Goal: Information Seeking & Learning: Learn about a topic

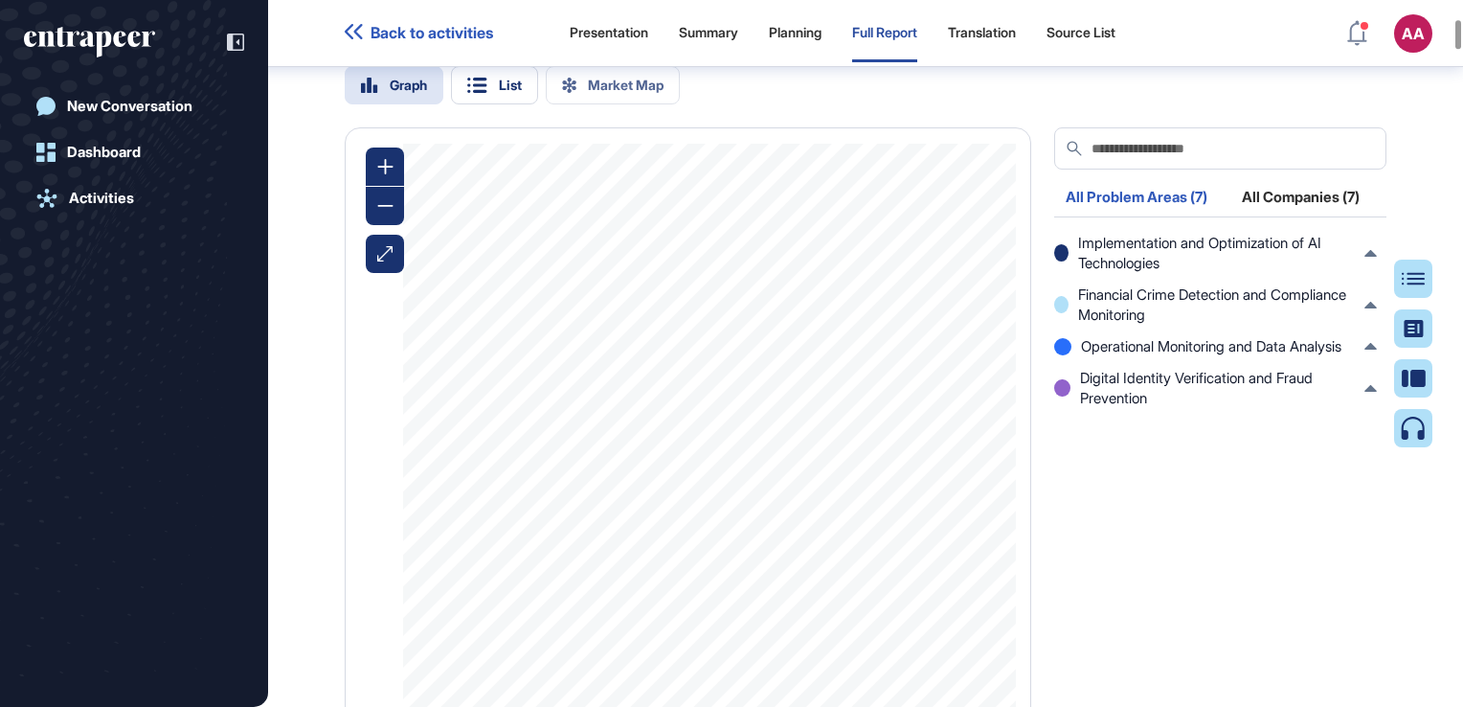
scroll to position [1727, 0]
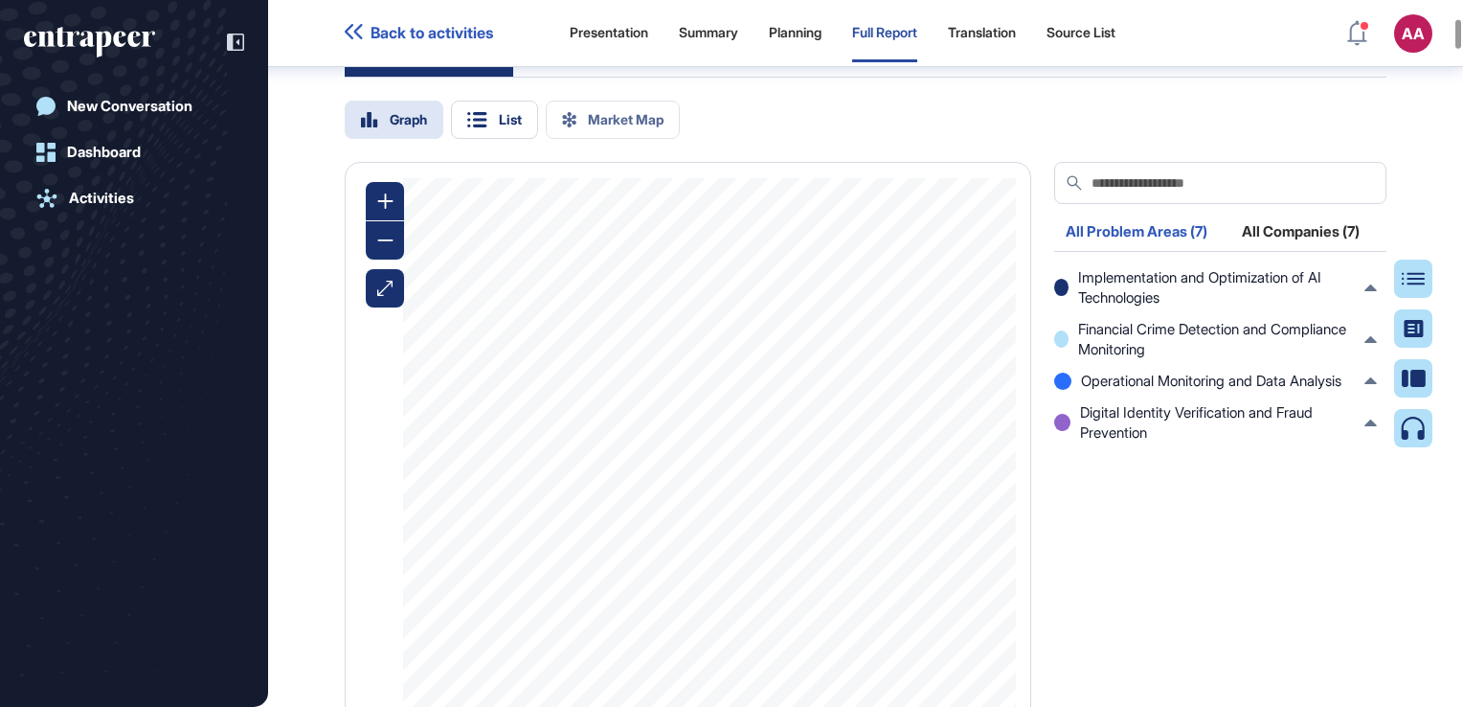
click at [574, 77] on div "Problem & Solution Location Impact Focus Top Companies" at bounding box center [624, 55] width 559 height 42
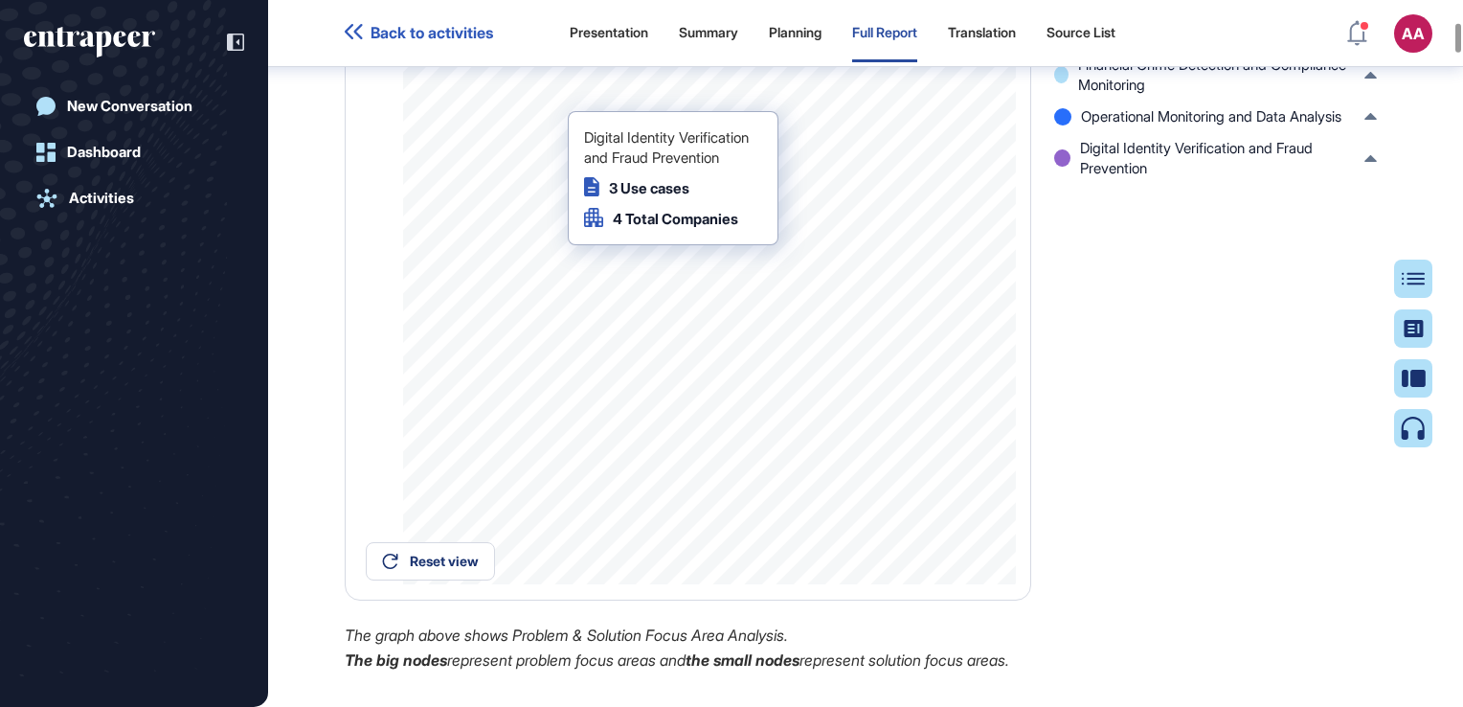
scroll to position [2110, 0]
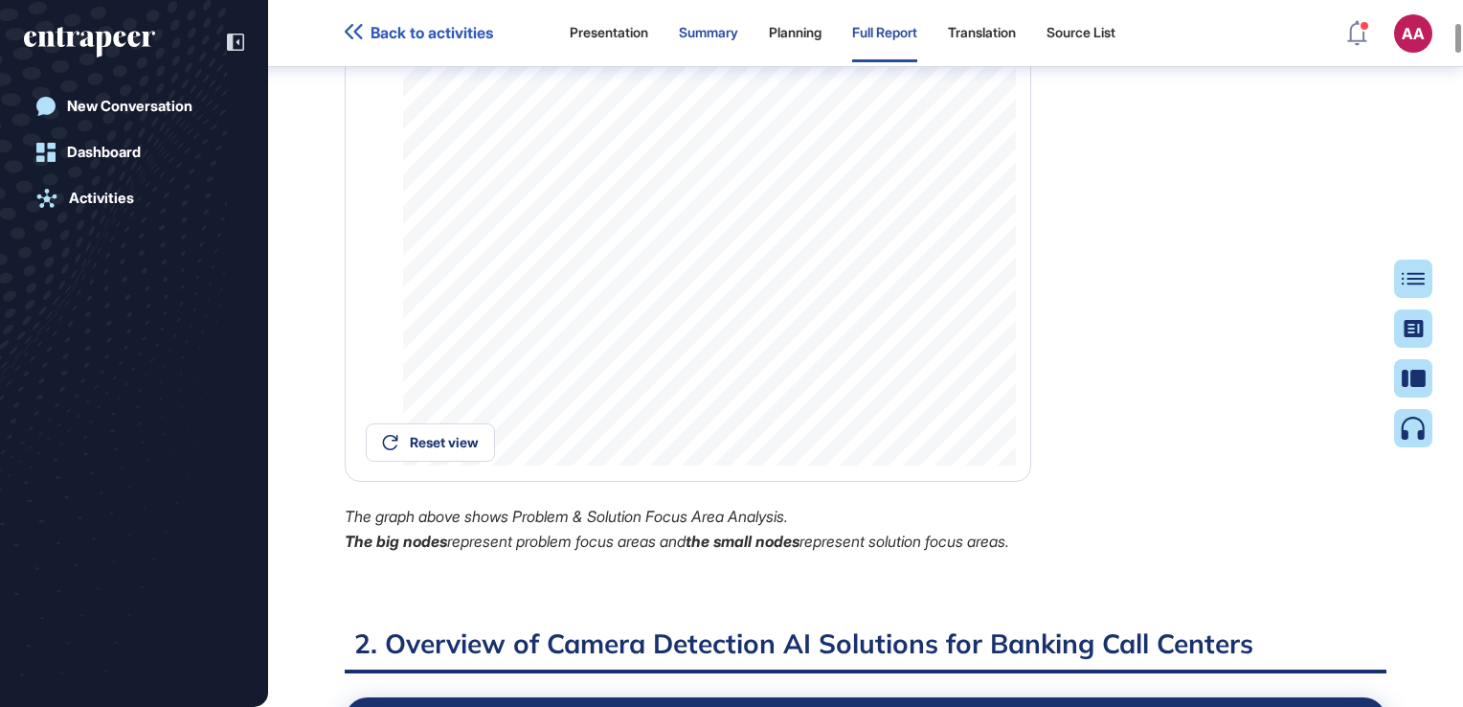
click at [709, 41] on div "Summary" at bounding box center [708, 33] width 59 height 57
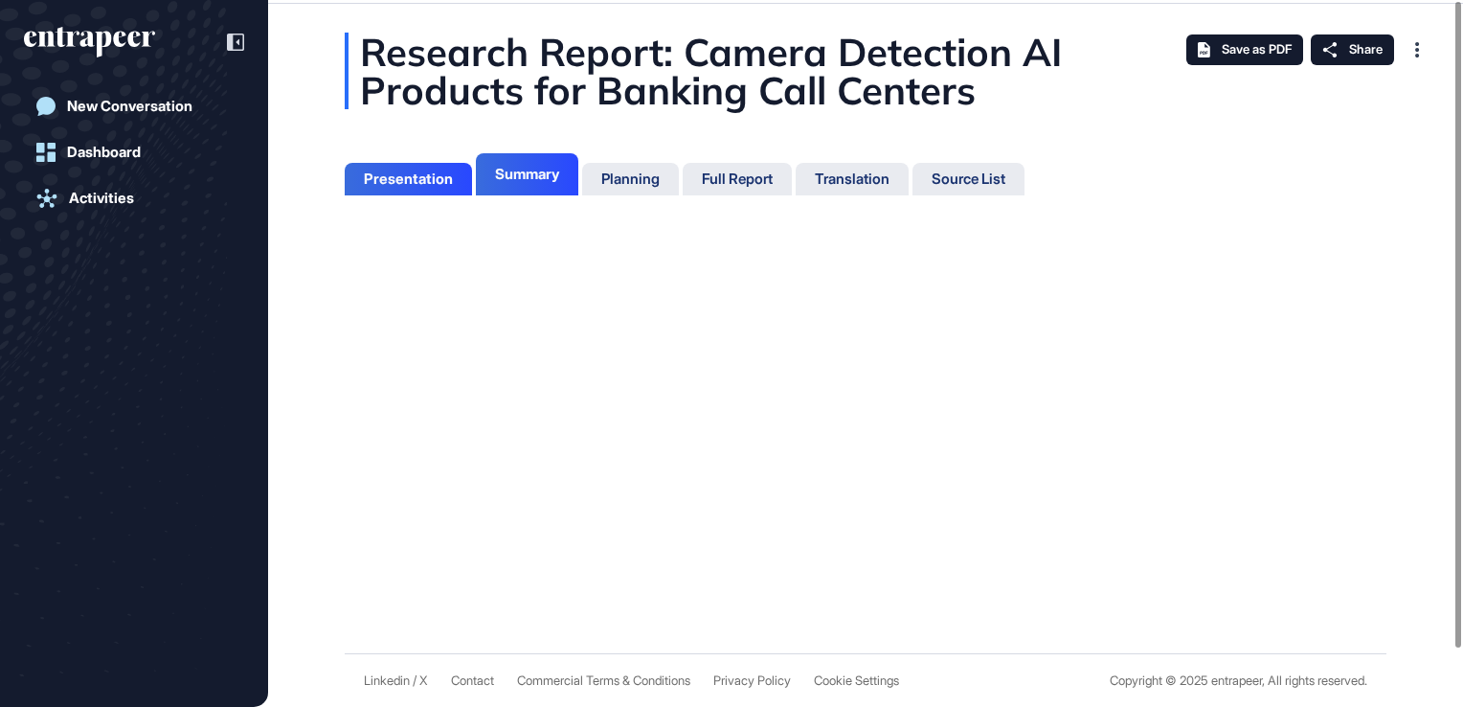
scroll to position [9, 0]
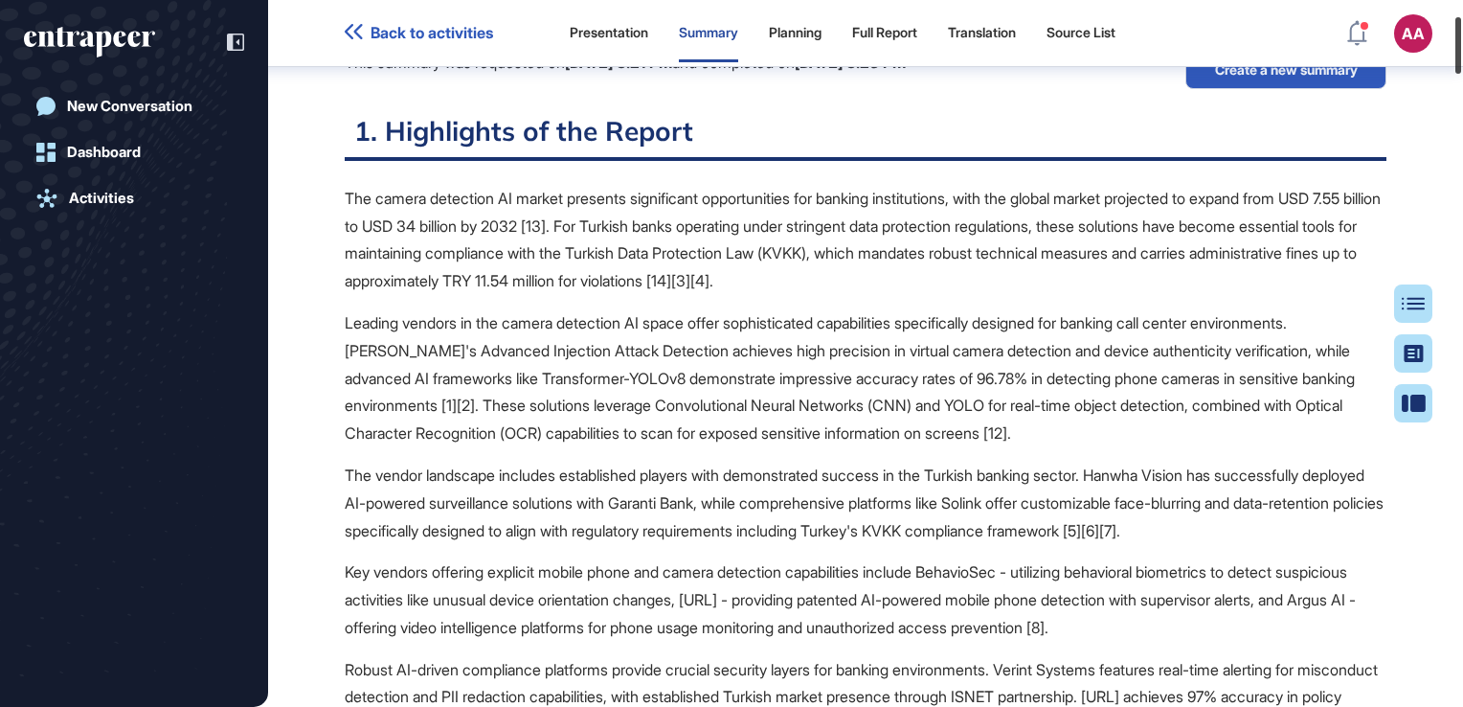
scroll to position [241, 0]
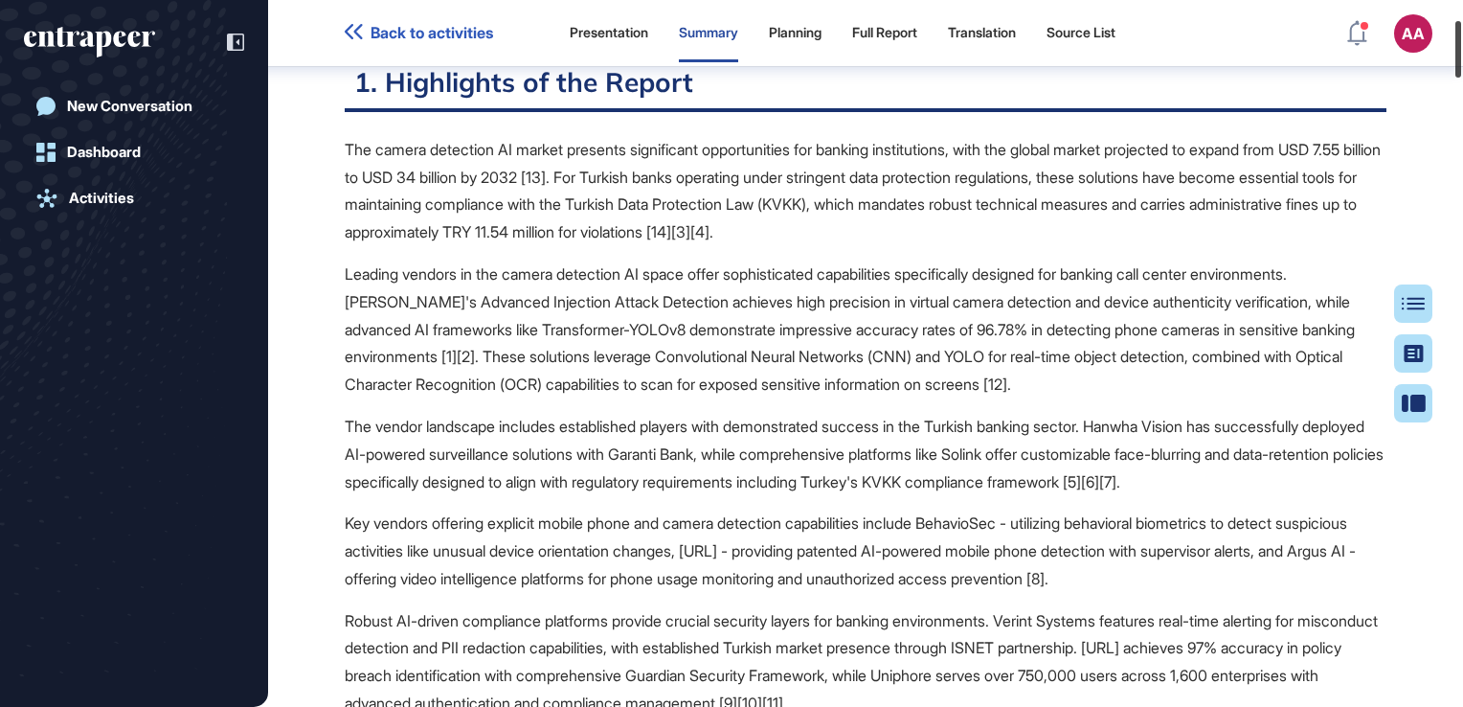
drag, startPoint x: 1460, startPoint y: 10, endPoint x: 1459, endPoint y: 29, distance: 19.2
click at [1459, 29] on div at bounding box center [1458, 49] width 6 height 56
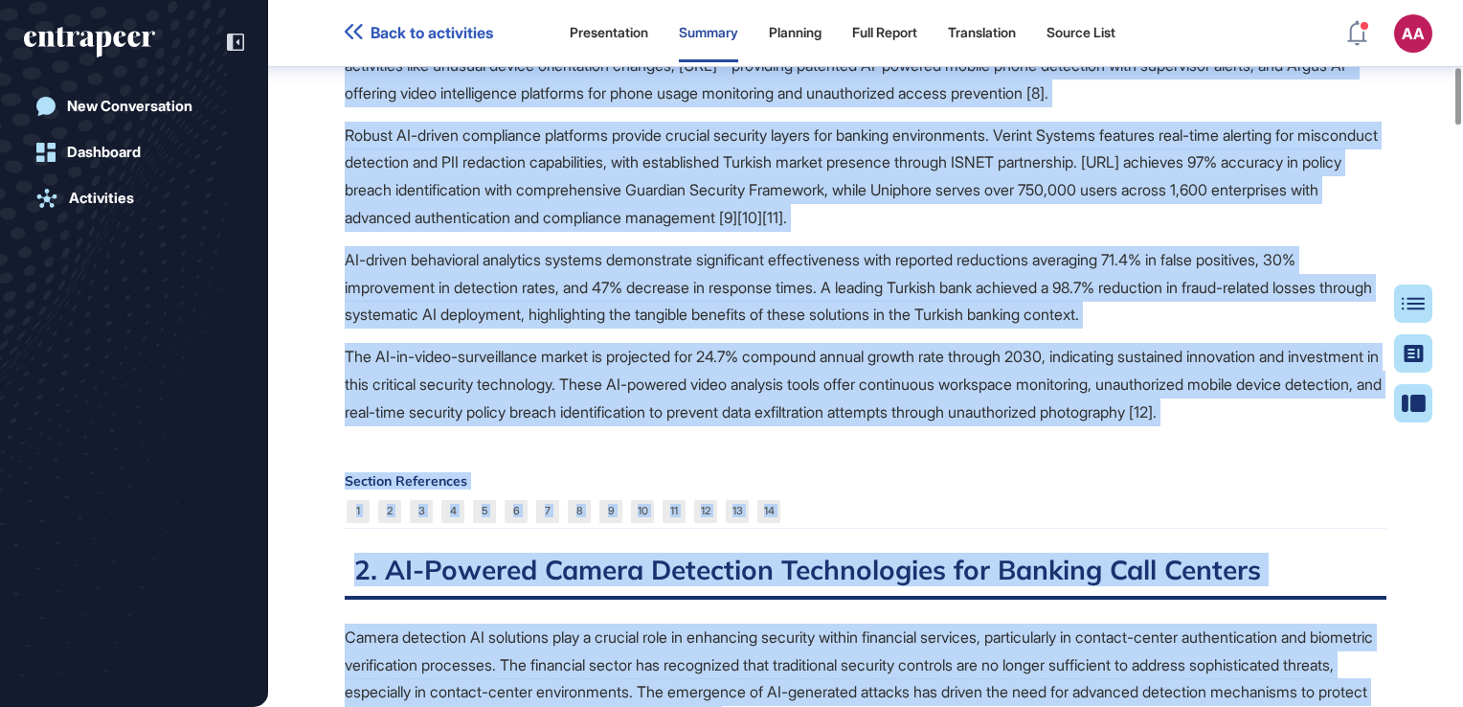
scroll to position [888, 0]
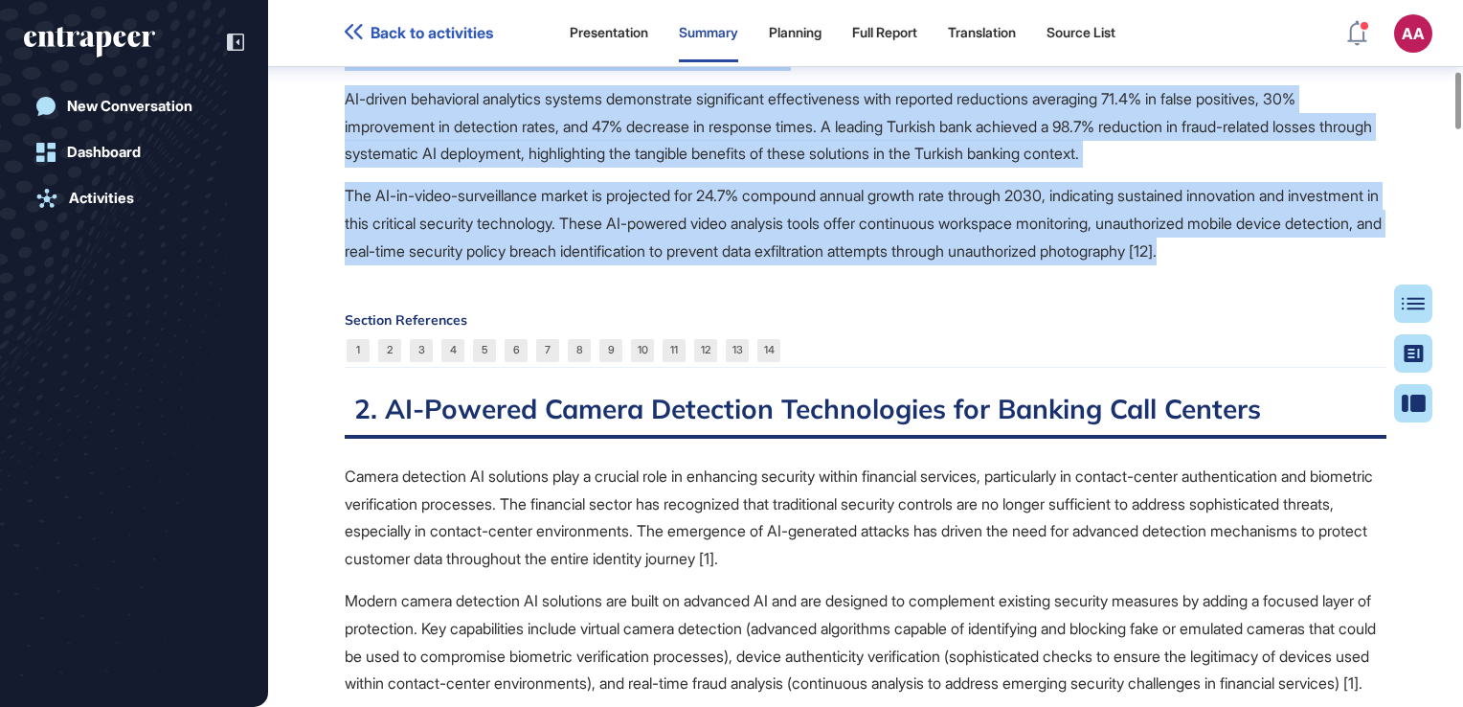
drag, startPoint x: 342, startPoint y: 145, endPoint x: 1308, endPoint y: 285, distance: 976.3
copy span "The camera detection AI market presents significant opportunities for banking i…"
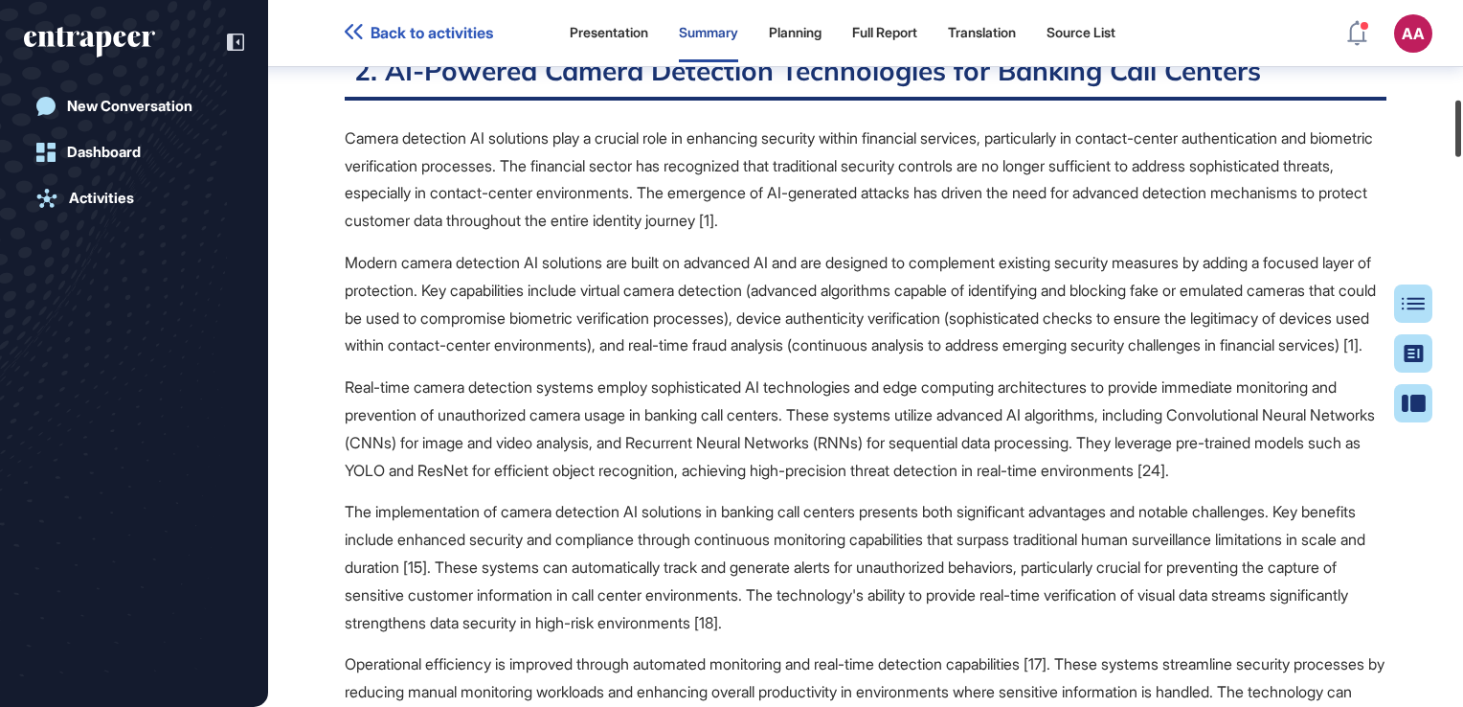
scroll to position [1153, 0]
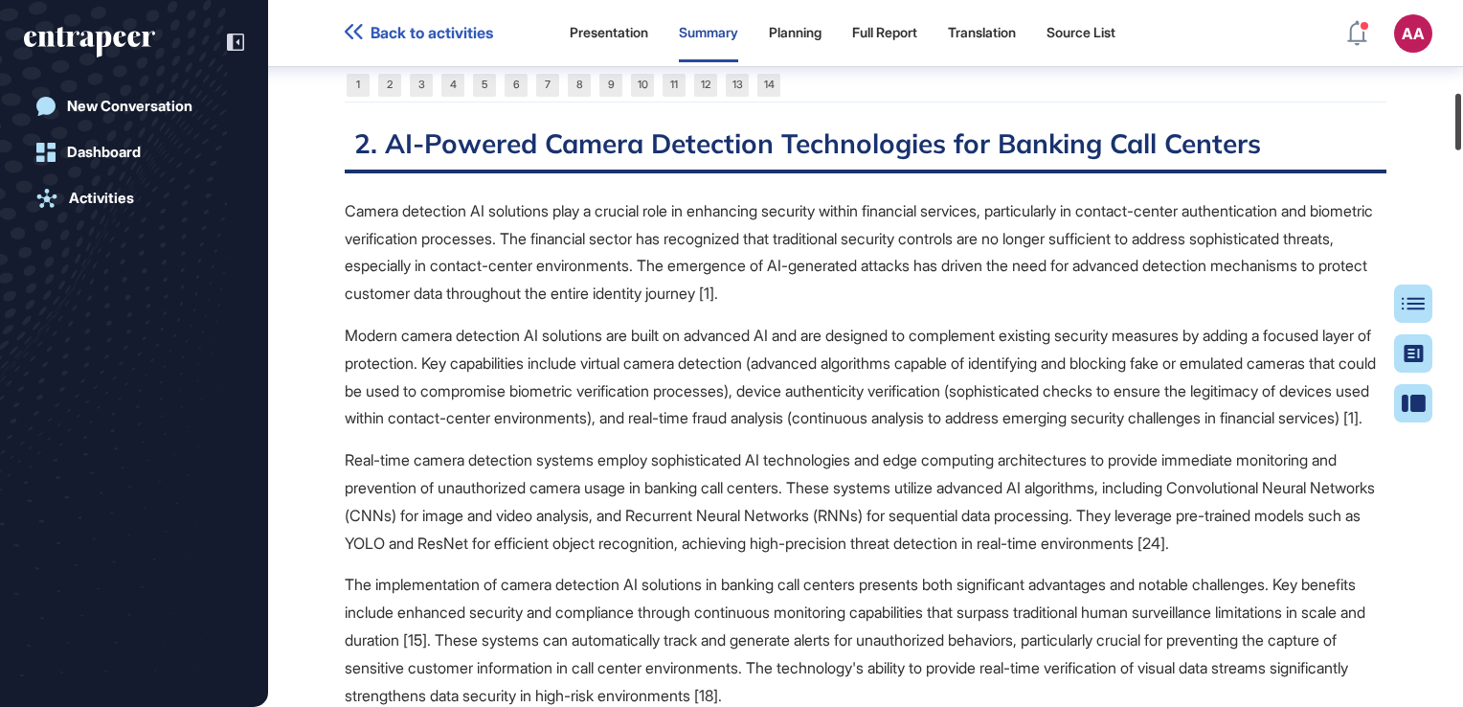
drag, startPoint x: 1459, startPoint y: 113, endPoint x: 1466, endPoint y: 134, distance: 22.1
click at [1462, 134] on html "Back to activities Presentation Summary Planning Full Report Translation Source…" at bounding box center [731, 353] width 1463 height 707
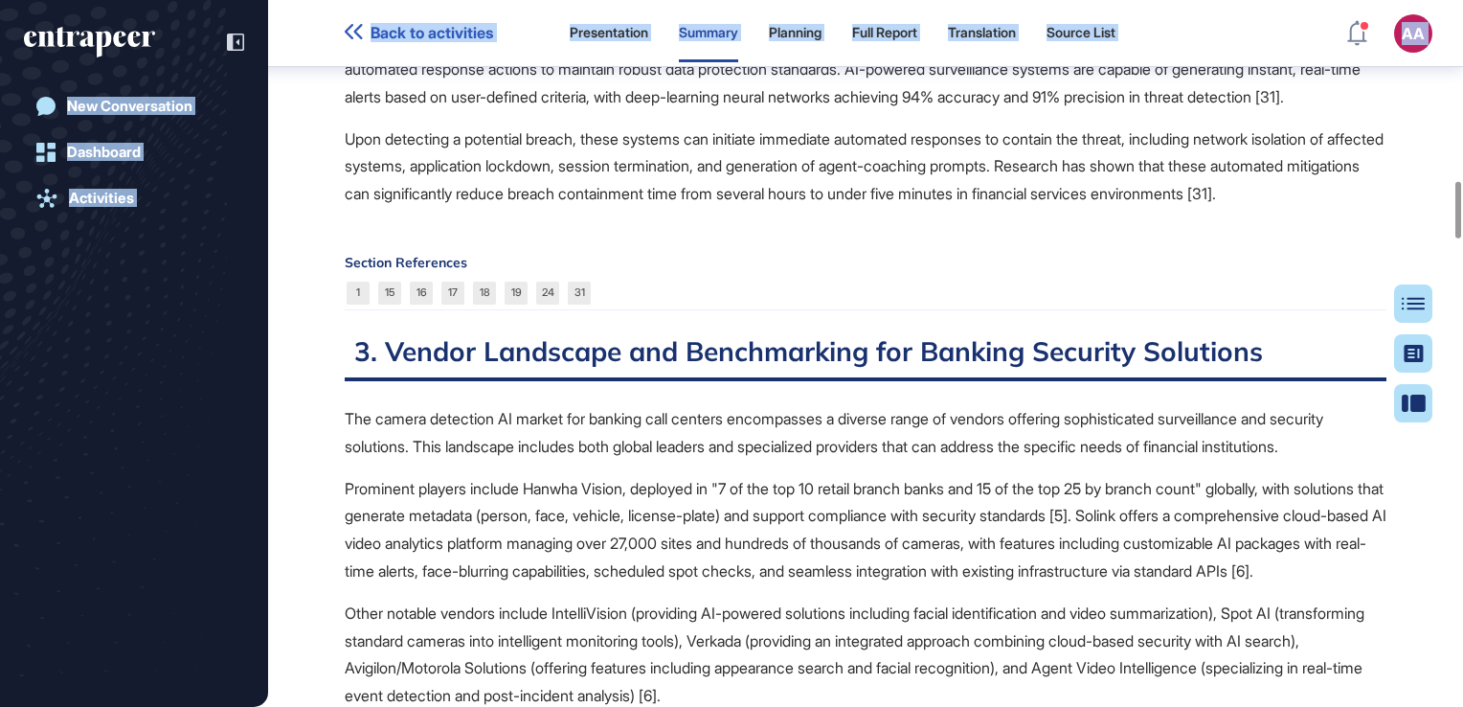
scroll to position [2275, 0]
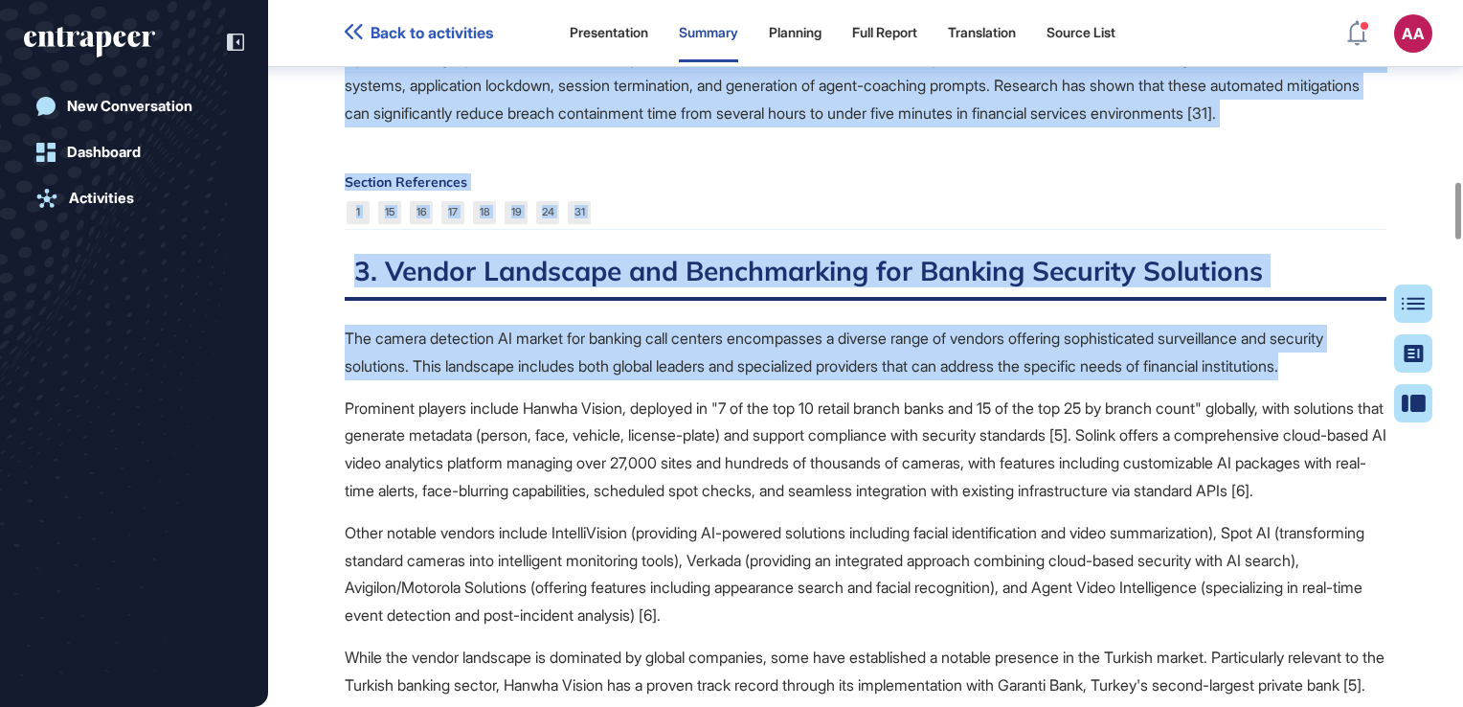
drag, startPoint x: 417, startPoint y: 234, endPoint x: 677, endPoint y: 592, distance: 442.2
drag, startPoint x: 677, startPoint y: 592, endPoint x: 575, endPoint y: 573, distance: 103.3
click at [575, 380] on p "The camera detection AI market for banking call centers encompasses a diverse r…" at bounding box center [866, 353] width 1042 height 56
click at [559, 380] on p "The camera detection AI market for banking call centers encompasses a diverse r…" at bounding box center [866, 353] width 1042 height 56
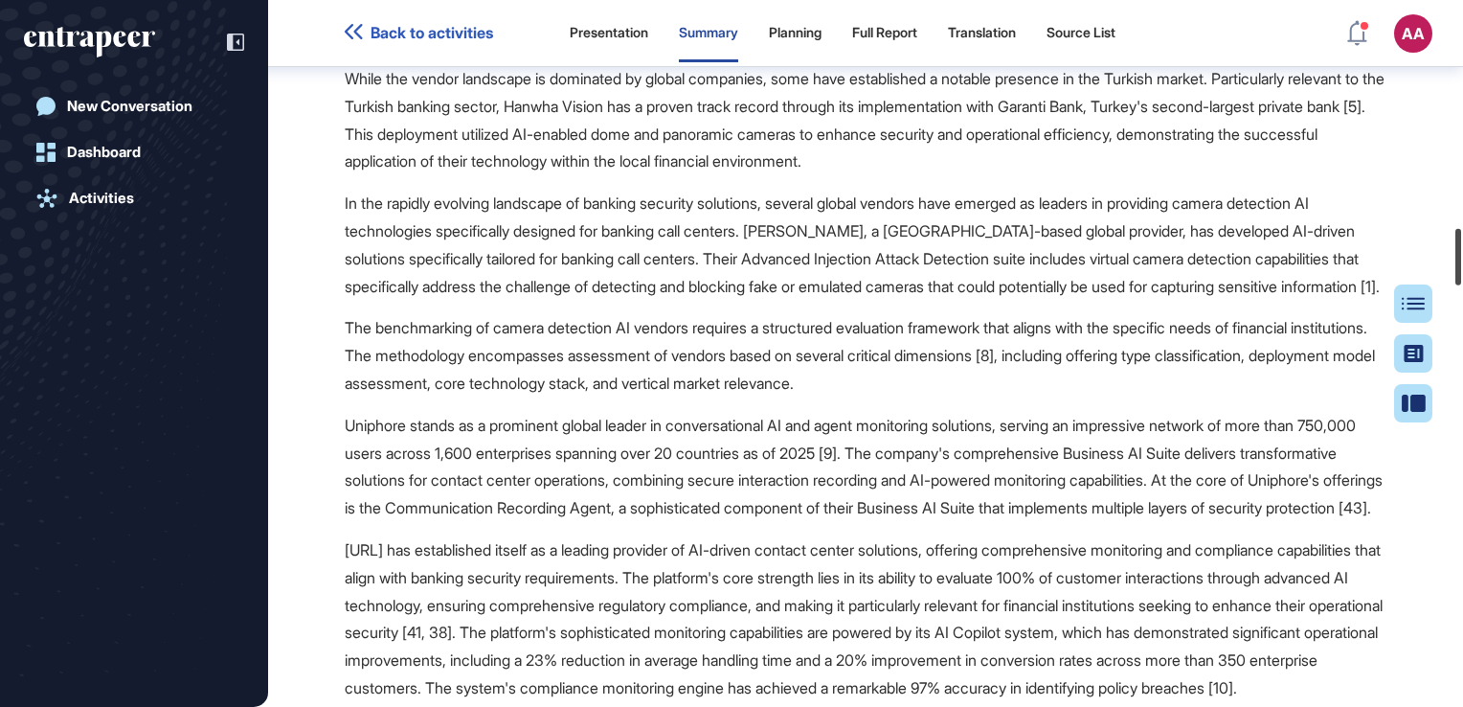
scroll to position [2865, 0]
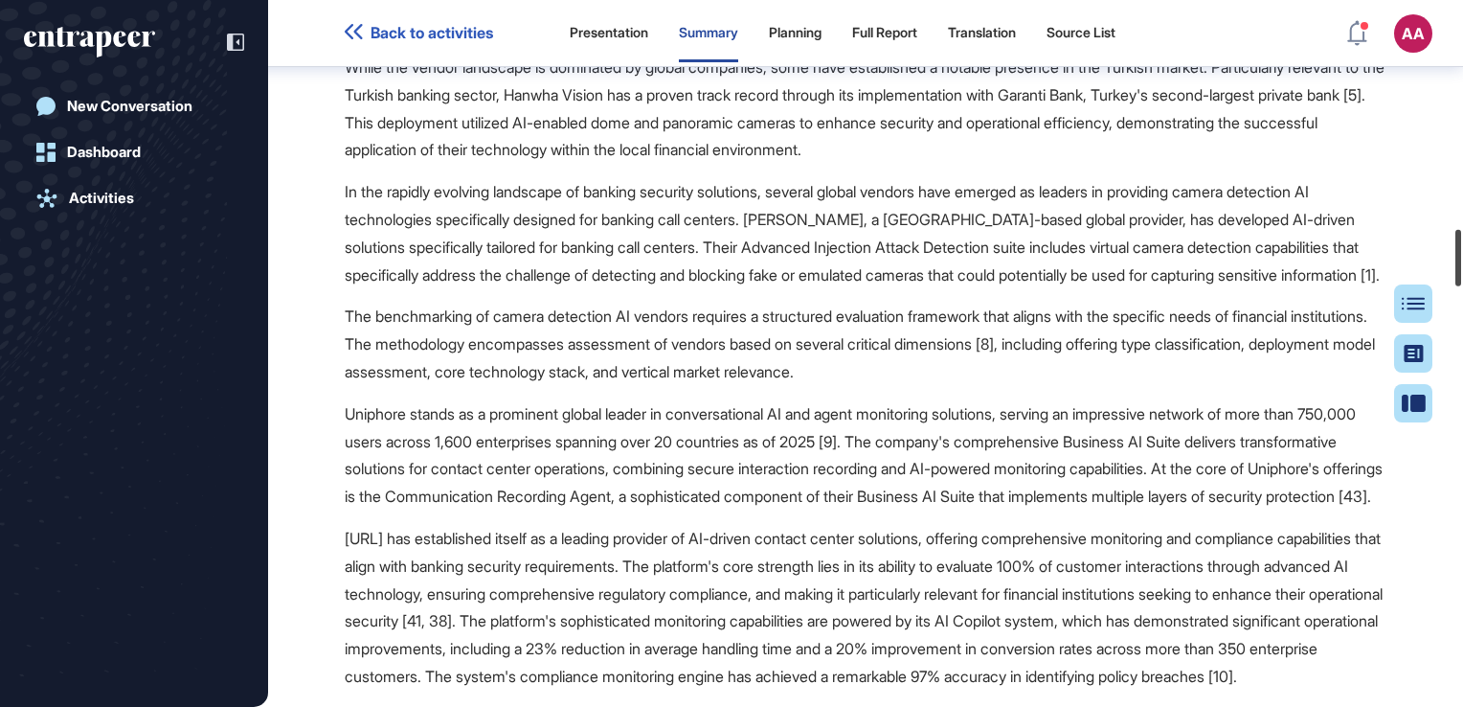
drag, startPoint x: 1458, startPoint y: 213, endPoint x: 1466, endPoint y: 259, distance: 47.5
click at [1462, 259] on html "Back to activities Presentation Summary Planning Full Report Translation Source…" at bounding box center [731, 353] width 1463 height 707
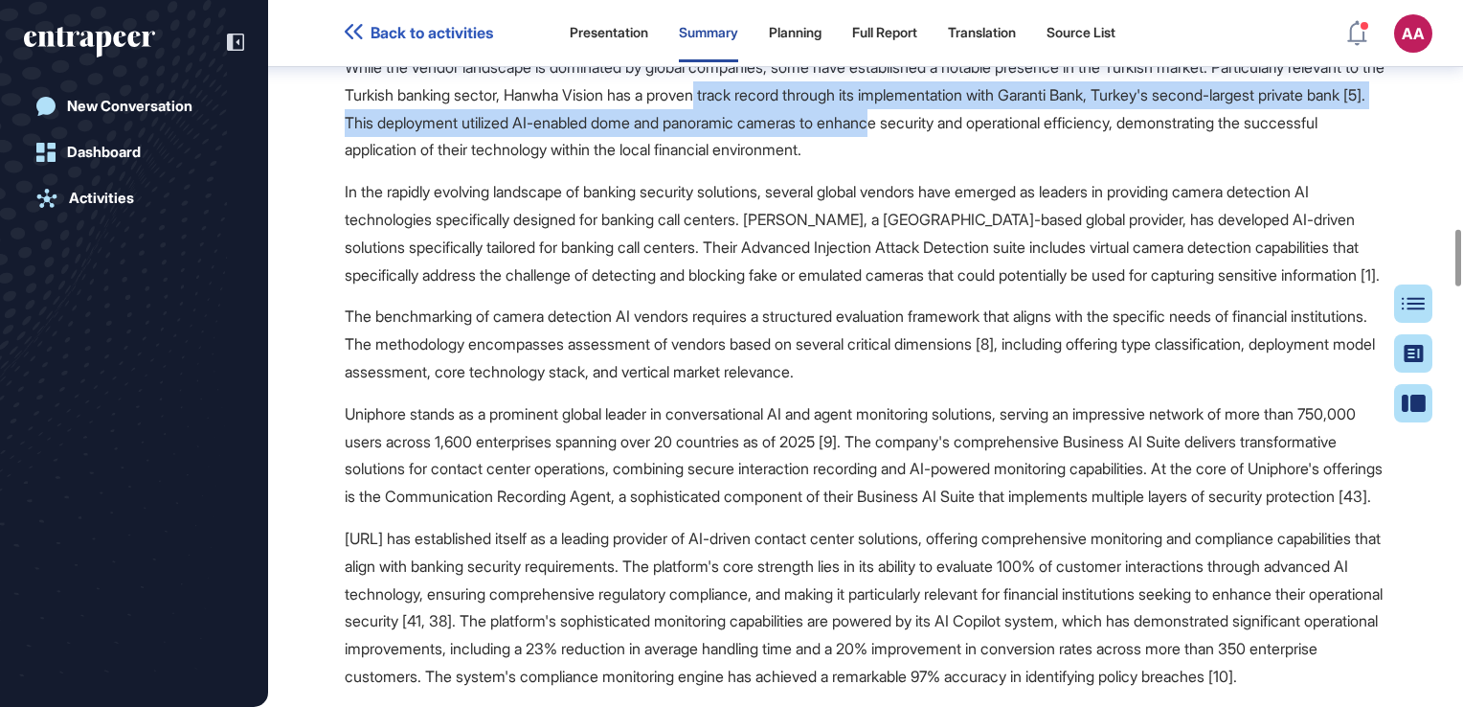
drag, startPoint x: 823, startPoint y: 342, endPoint x: 1076, endPoint y: 372, distance: 254.6
click at [1076, 164] on p "While the vendor landscape is dominated by global companies, some have establis…" at bounding box center [866, 109] width 1042 height 110
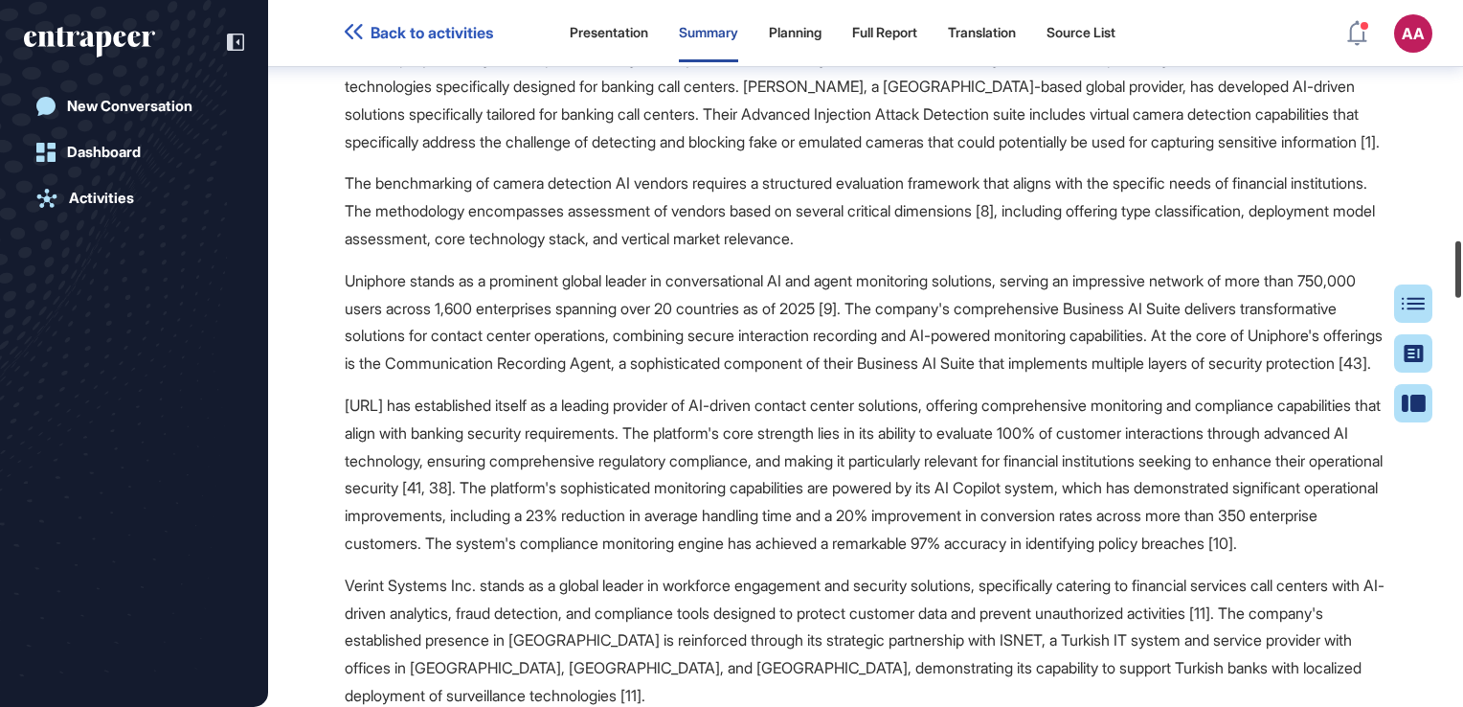
scroll to position [3022, 0]
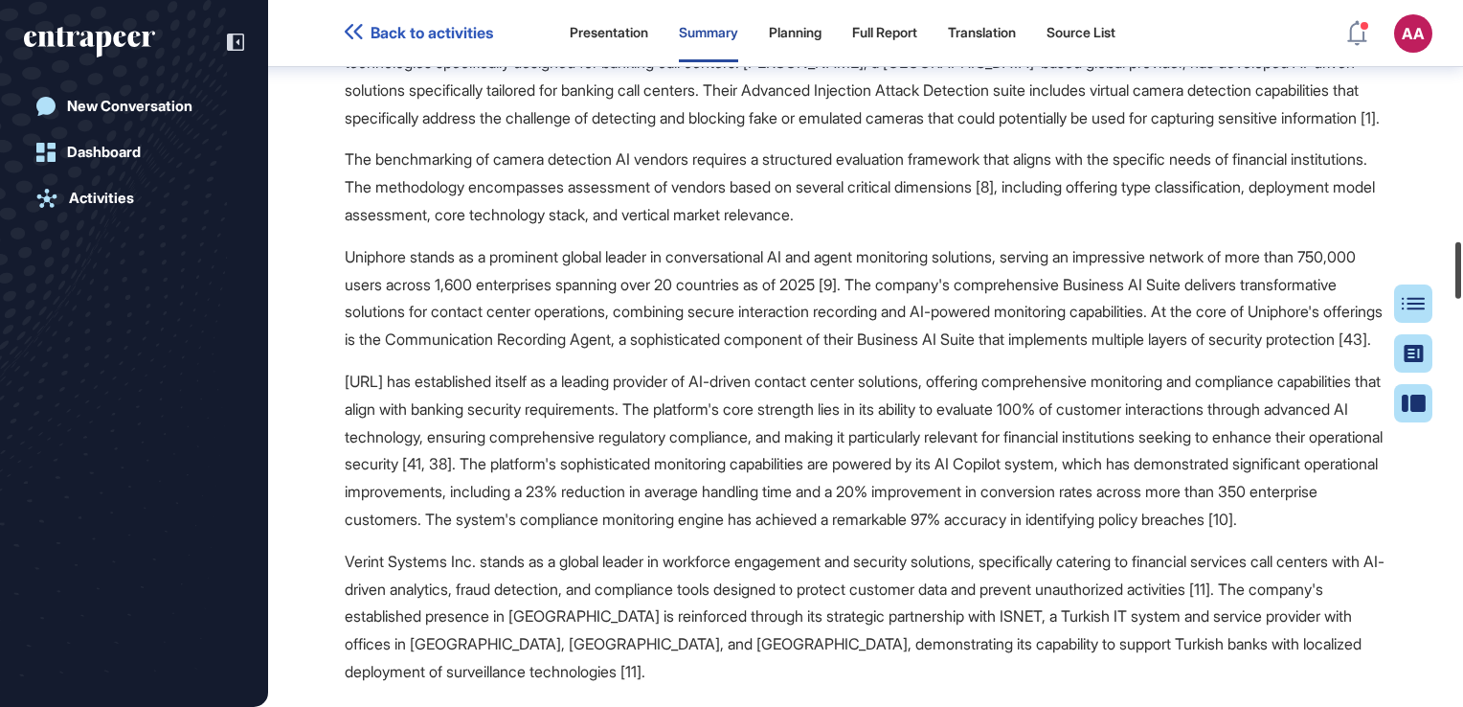
drag, startPoint x: 1462, startPoint y: 239, endPoint x: 1463, endPoint y: 252, distance: 12.5
click at [1462, 252] on html "Back to activities Presentation Summary Planning Full Report Translation Source…" at bounding box center [731, 353] width 1463 height 707
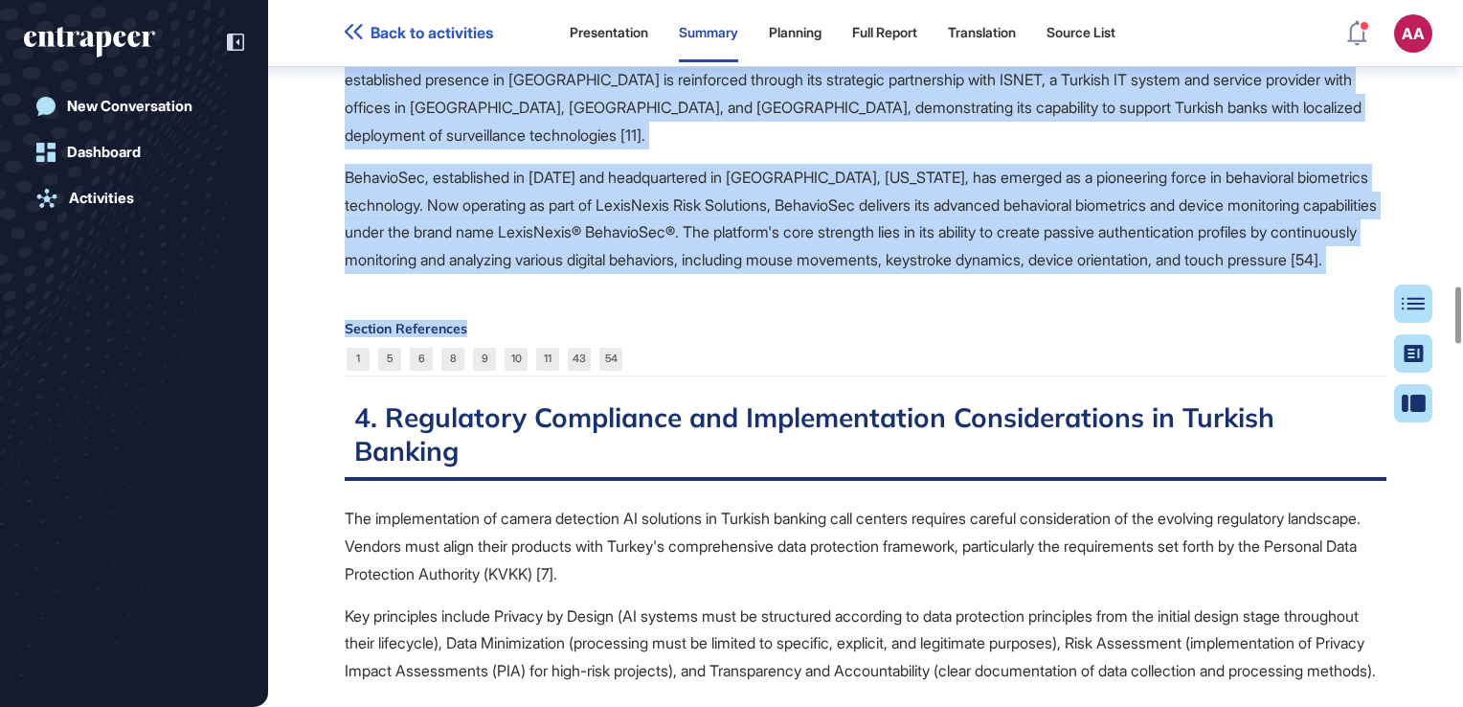
scroll to position [3596, 0]
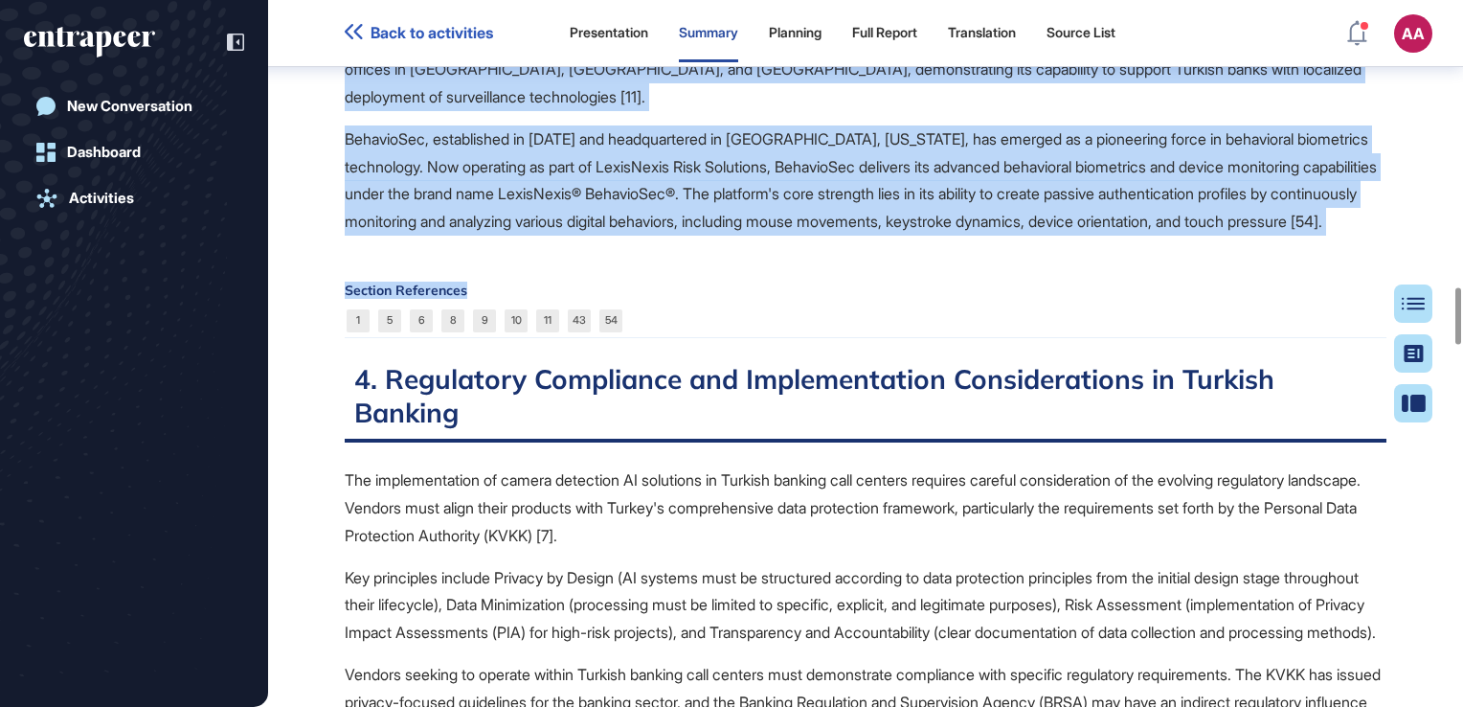
drag, startPoint x: 823, startPoint y: 308, endPoint x: 709, endPoint y: 651, distance: 361.2
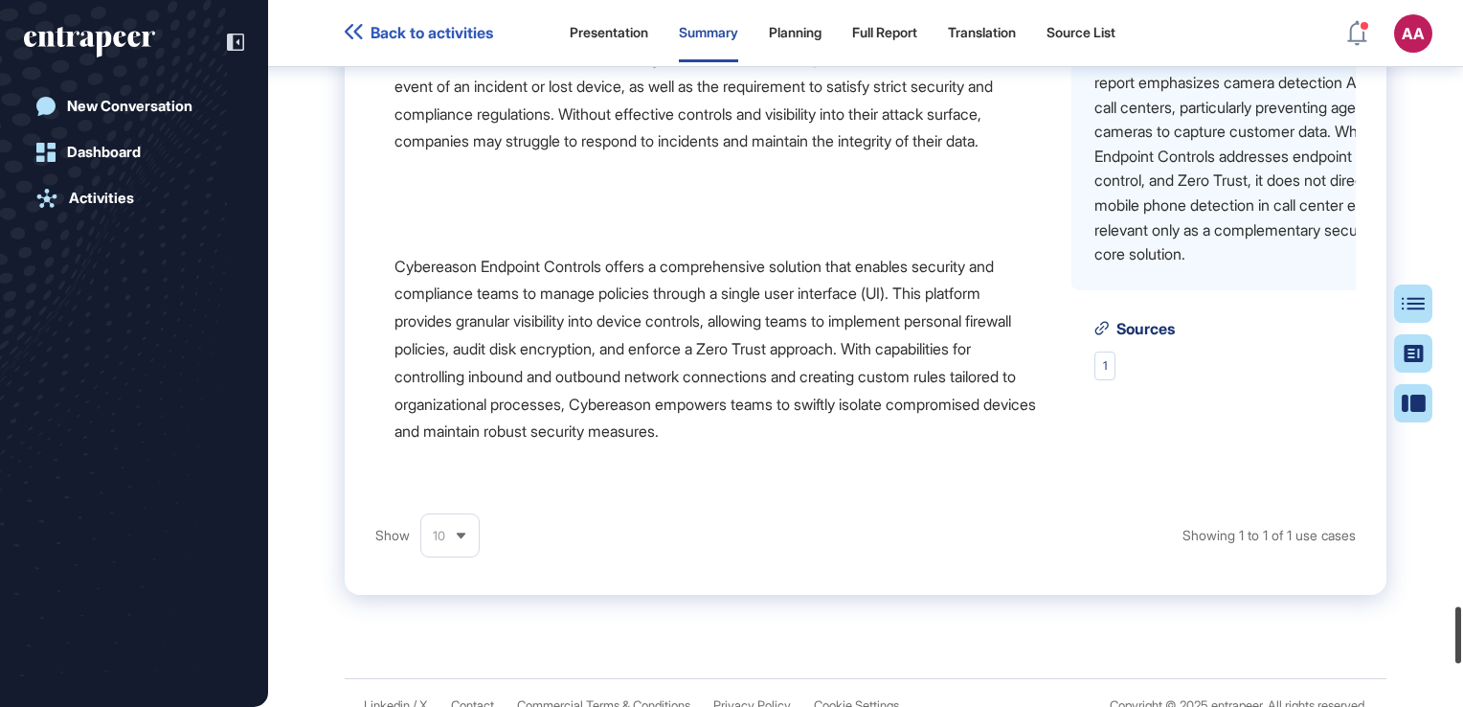
scroll to position [7633, 0]
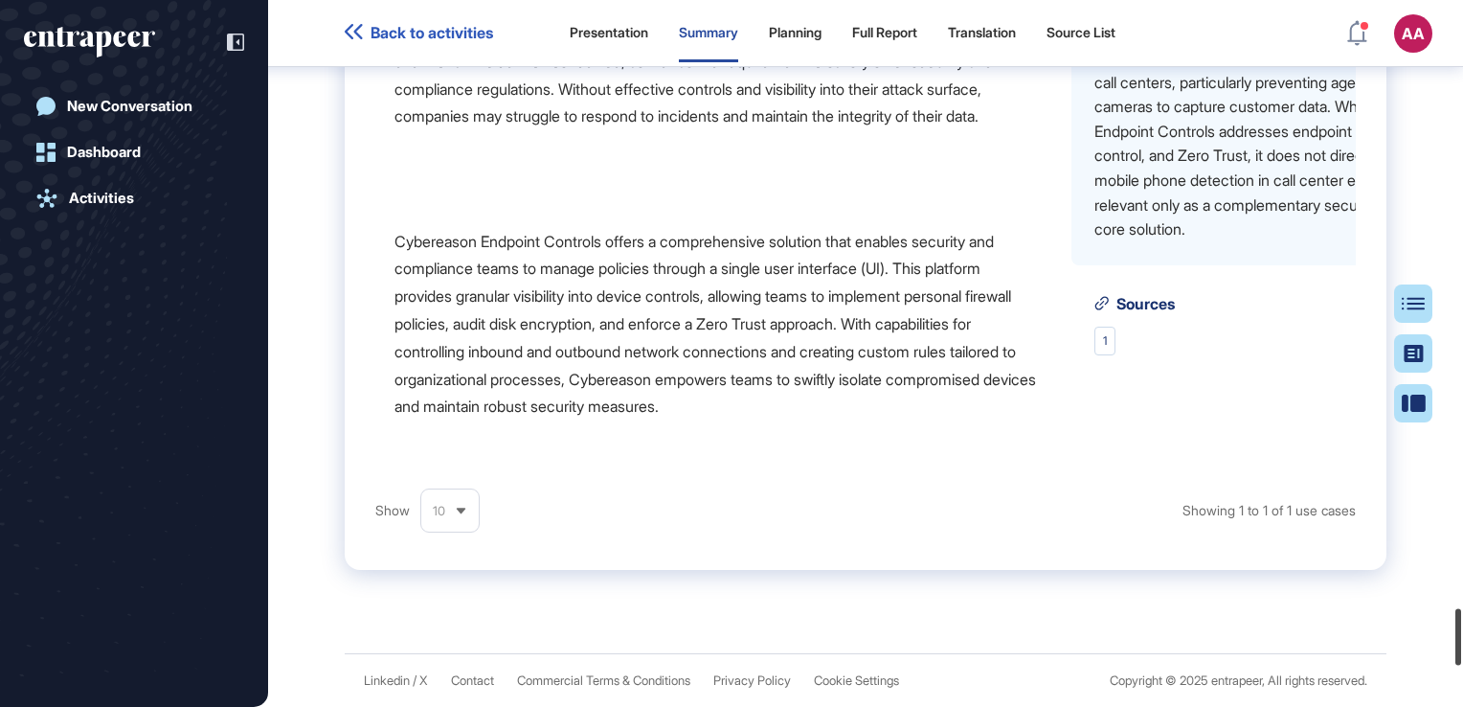
drag, startPoint x: 1455, startPoint y: 323, endPoint x: 1463, endPoint y: 643, distance: 320.9
click at [1462, 643] on html "Back to activities Presentation Summary Planning Full Report Translation Source…" at bounding box center [731, 353] width 1463 height 707
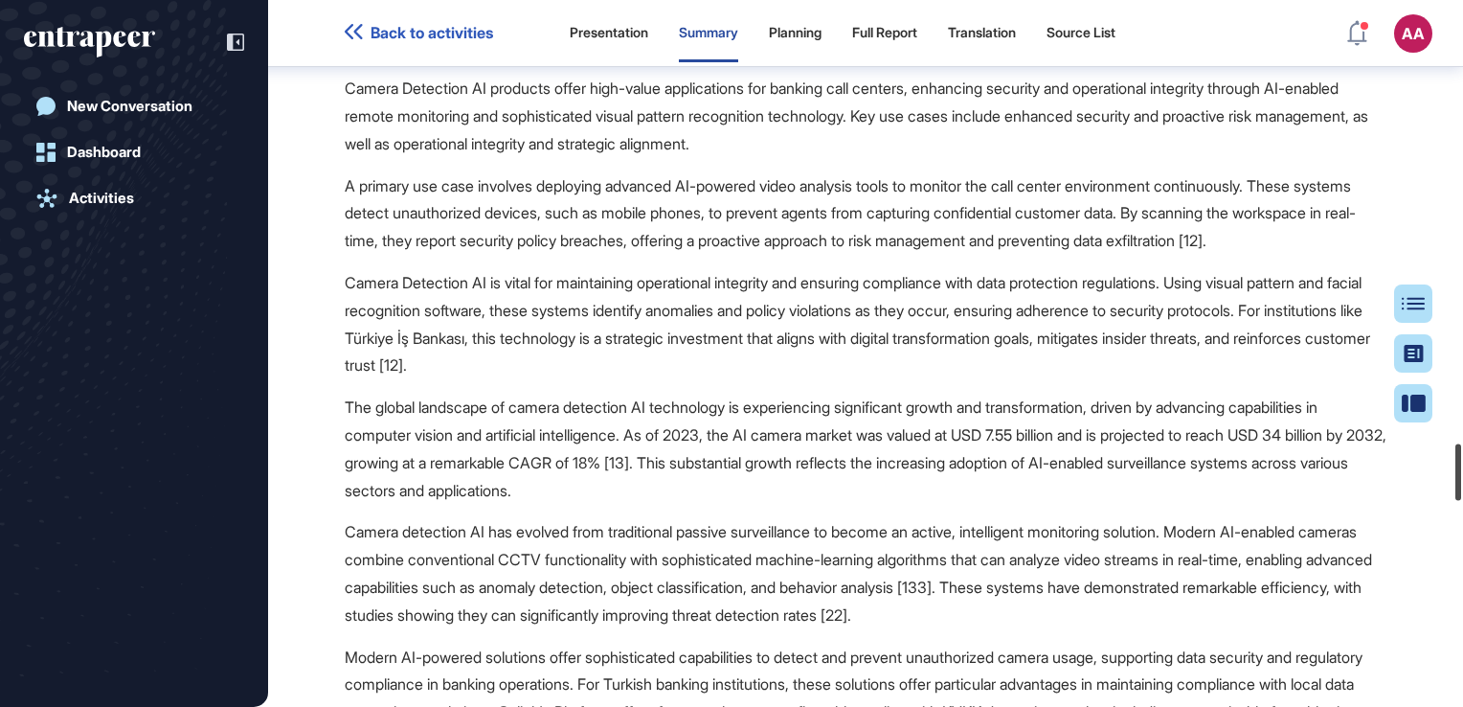
scroll to position [5561, 0]
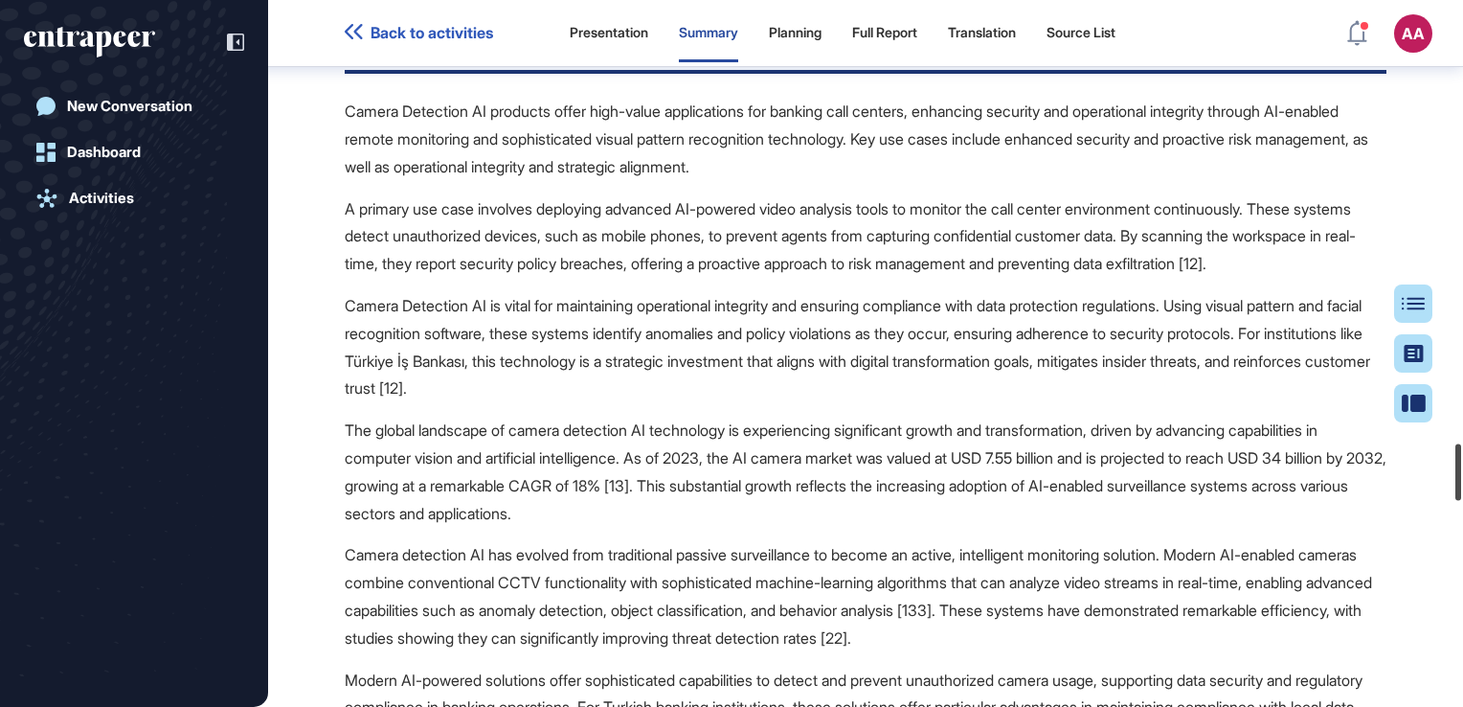
drag, startPoint x: 1456, startPoint y: 623, endPoint x: 1455, endPoint y: 459, distance: 164.7
click at [1455, 459] on div at bounding box center [1458, 472] width 6 height 56
click at [619, 25] on div "Presentation" at bounding box center [609, 33] width 79 height 16
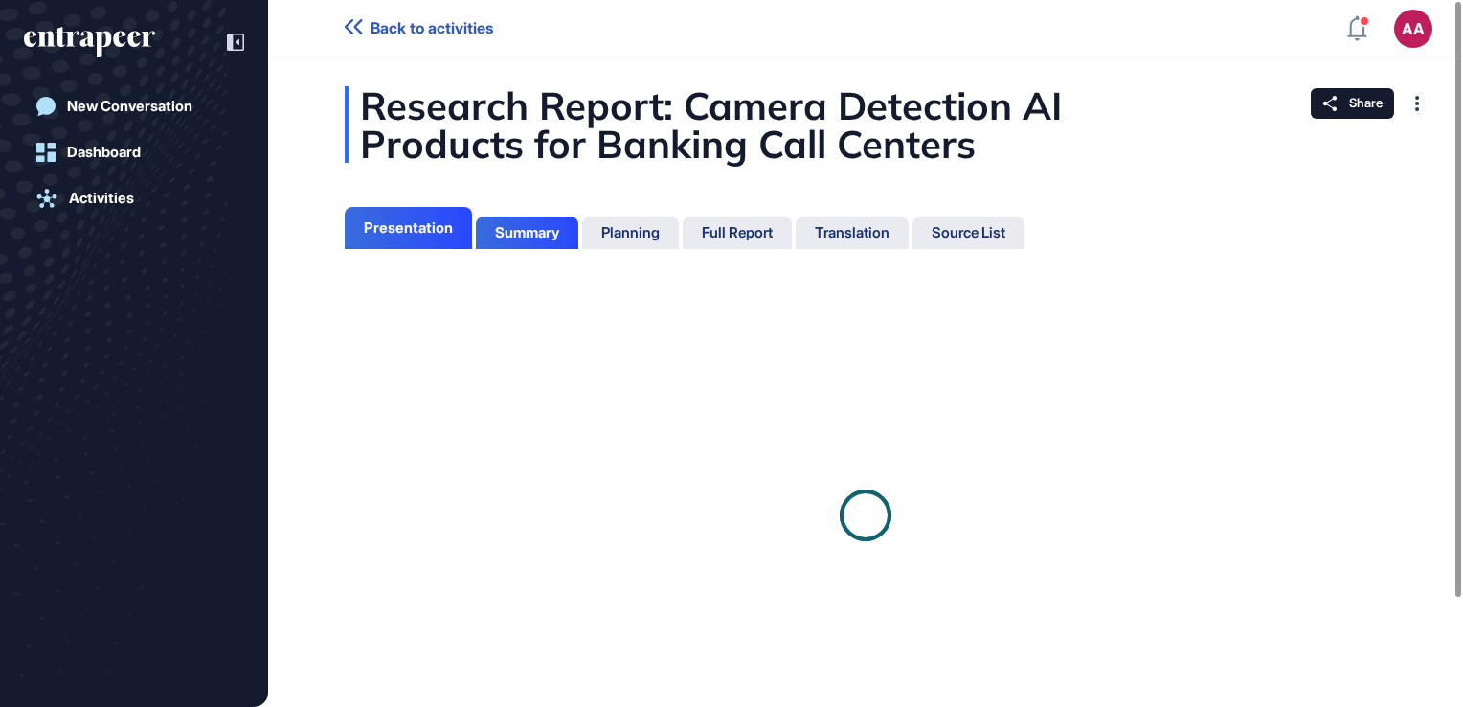
scroll to position [9, 0]
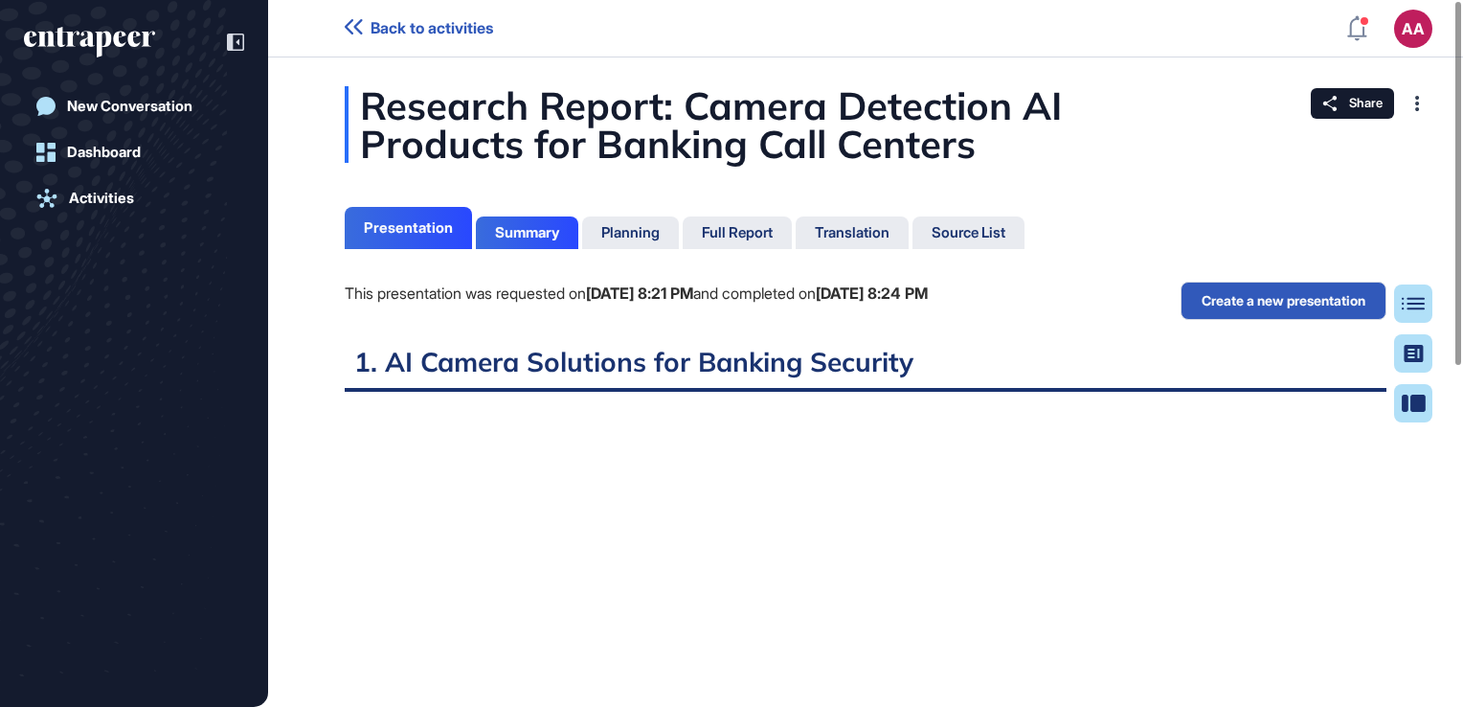
scroll to position [611, 5]
click at [874, 231] on div "Translation" at bounding box center [852, 232] width 75 height 17
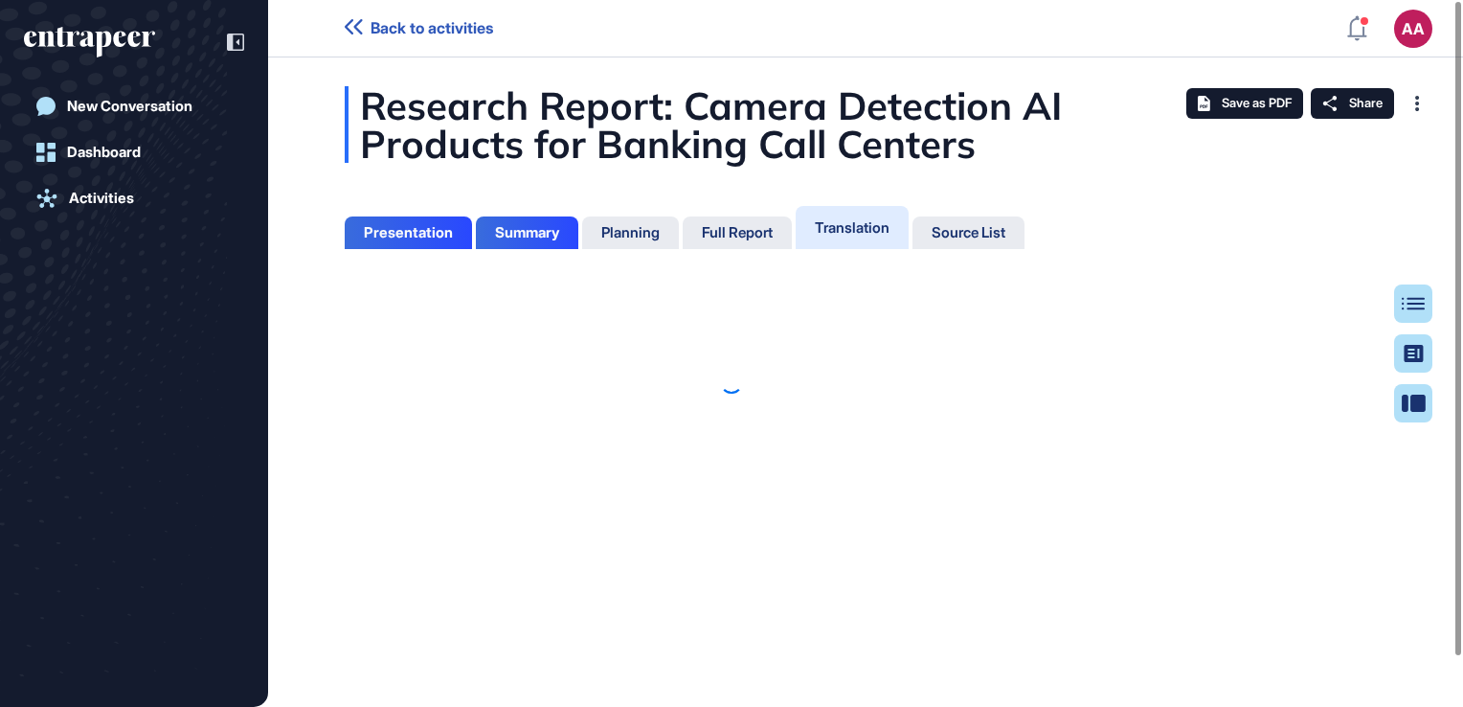
scroll to position [9, 0]
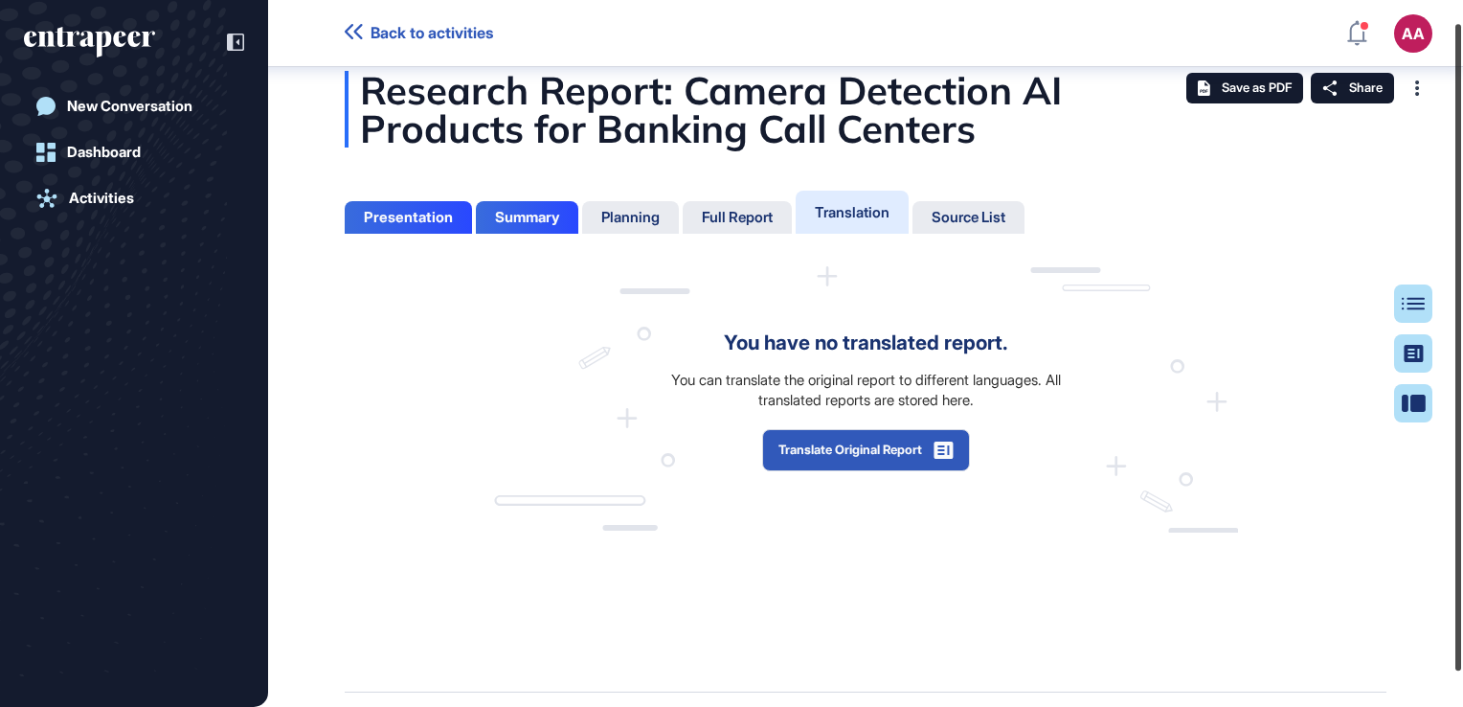
drag, startPoint x: 1455, startPoint y: 136, endPoint x: 1459, endPoint y: 151, distance: 15.8
click at [1459, 151] on div at bounding box center [1458, 347] width 6 height 646
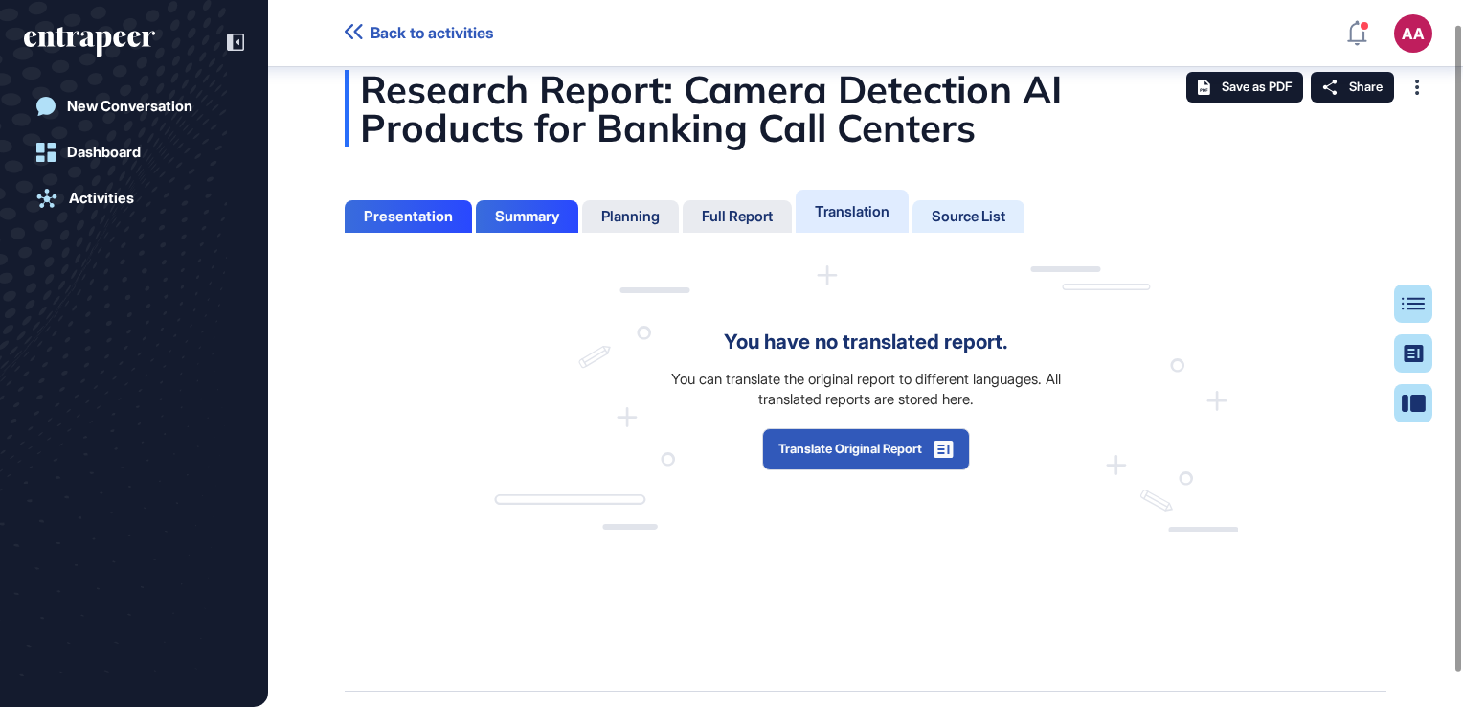
click at [973, 213] on div "Source List" at bounding box center [969, 216] width 74 height 17
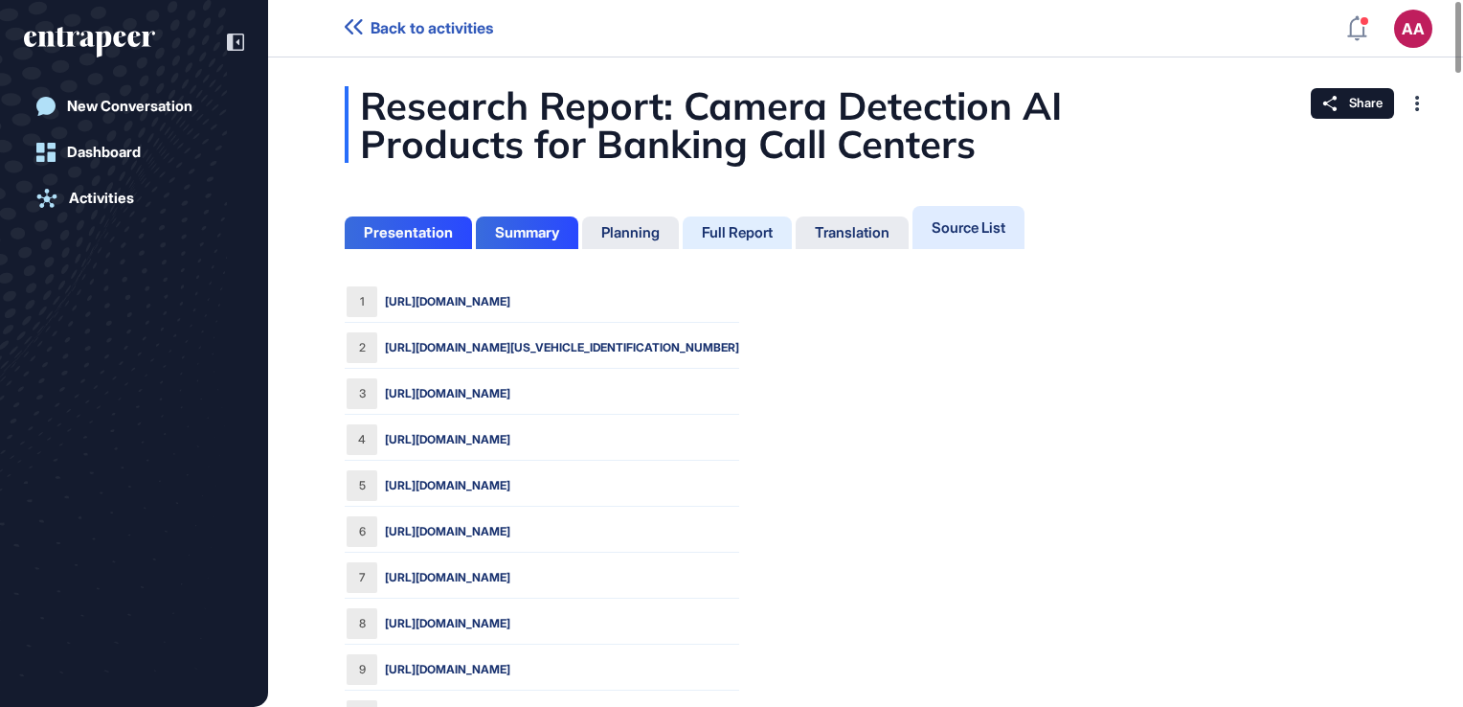
click at [716, 236] on div "Full Report" at bounding box center [737, 232] width 71 height 17
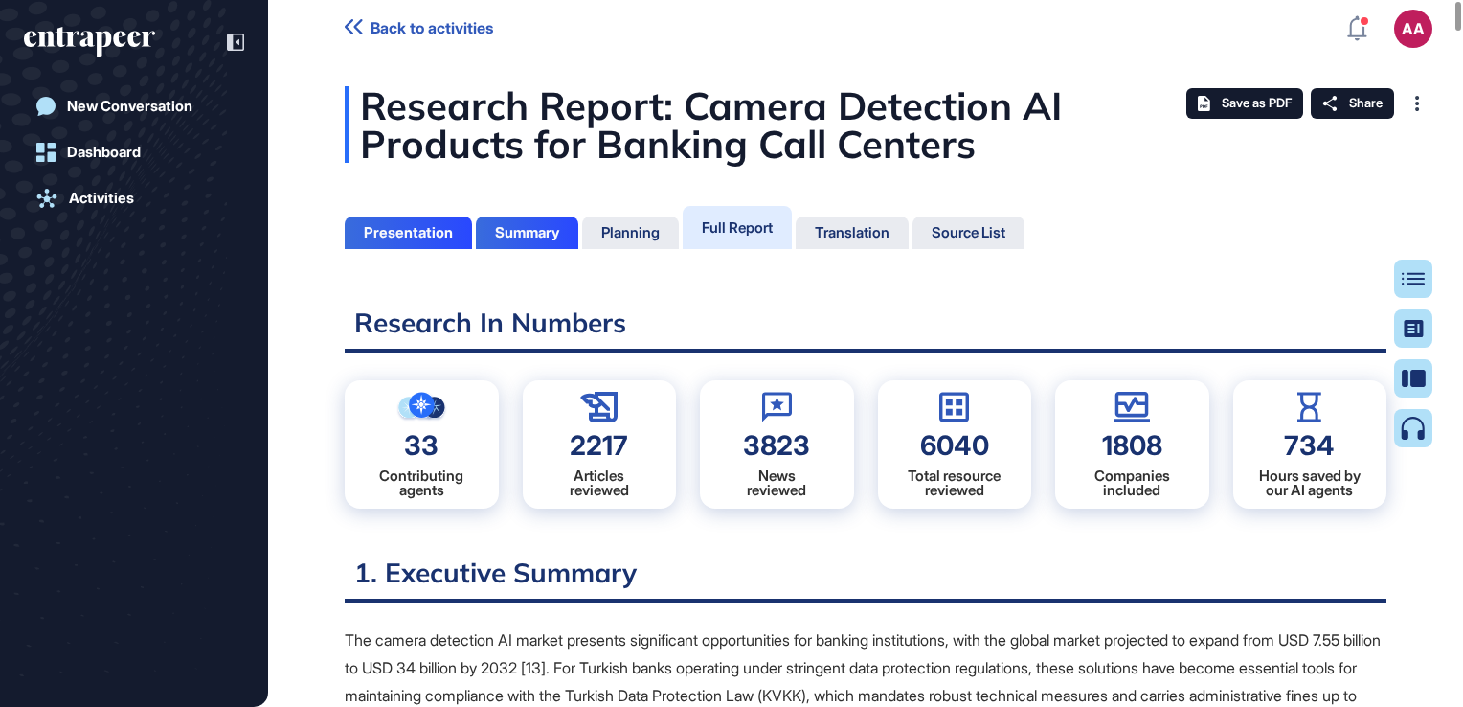
scroll to position [611, 5]
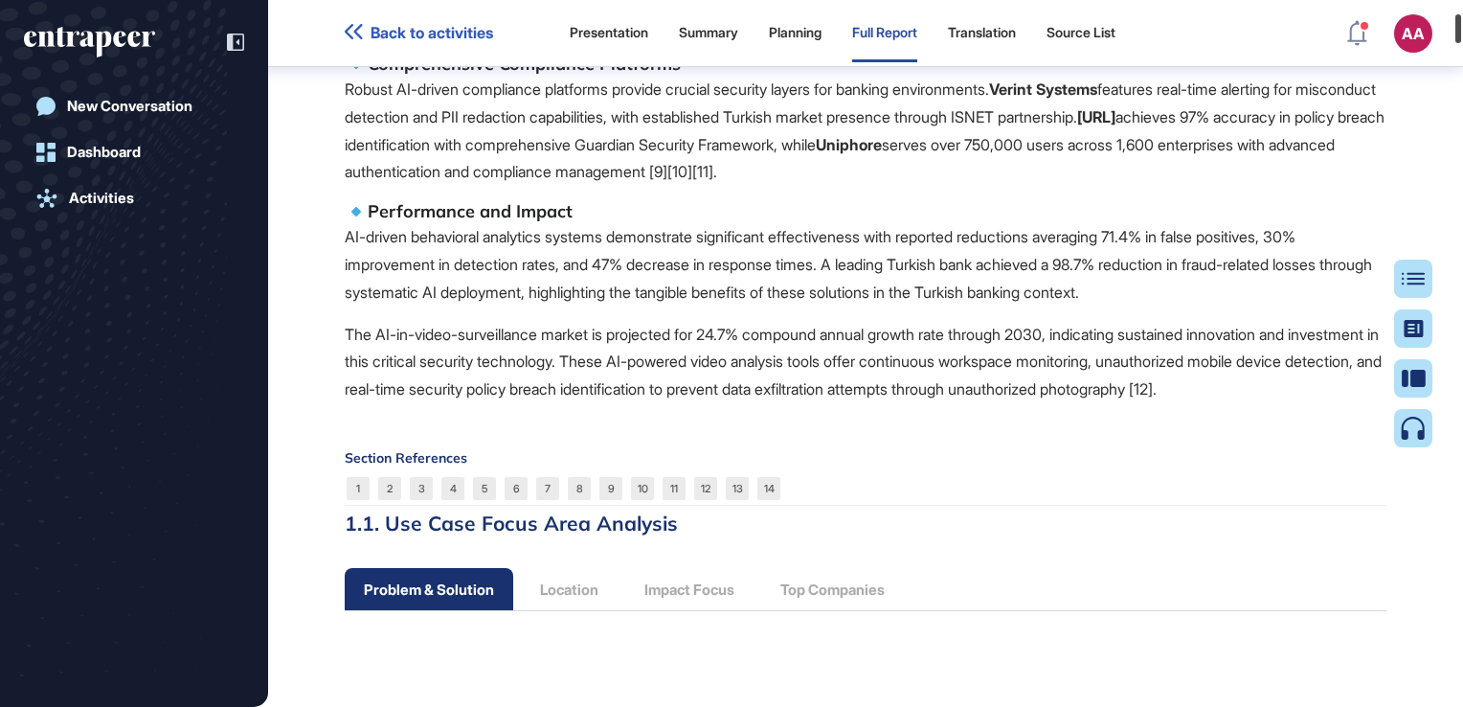
drag, startPoint x: 1461, startPoint y: 17, endPoint x: 1462, endPoint y: 32, distance: 14.4
click at [1461, 32] on div at bounding box center [1458, 28] width 6 height 29
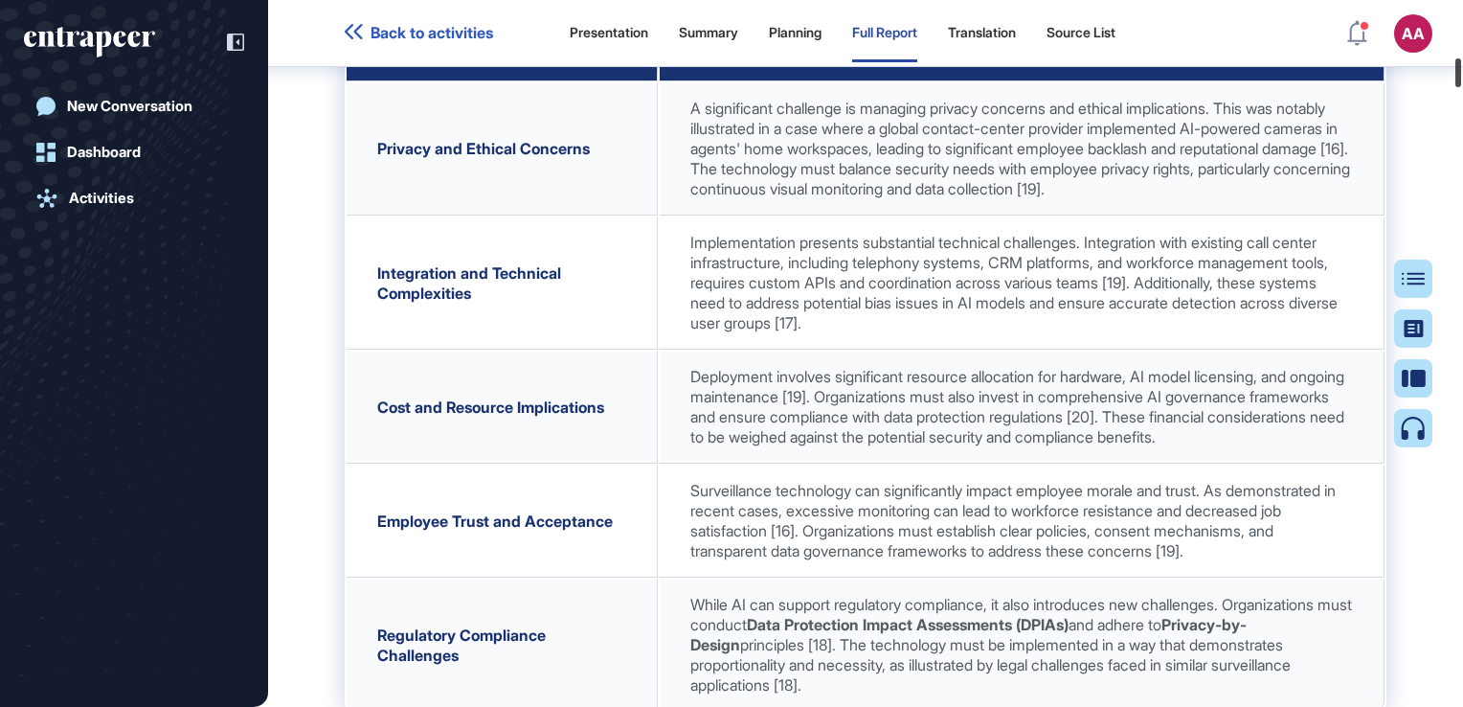
drag, startPoint x: 1457, startPoint y: 22, endPoint x: 1466, endPoint y: 64, distance: 43.0
click at [1462, 64] on html "Back to activities Presentation Summary Planning Full Report Translation Source…" at bounding box center [731, 353] width 1463 height 707
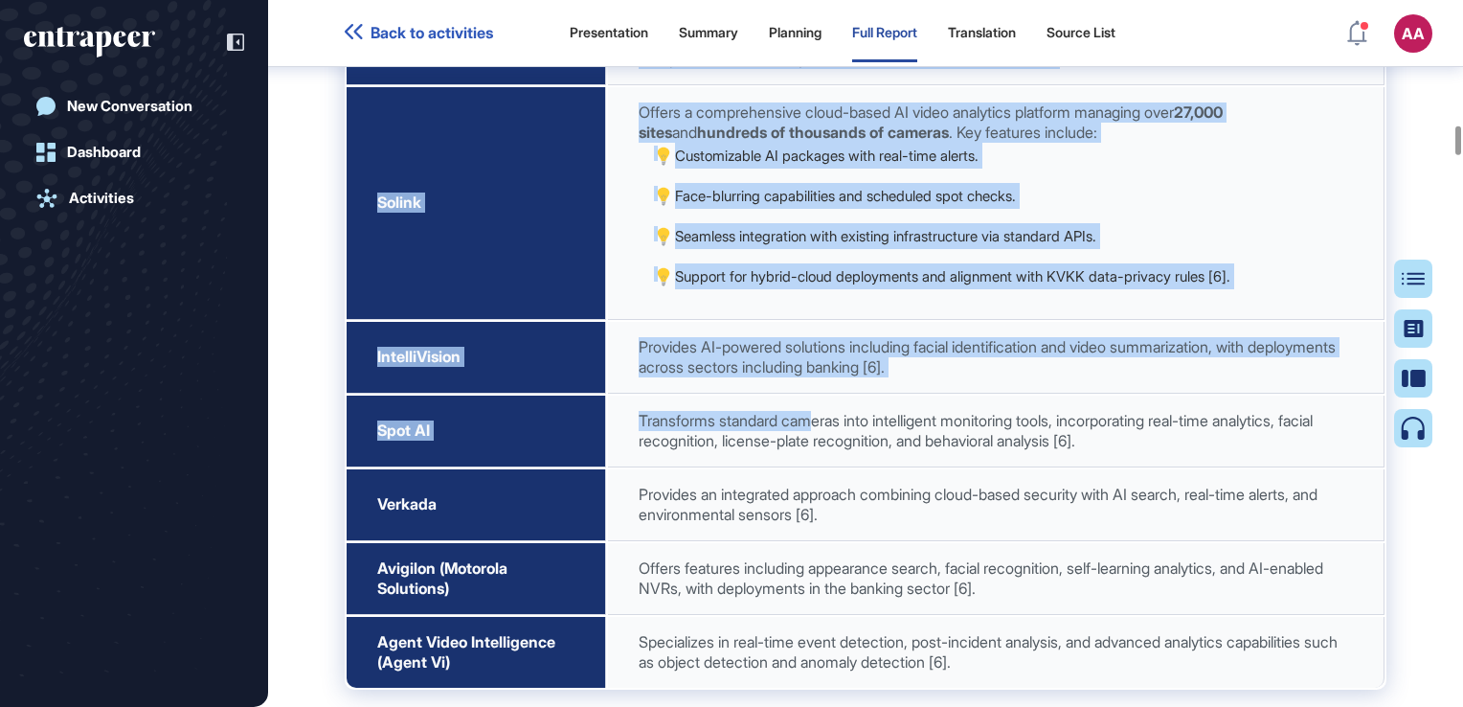
drag, startPoint x: 610, startPoint y: 421, endPoint x: 822, endPoint y: 640, distance: 304.7
click at [1092, 249] on p "Seamless integration with existing infrastructure via standard APIs." at bounding box center [1003, 236] width 701 height 26
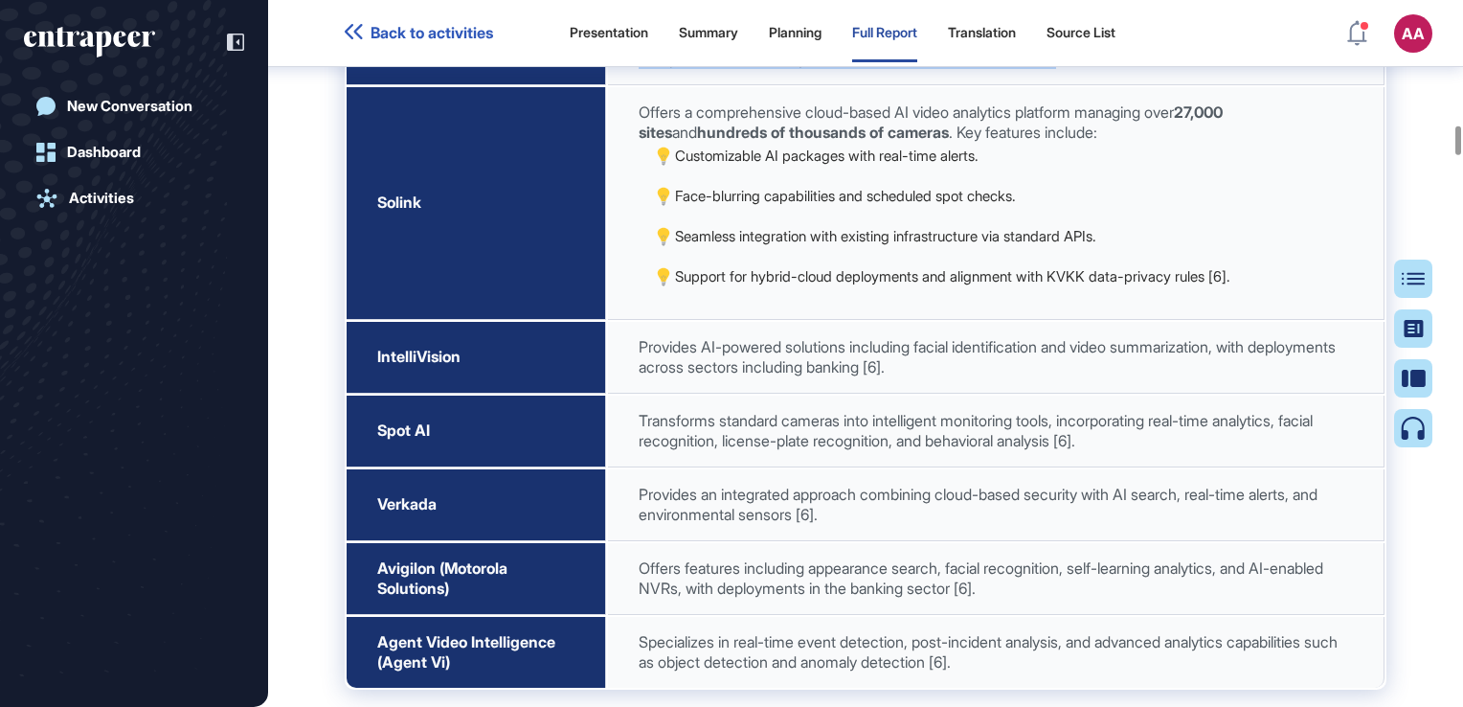
drag, startPoint x: 797, startPoint y: 247, endPoint x: 1112, endPoint y: 267, distance: 315.7
click at [1112, 85] on td "A prominent player deployed in " 7 of the top 10 retail branch banks and 15 of …" at bounding box center [996, 39] width 777 height 92
drag, startPoint x: 673, startPoint y: 323, endPoint x: 1305, endPoint y: 508, distance: 658.7
click at [1305, 320] on td "Offers a comprehensive cloud-based AI video analytics platform managing over 27…" at bounding box center [996, 203] width 777 height 233
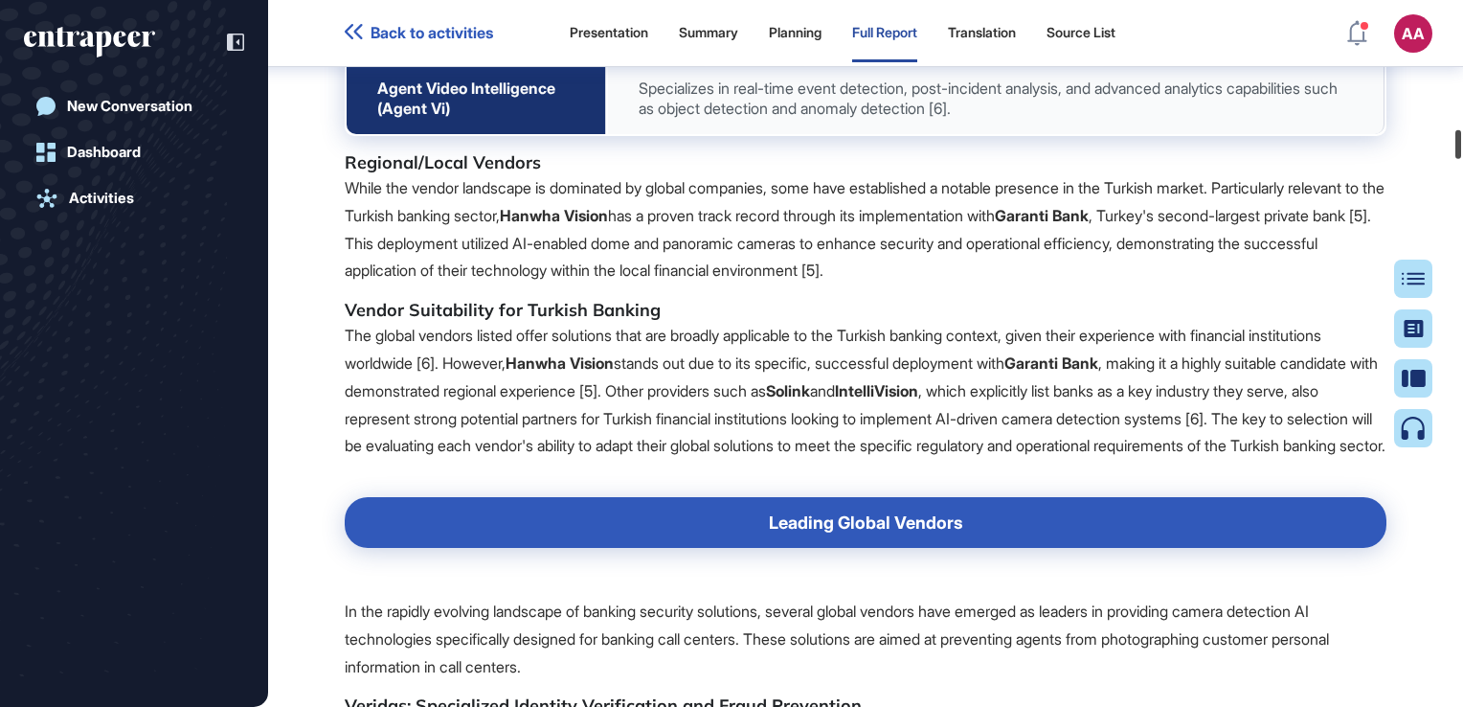
scroll to position [12321, 0]
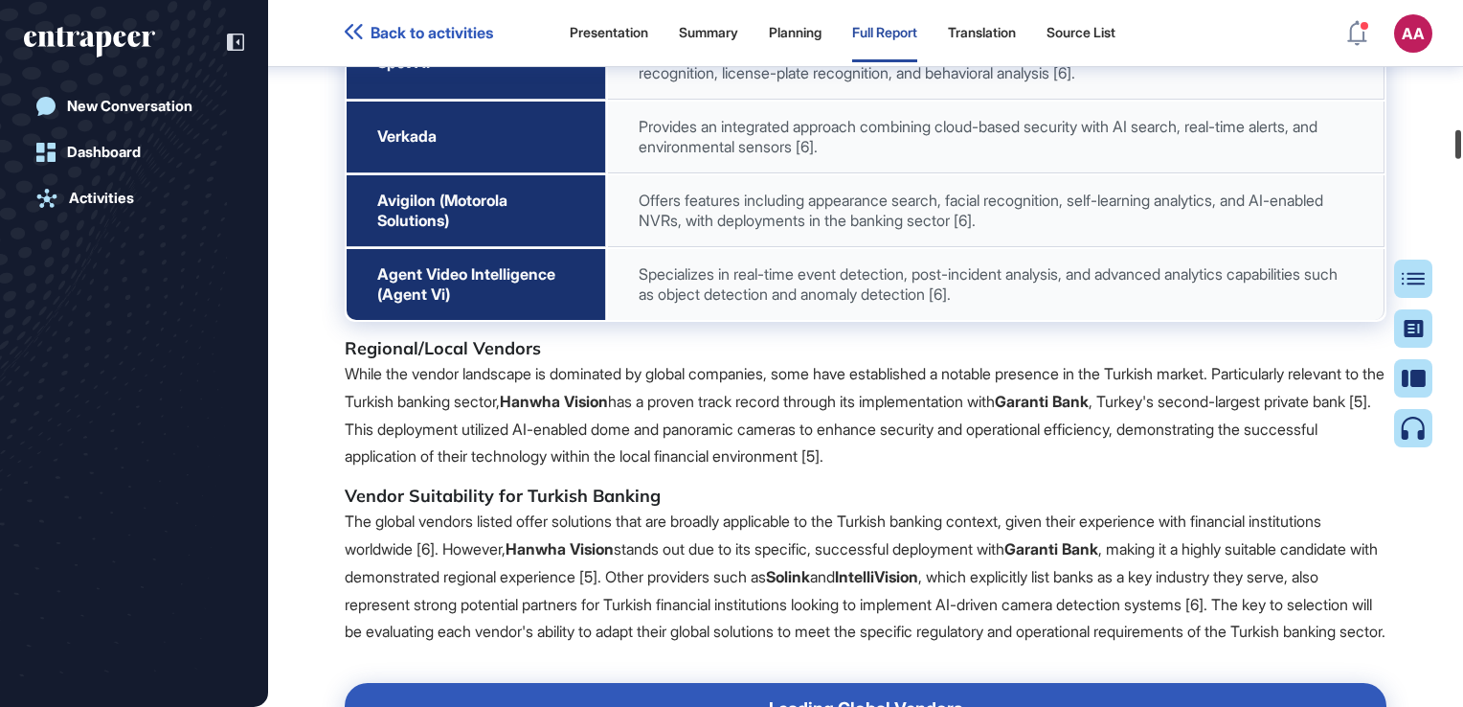
click at [1461, 147] on div at bounding box center [1458, 144] width 6 height 29
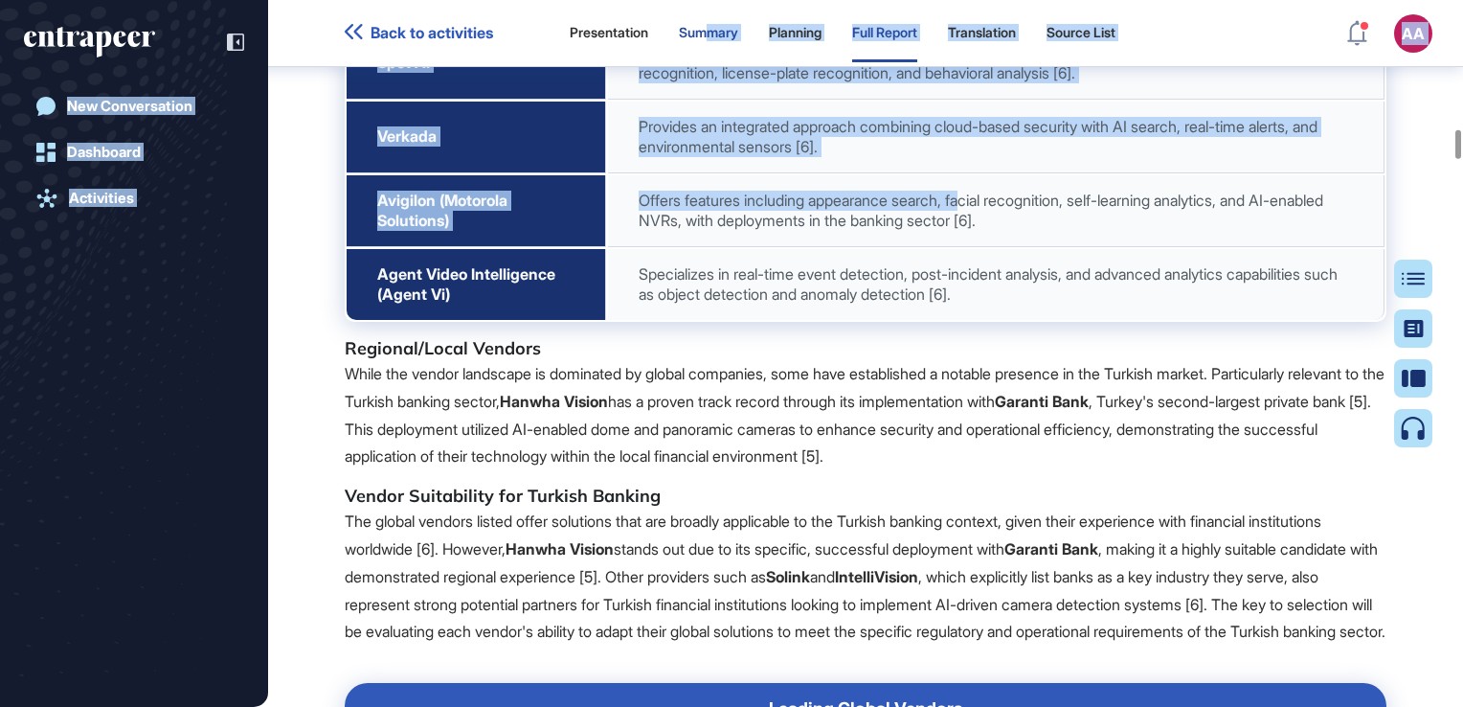
drag, startPoint x: 980, startPoint y: 417, endPoint x: 720, endPoint y: 59, distance: 442.2
drag, startPoint x: 720, startPoint y: 59, endPoint x: 703, endPoint y: 214, distance: 156.1
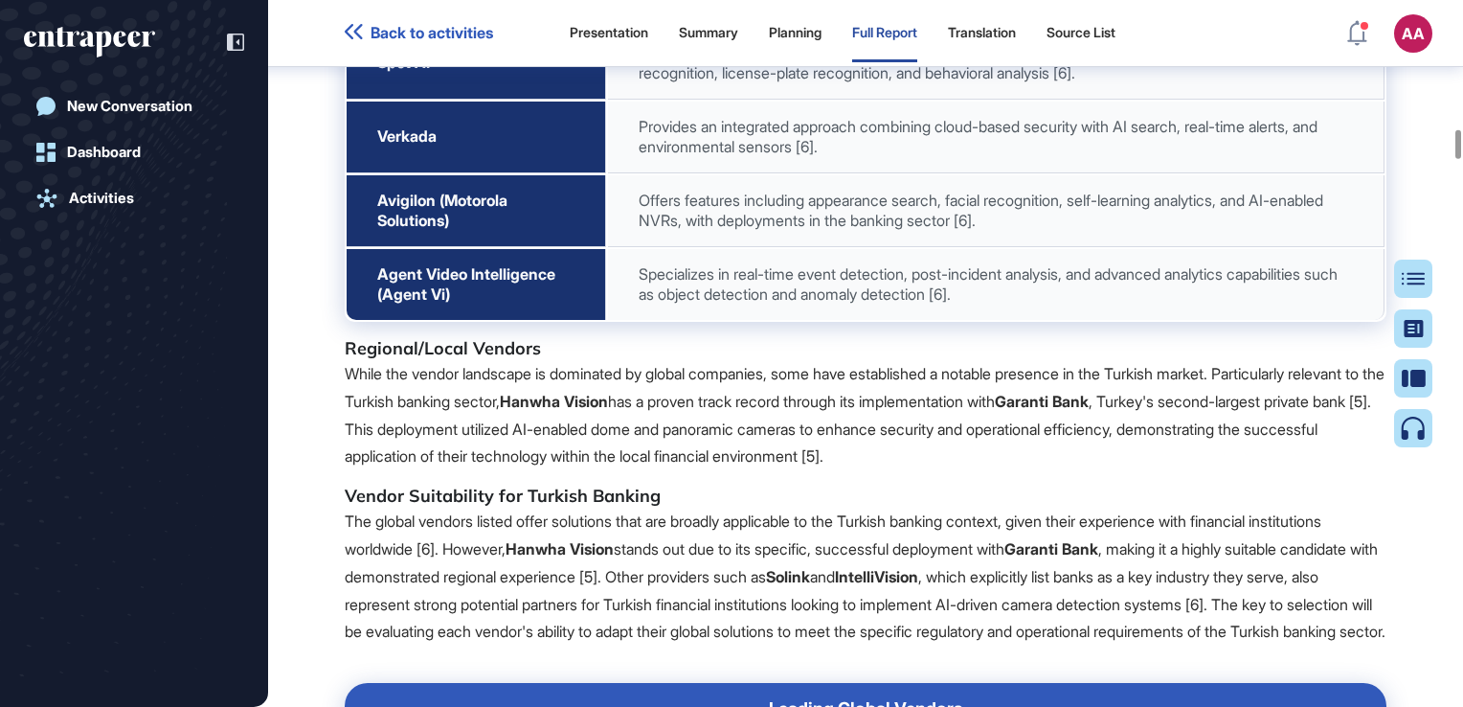
click at [798, 360] on h5 "Regional/Local Vendors" at bounding box center [866, 348] width 1042 height 23
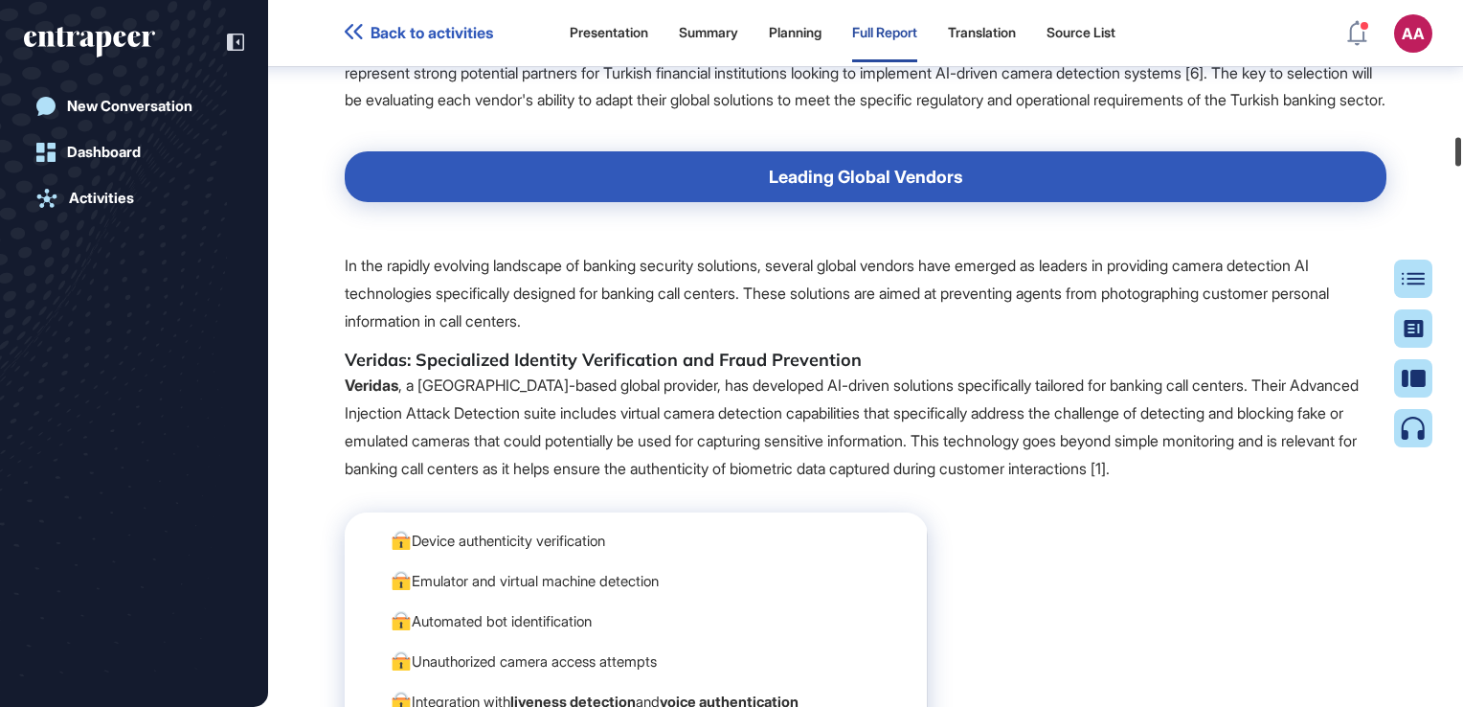
scroll to position [13036, 0]
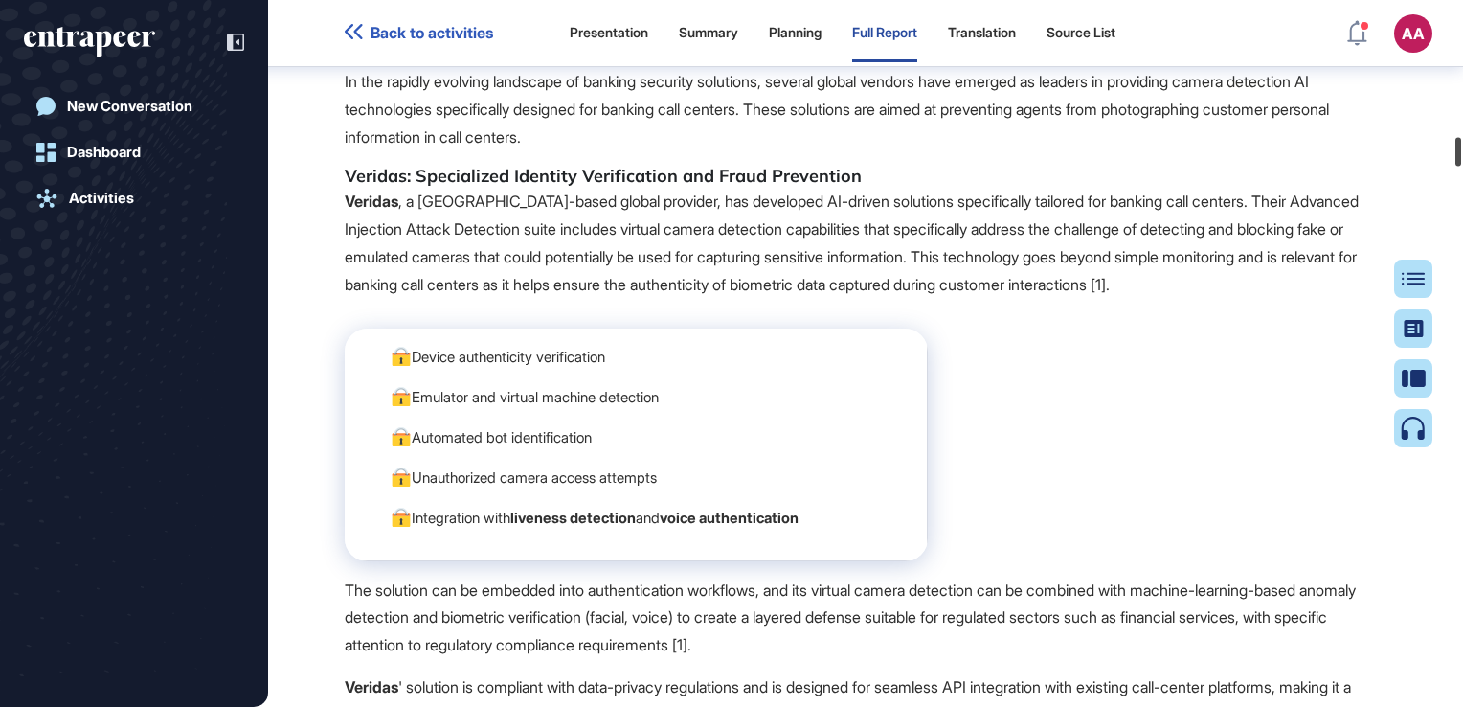
drag, startPoint x: 1456, startPoint y: 144, endPoint x: 1456, endPoint y: 157, distance: 13.4
click at [1456, 157] on div at bounding box center [1458, 152] width 6 height 29
drag, startPoint x: 475, startPoint y: 452, endPoint x: 734, endPoint y: 456, distance: 259.5
click at [734, 298] on p "Veridas , a [GEOGRAPHIC_DATA]-based global provider, has developed AI-driven so…" at bounding box center [866, 243] width 1042 height 110
drag, startPoint x: 734, startPoint y: 456, endPoint x: 831, endPoint y: 454, distance: 96.7
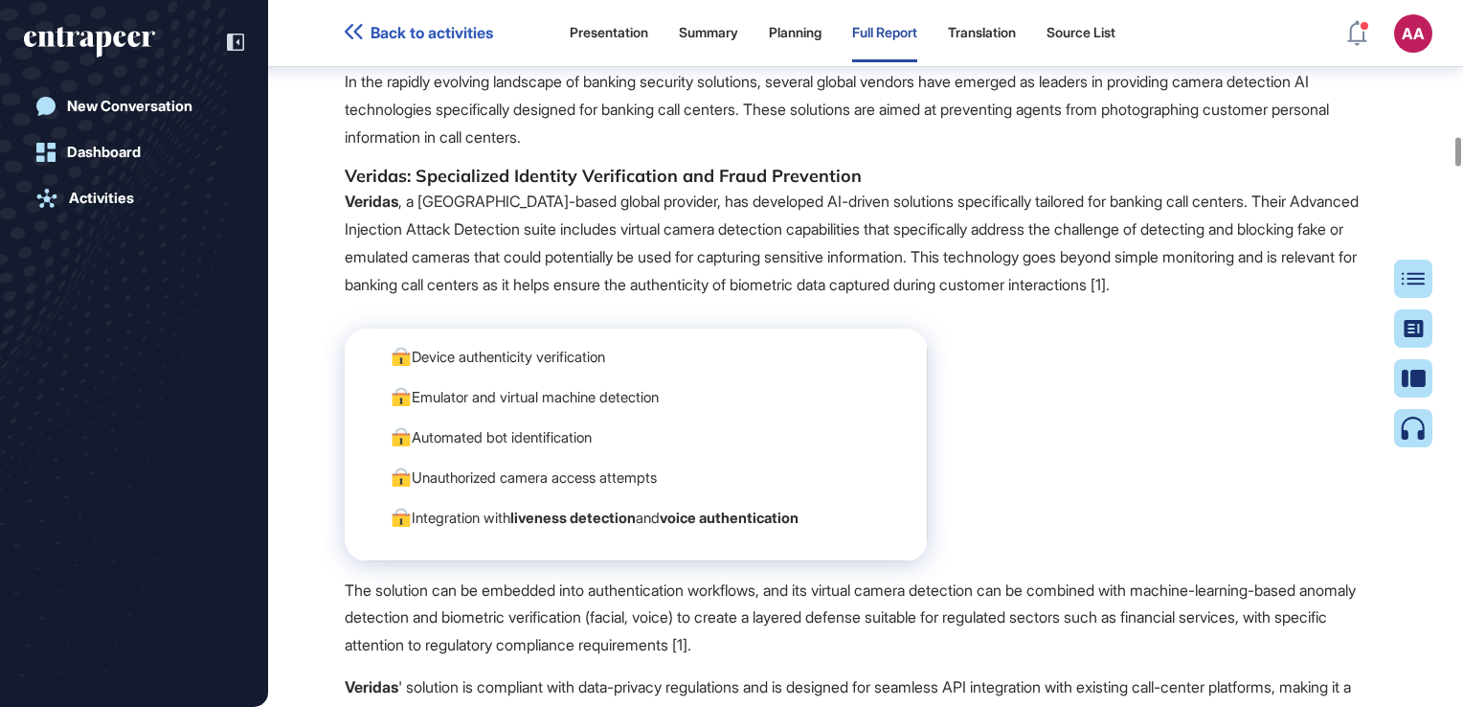
click at [831, 298] on p "Veridas , a [GEOGRAPHIC_DATA]-based global provider, has developed AI-driven so…" at bounding box center [866, 243] width 1042 height 110
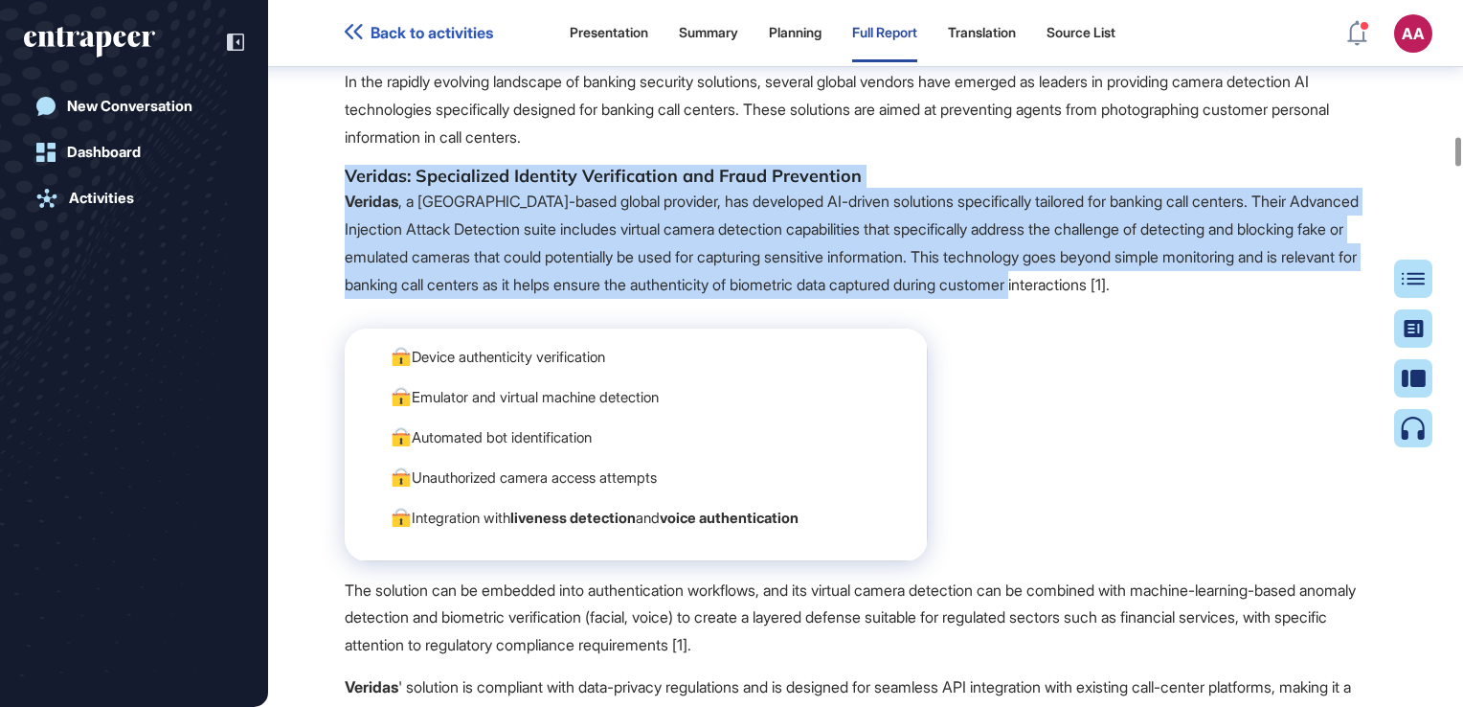
drag, startPoint x: 344, startPoint y: 417, endPoint x: 1226, endPoint y: 530, distance: 889.2
drag, startPoint x: 1226, startPoint y: 530, endPoint x: 1065, endPoint y: 477, distance: 169.6
copy span "Veridas: Specialized Identity Verification and Fraud Prevention Veridas , a [GE…"
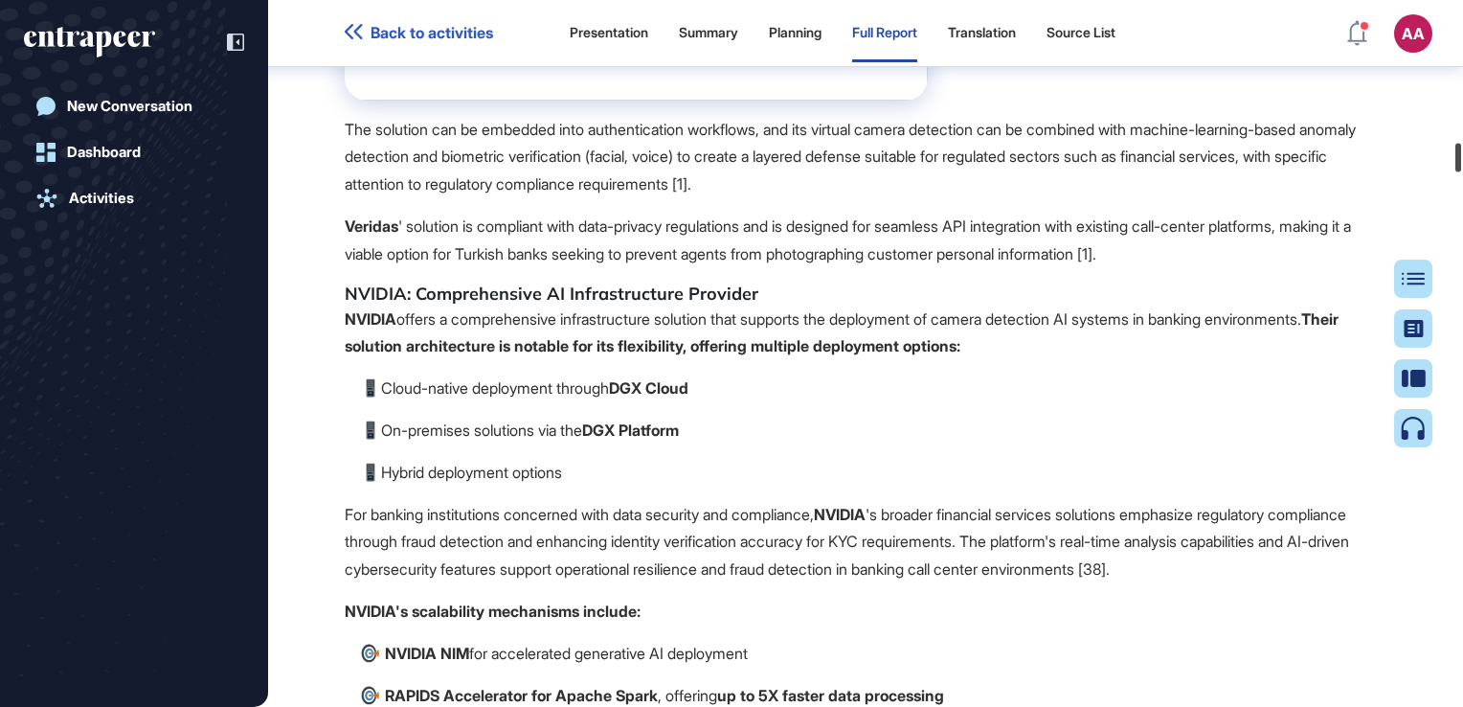
scroll to position [13956, 0]
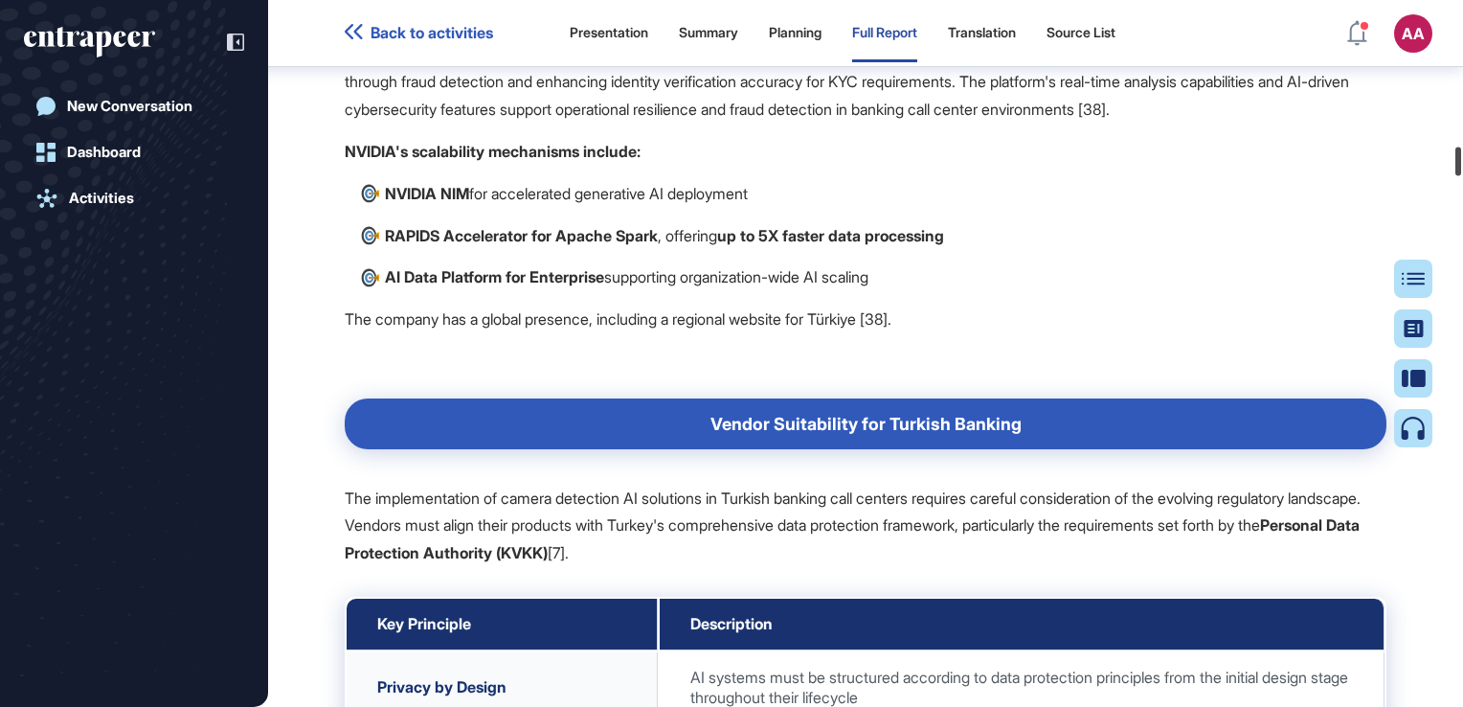
drag, startPoint x: 1459, startPoint y: 153, endPoint x: 1465, endPoint y: 163, distance: 11.2
click at [1462, 163] on html "Back to activities Presentation Summary Planning Full Report Translation Source…" at bounding box center [731, 353] width 1463 height 707
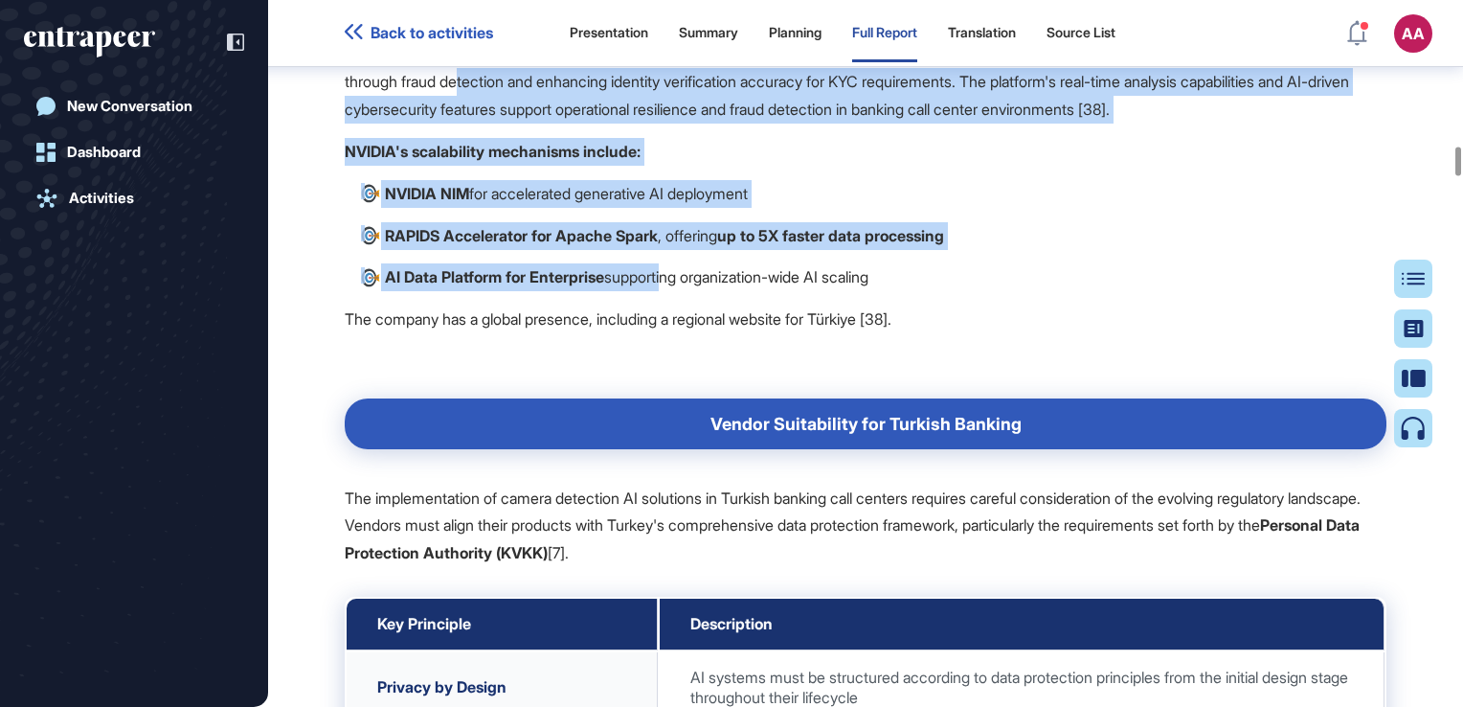
drag, startPoint x: 550, startPoint y: 317, endPoint x: 669, endPoint y: 504, distance: 221.8
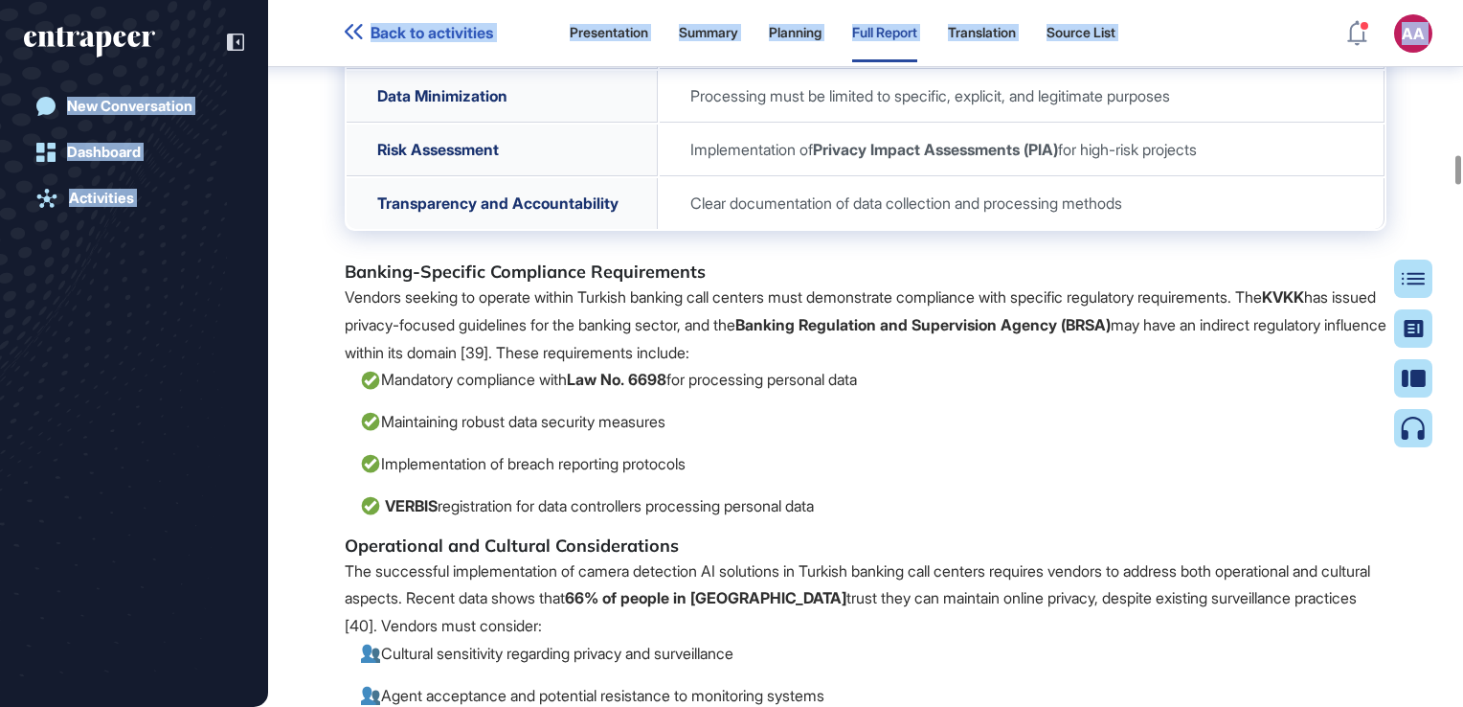
scroll to position [14563, 0]
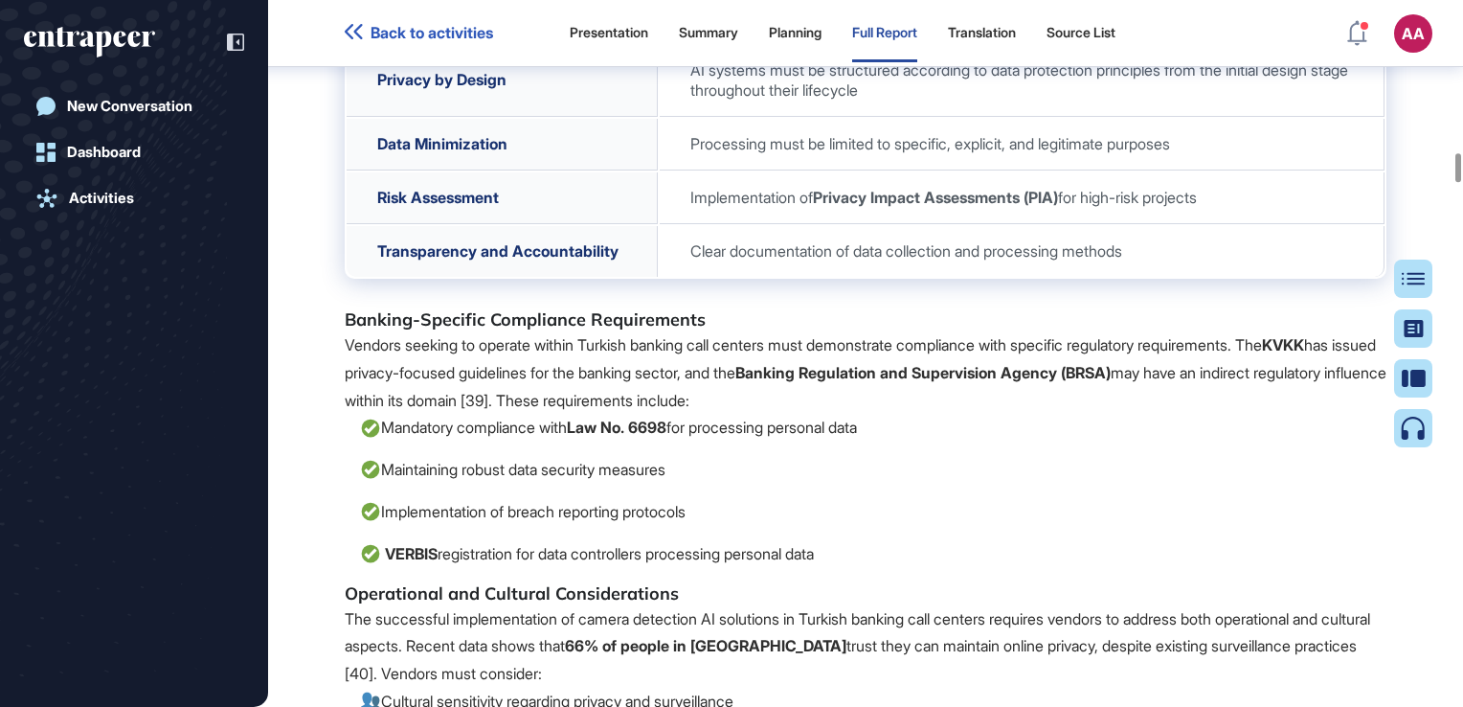
drag, startPoint x: 492, startPoint y: 569, endPoint x: 648, endPoint y: 234, distance: 369.7
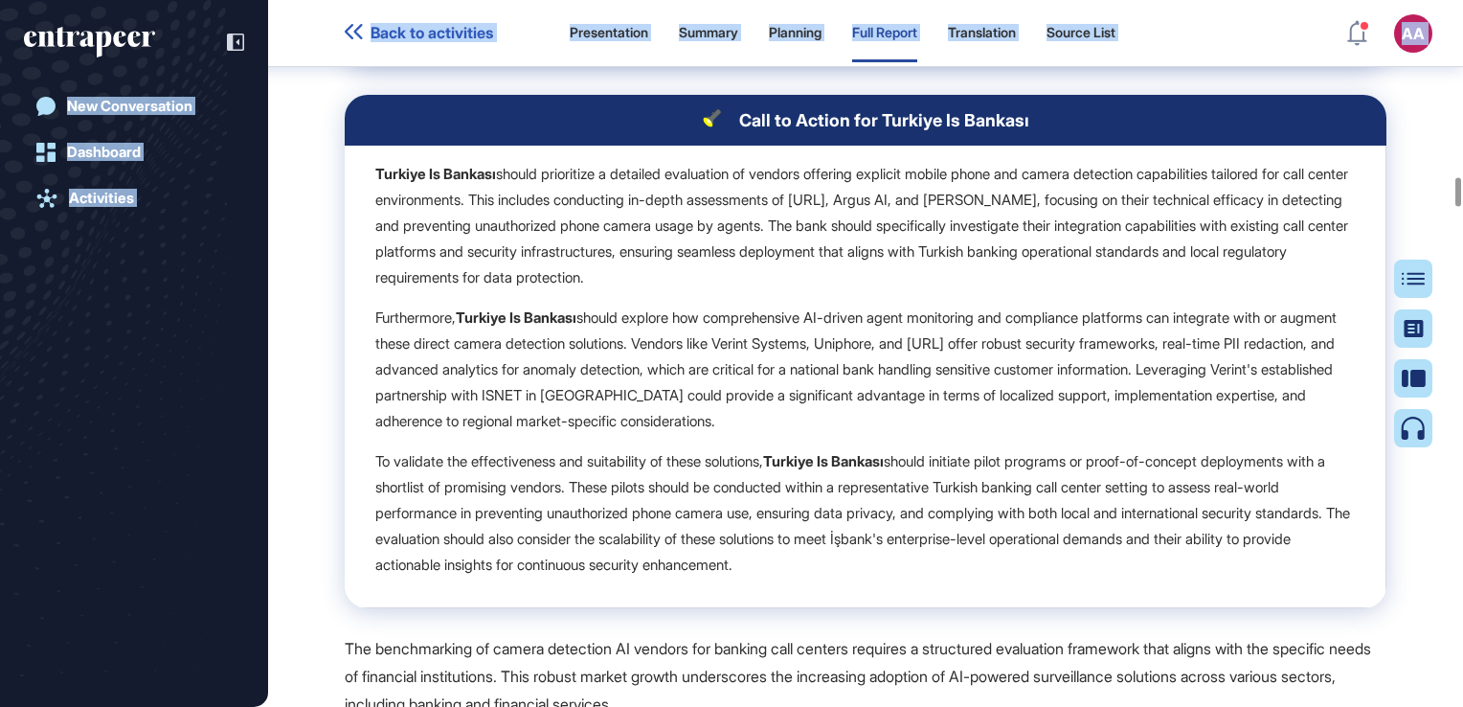
scroll to position [16905, 0]
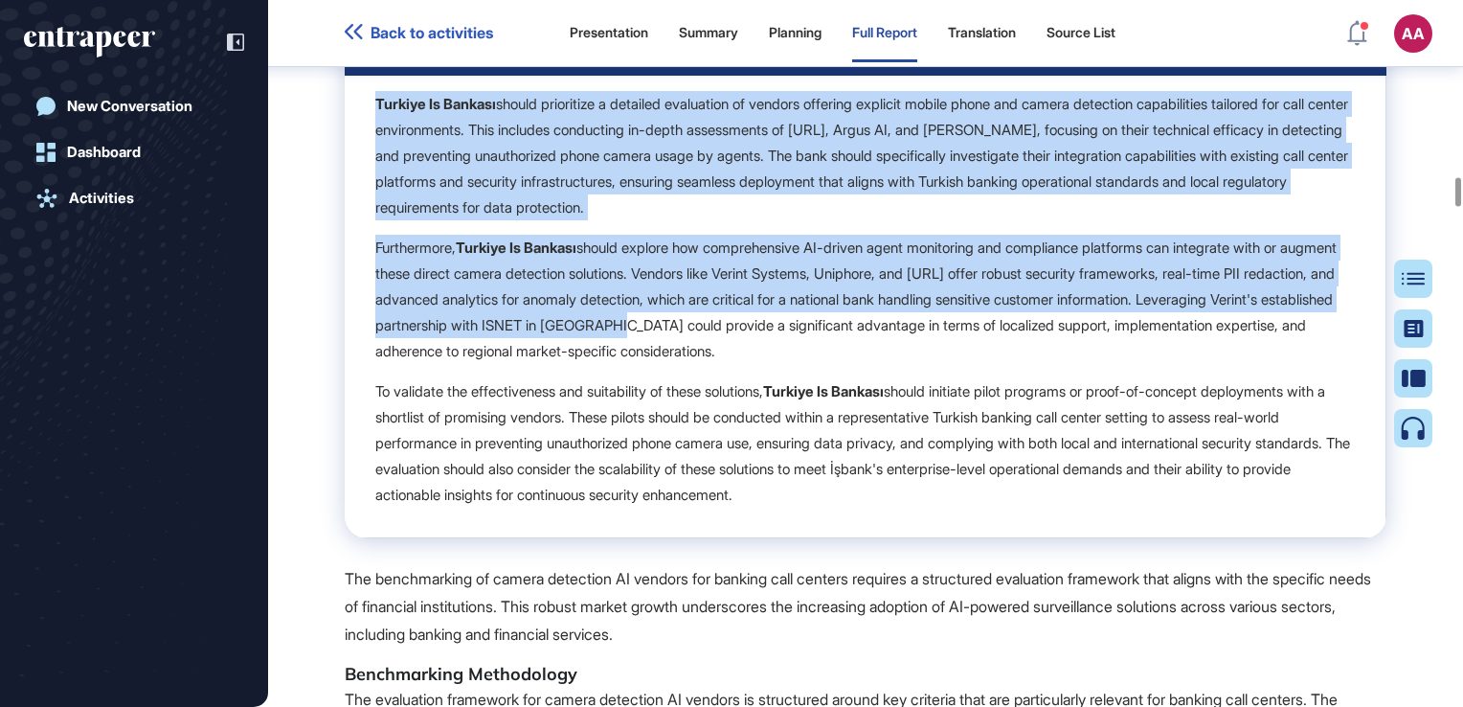
drag, startPoint x: 394, startPoint y: 573, endPoint x: 799, endPoint y: 618, distance: 407.5
click at [609, 220] on p "Turkiye Is Bankası should prioritize a detailed evaluation of vendors offering …" at bounding box center [865, 155] width 980 height 129
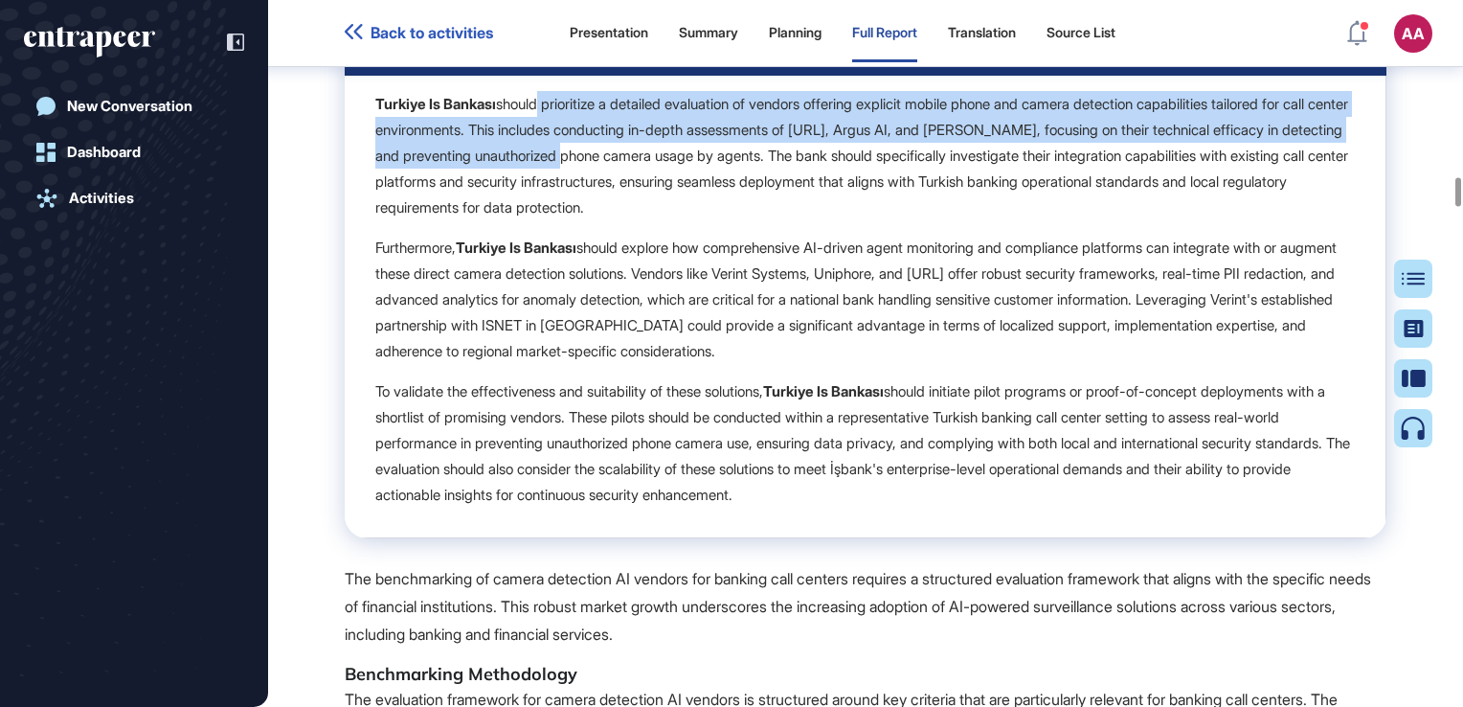
drag, startPoint x: 573, startPoint y: 397, endPoint x: 687, endPoint y: 458, distance: 128.9
click at [687, 220] on p "Turkiye Is Bankası should prioritize a detailed evaluation of vendors offering …" at bounding box center [865, 155] width 980 height 129
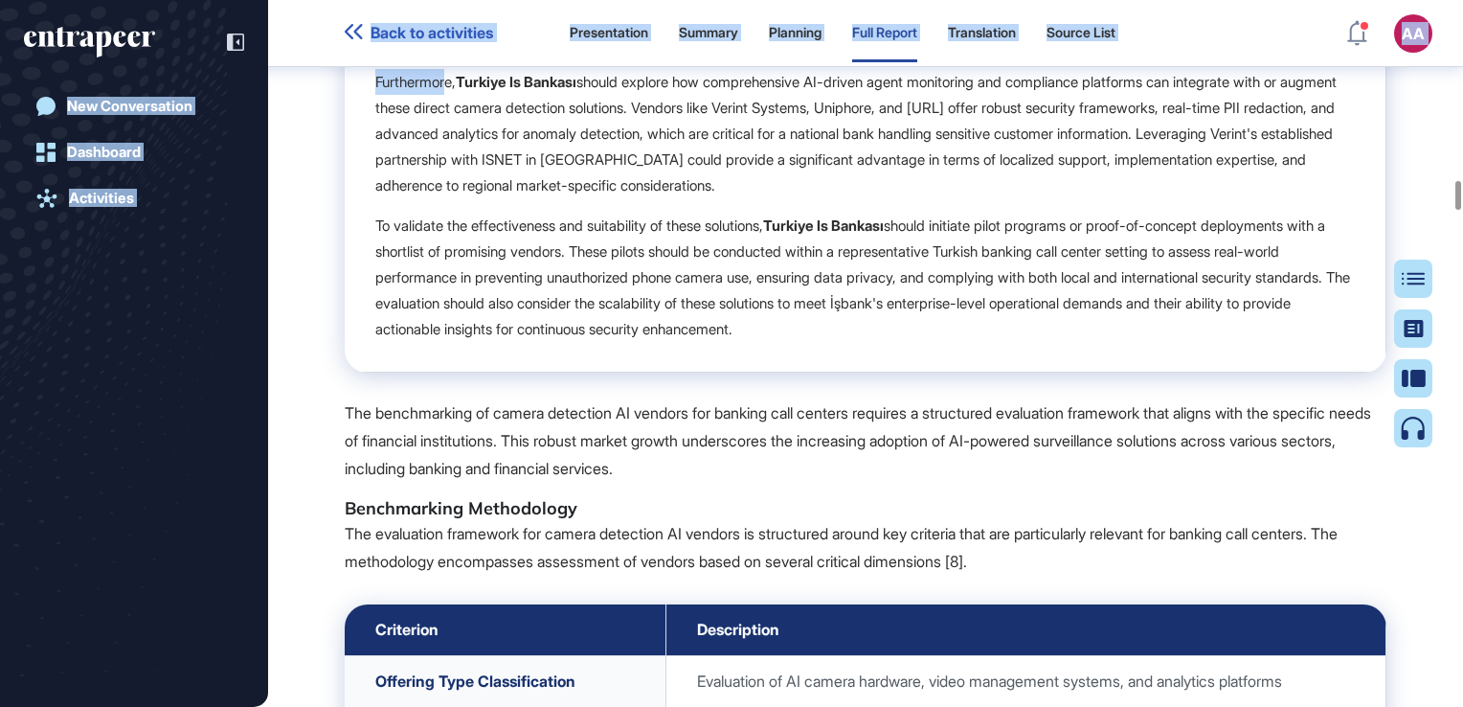
scroll to position [17266, 0]
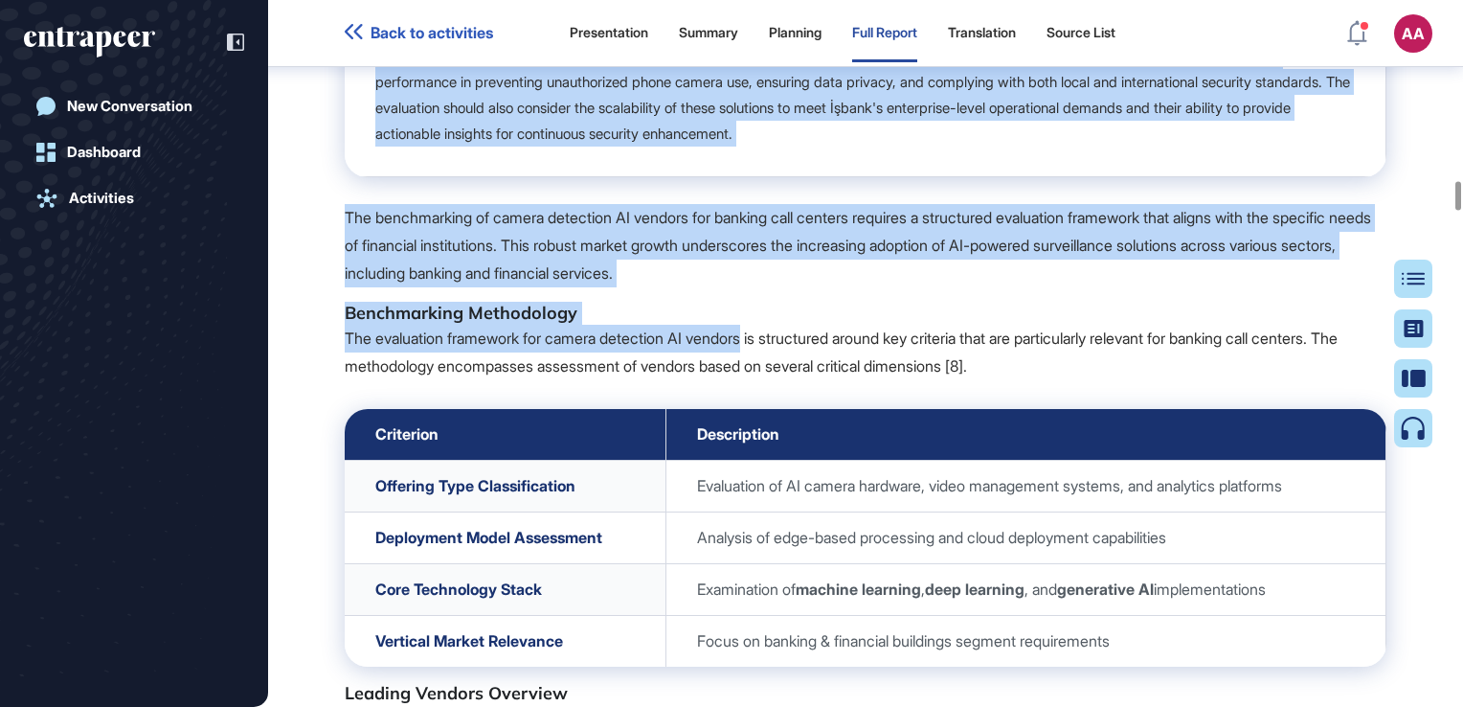
drag, startPoint x: 448, startPoint y: 542, endPoint x: 766, endPoint y: 628, distance: 329.4
click at [766, 628] on span "Key Insights for Turkiye Is Bankası Market Landscape & Turkiye Is Bankası's Spe…" at bounding box center [866, 686] width 1042 height 3615
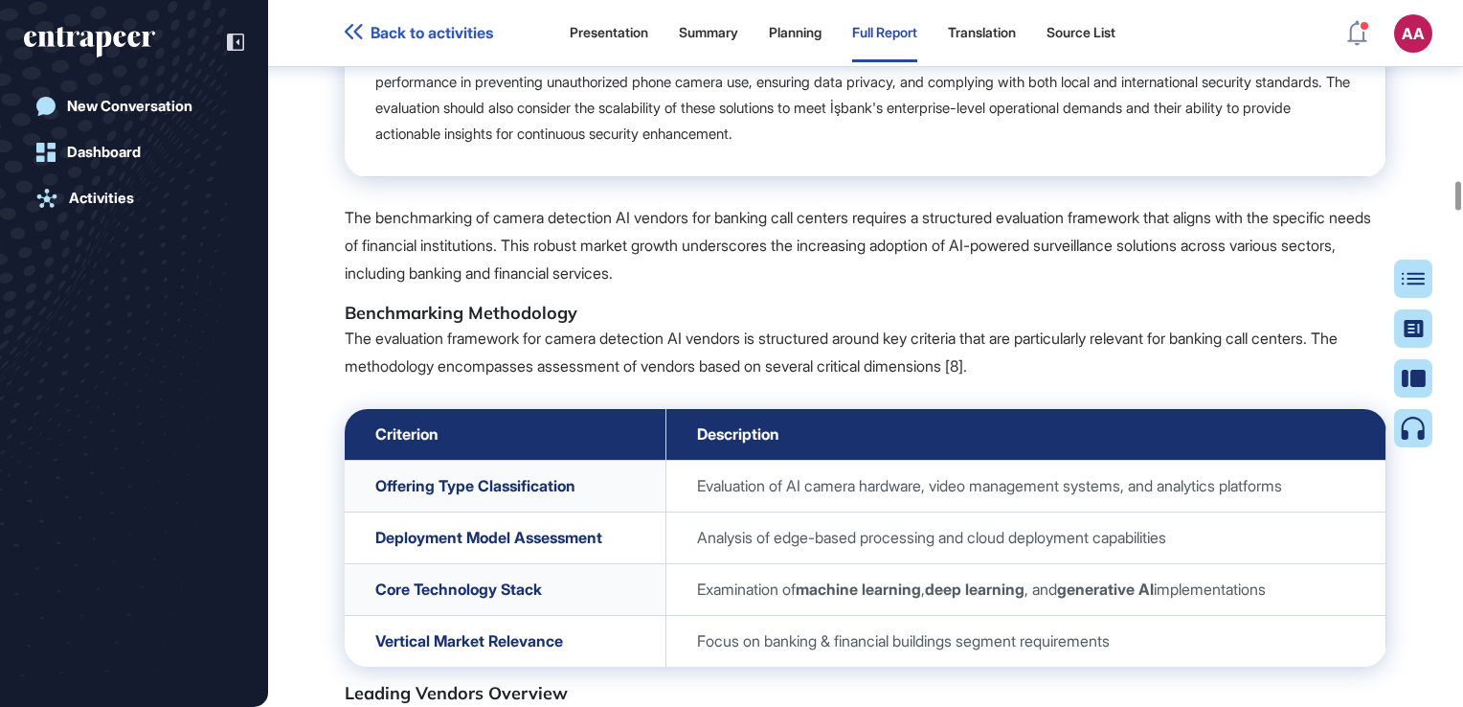
drag, startPoint x: 766, startPoint y: 628, endPoint x: 758, endPoint y: 657, distance: 29.7
click at [758, 380] on p "The evaluation framework for camera detection AI vendors is structured around k…" at bounding box center [866, 353] width 1042 height 56
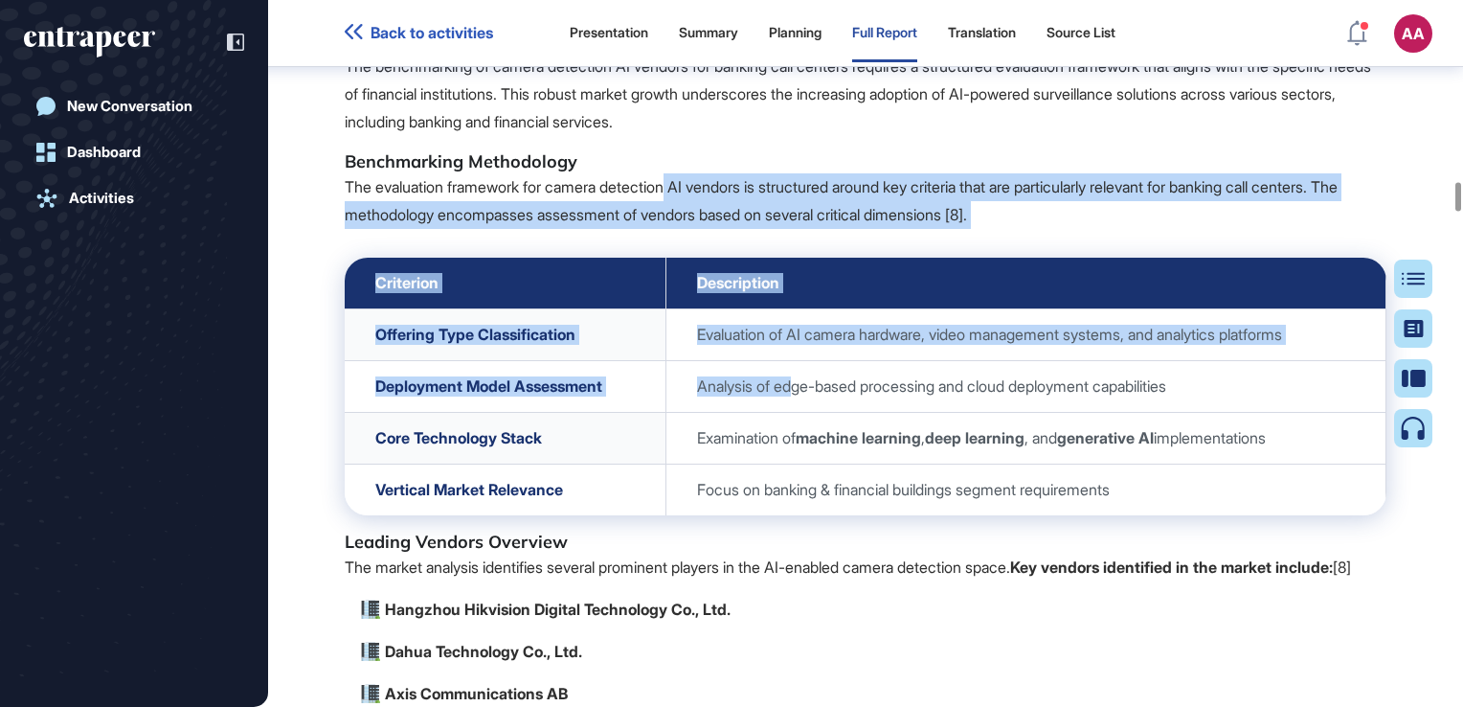
scroll to position [17487, 0]
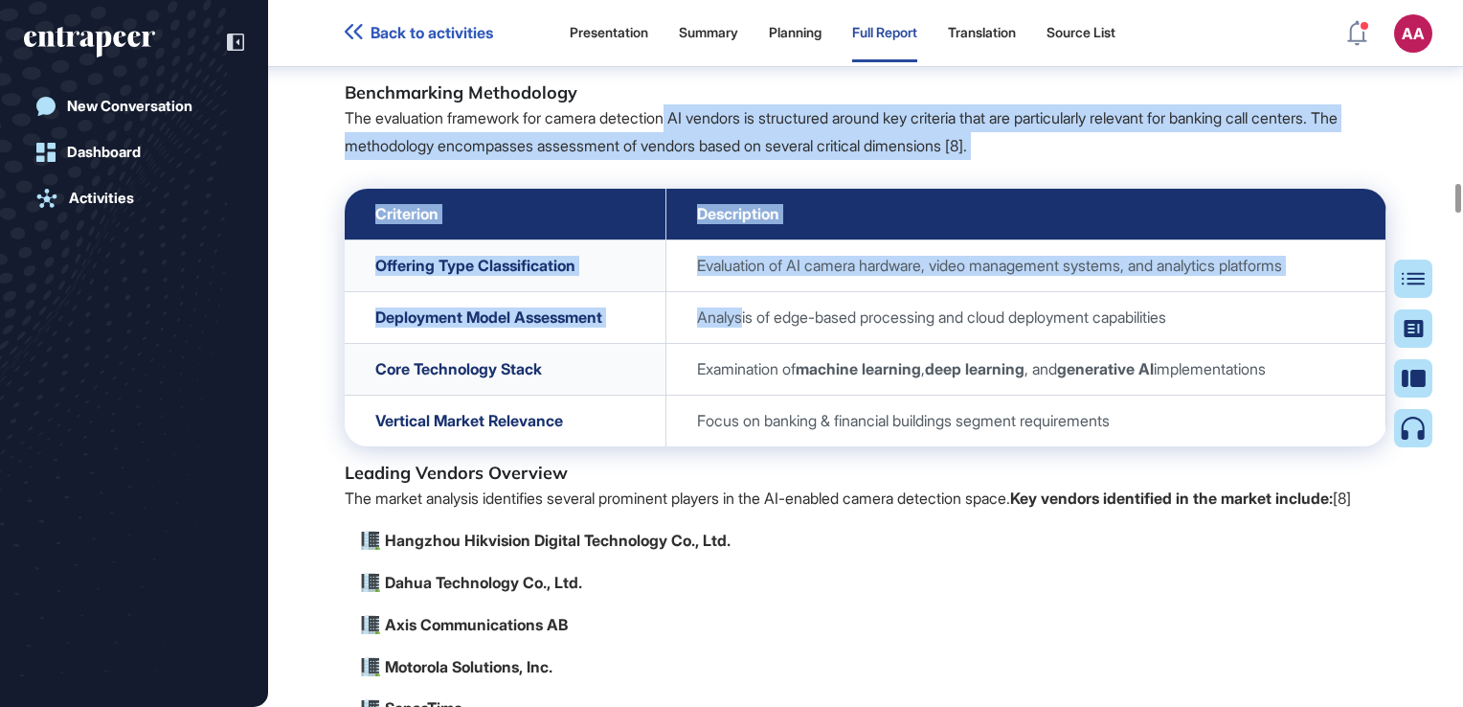
drag, startPoint x: 684, startPoint y: 638, endPoint x: 734, endPoint y: 612, distance: 57.0
click at [734, 612] on span "Key Insights for Turkiye Is Bankası Market Landscape & Turkiye Is Bankası's Spe…" at bounding box center [866, 466] width 1042 height 3615
click at [529, 160] on p "The evaluation framework for camera detection AI vendors is structured around k…" at bounding box center [866, 132] width 1042 height 56
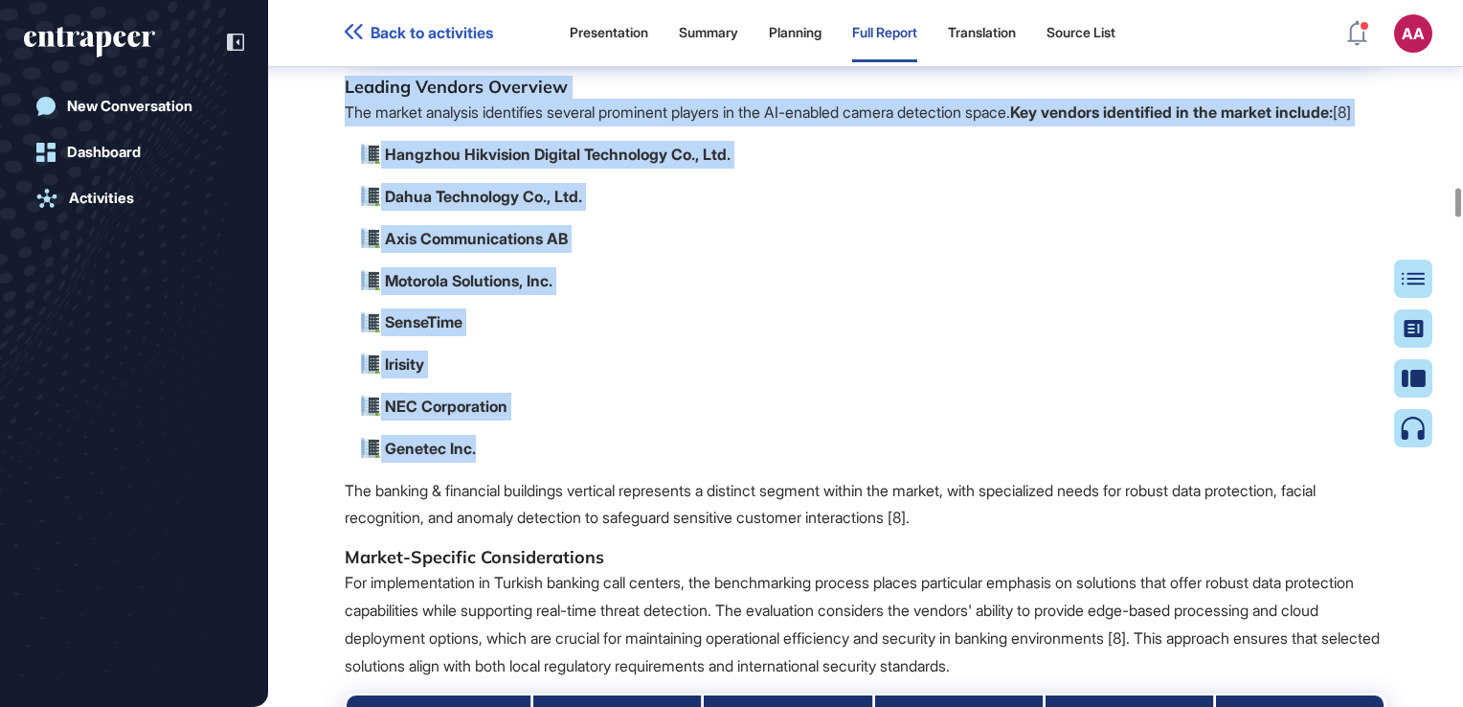
scroll to position [17972, 0]
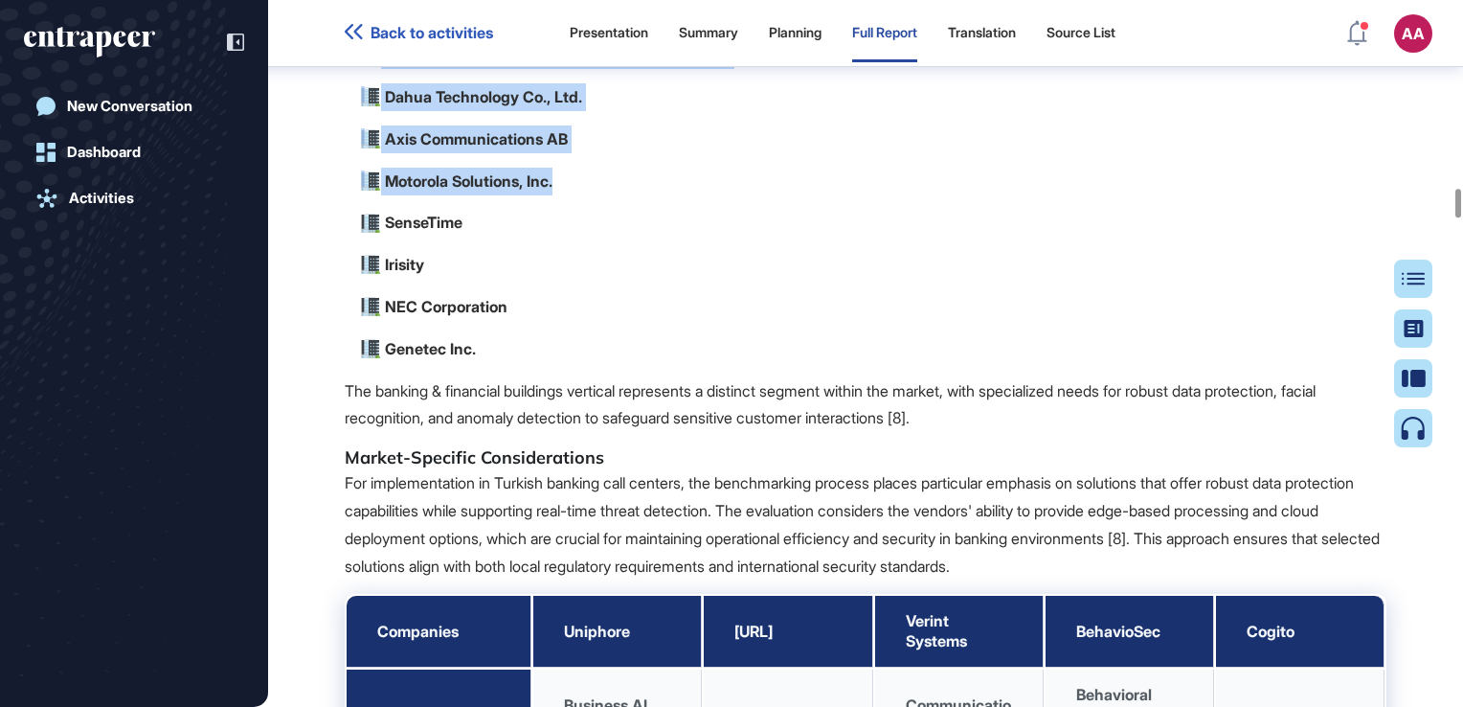
drag, startPoint x: 554, startPoint y: 561, endPoint x: 617, endPoint y: 510, distance: 80.3
drag, startPoint x: 617, startPoint y: 510, endPoint x: 719, endPoint y: 524, distance: 103.3
click at [691, 153] on p "Axis Communications AB" at bounding box center [872, 139] width 1027 height 28
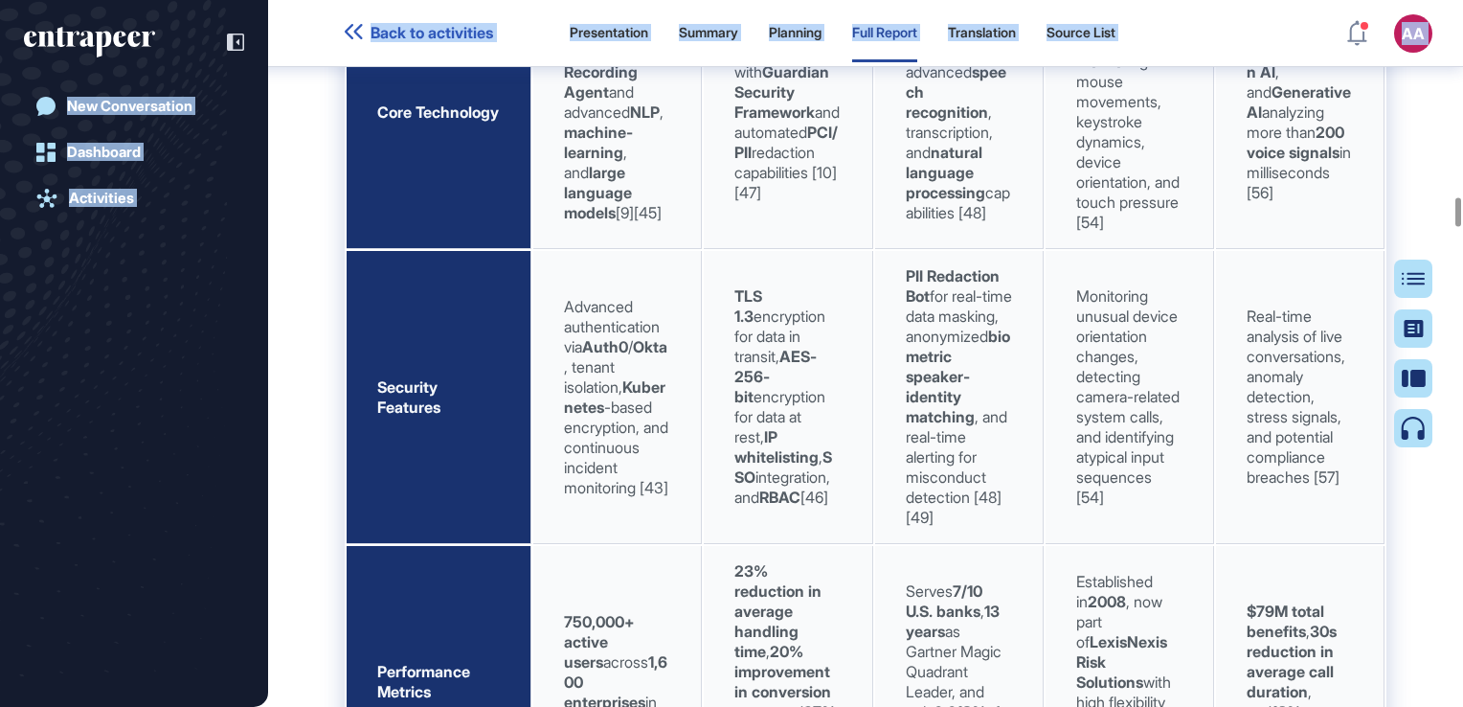
scroll to position [18828, 0]
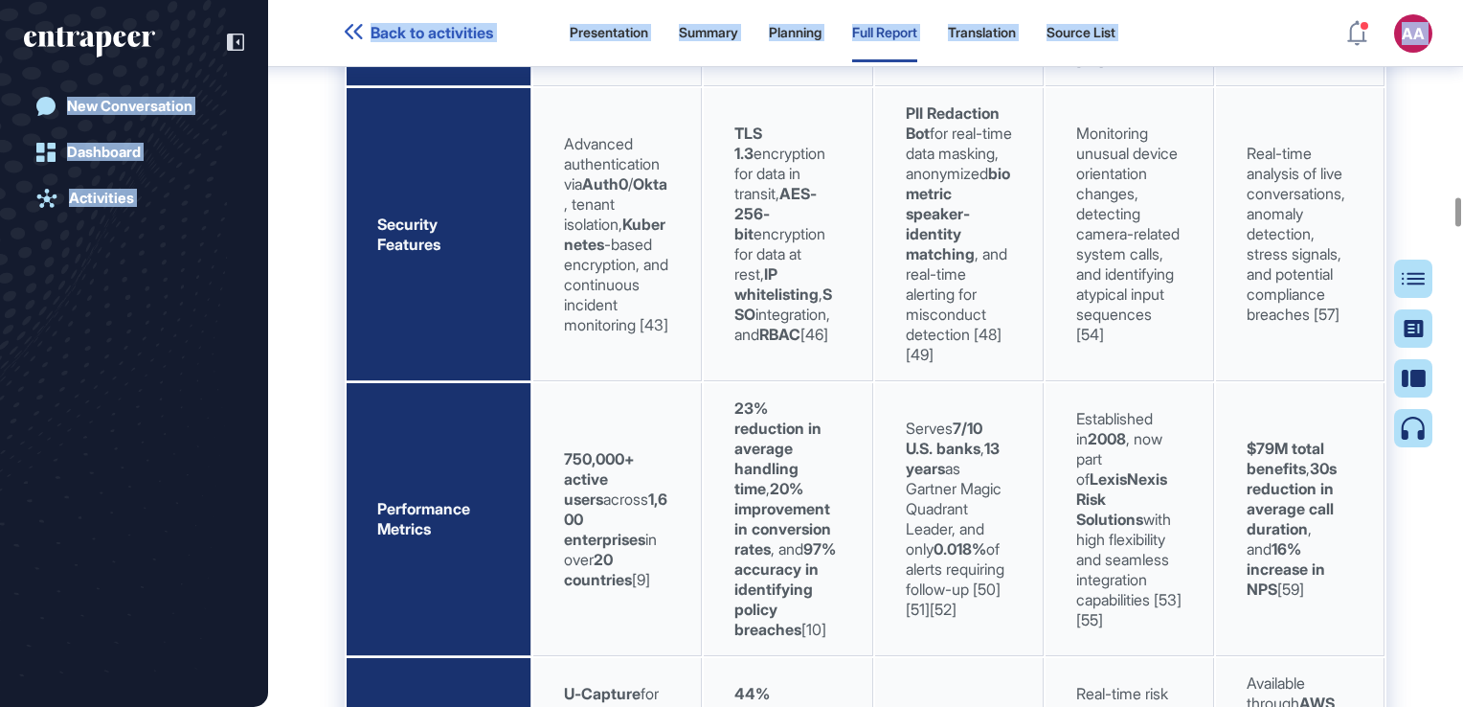
drag, startPoint x: 364, startPoint y: 320, endPoint x: 336, endPoint y: 64, distance: 257.2
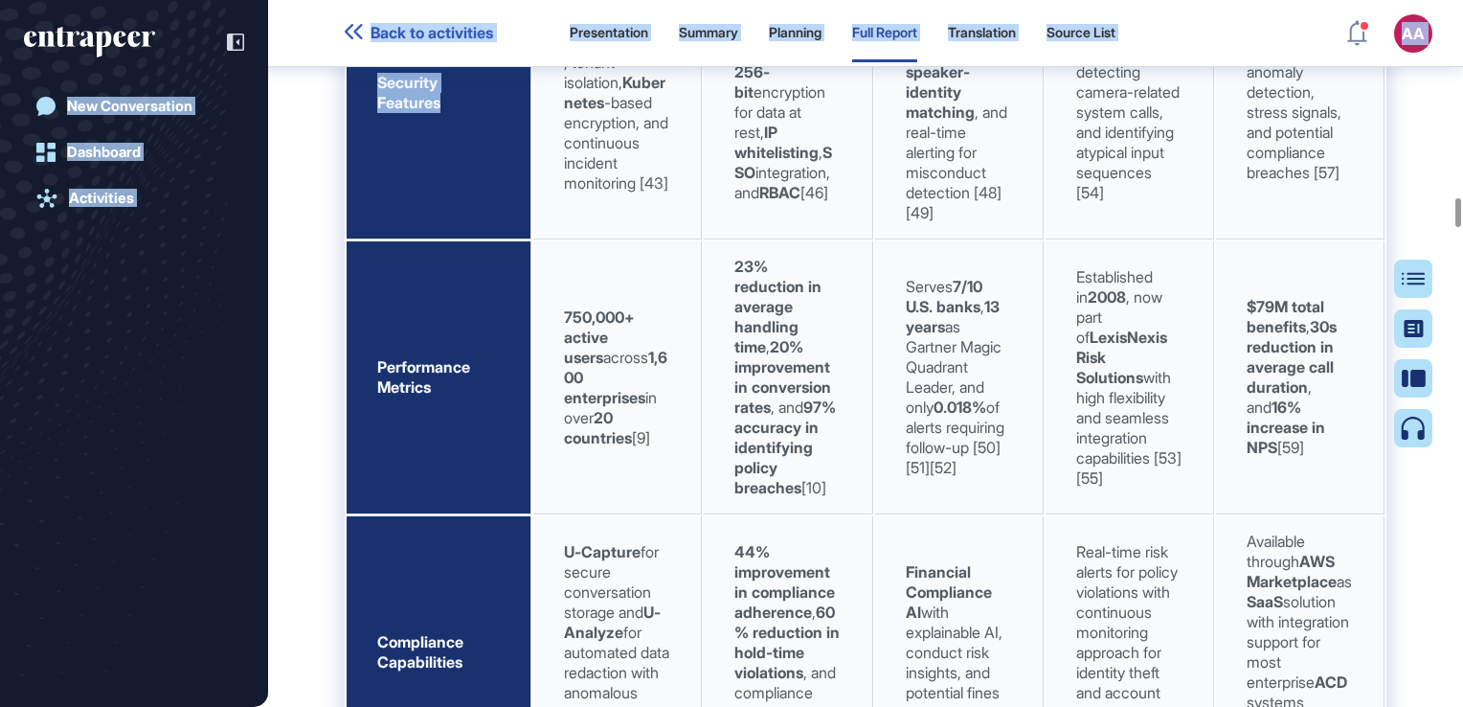
scroll to position [19077, 0]
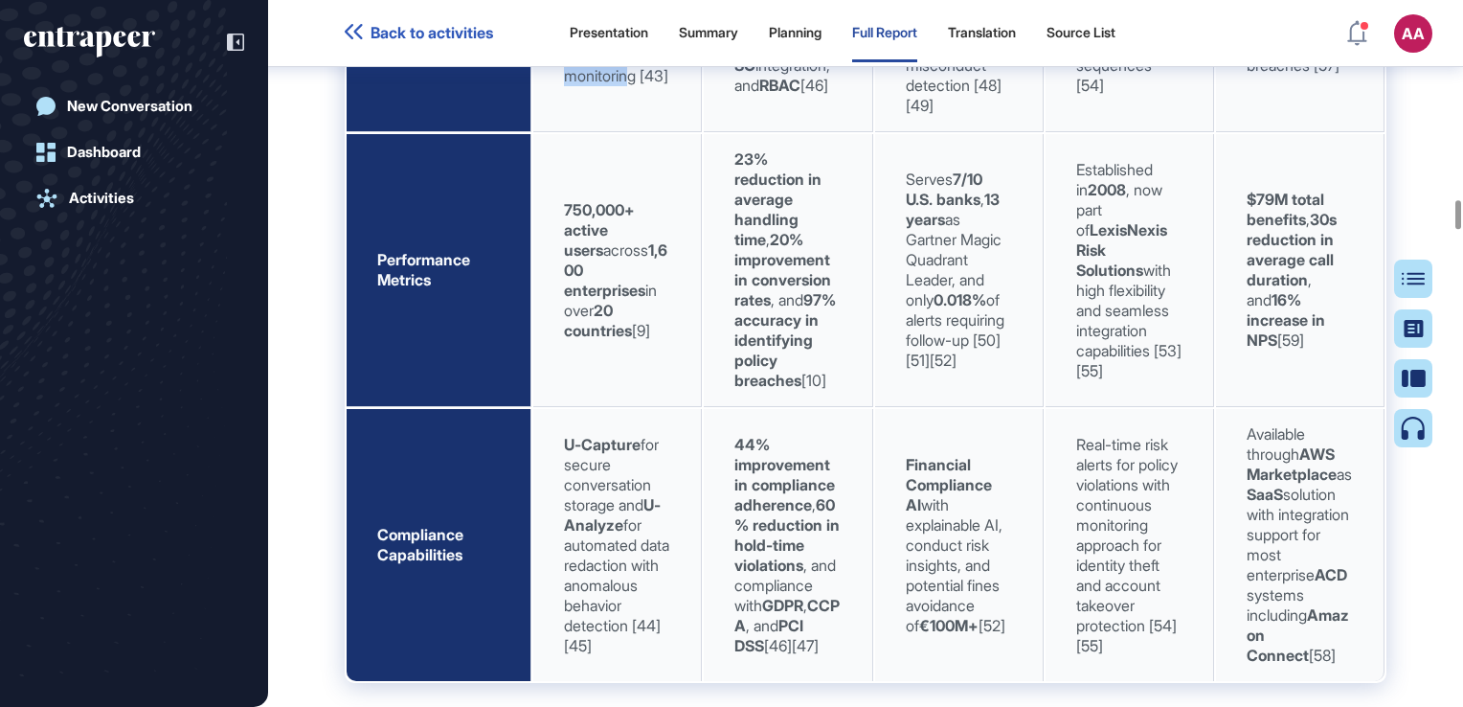
drag, startPoint x: 567, startPoint y: 471, endPoint x: 634, endPoint y: 479, distance: 67.5
drag, startPoint x: 634, startPoint y: 479, endPoint x: 804, endPoint y: 487, distance: 170.7
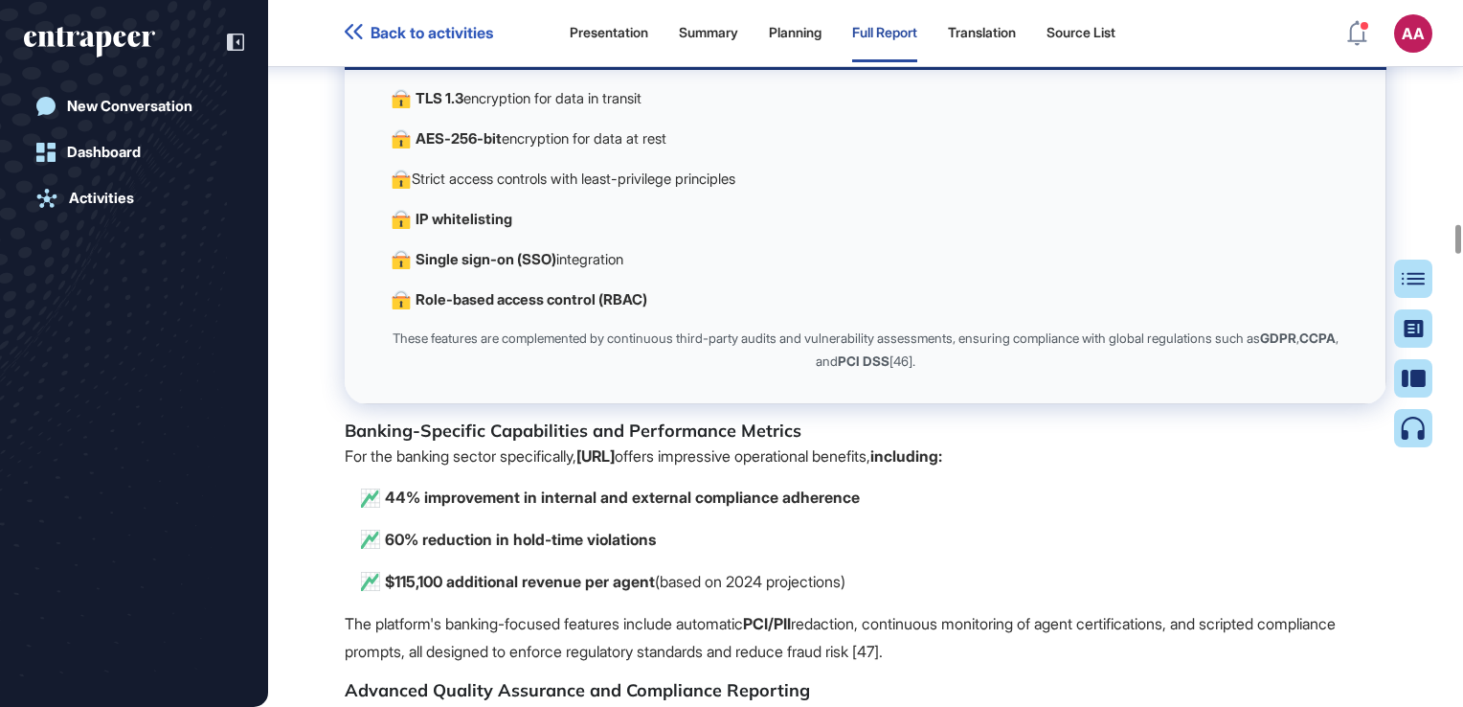
scroll to position [21463, 0]
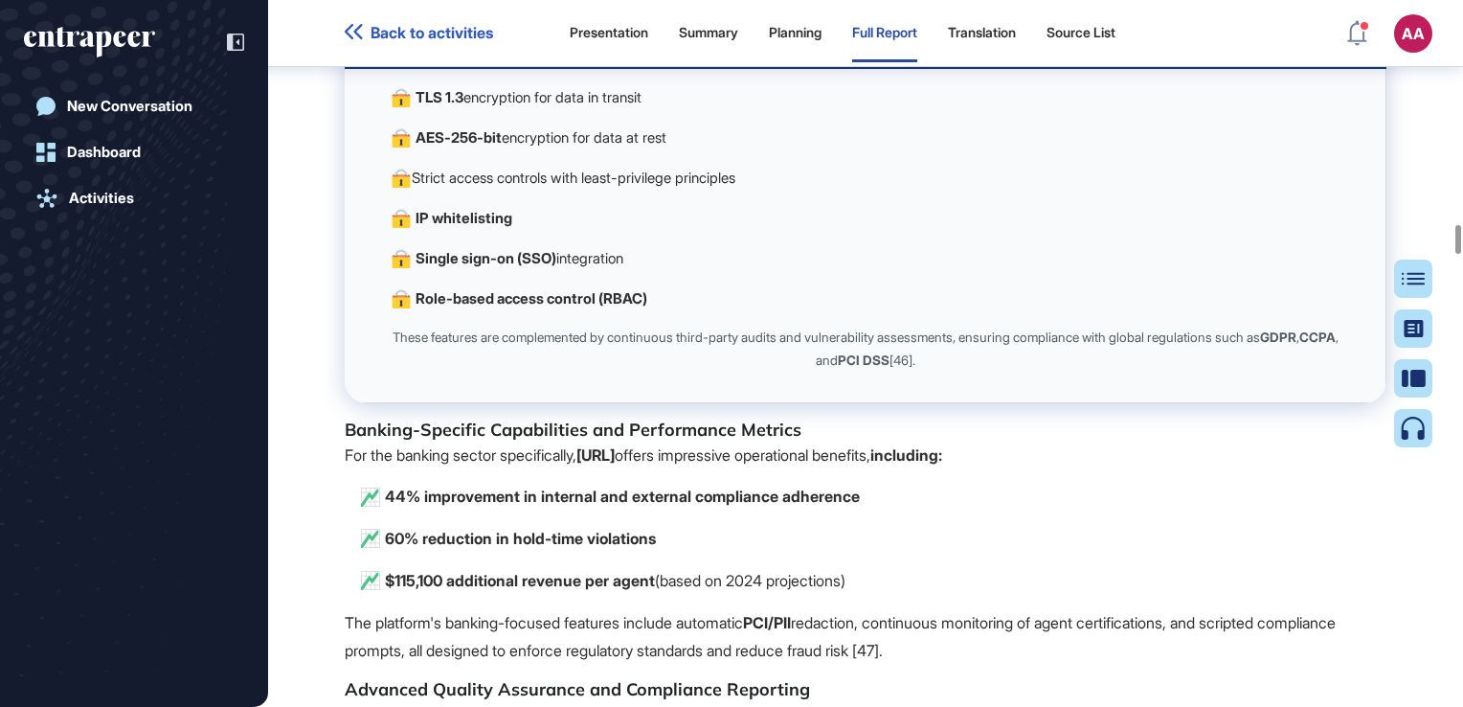
drag, startPoint x: 569, startPoint y: 226, endPoint x: 677, endPoint y: 293, distance: 127.3
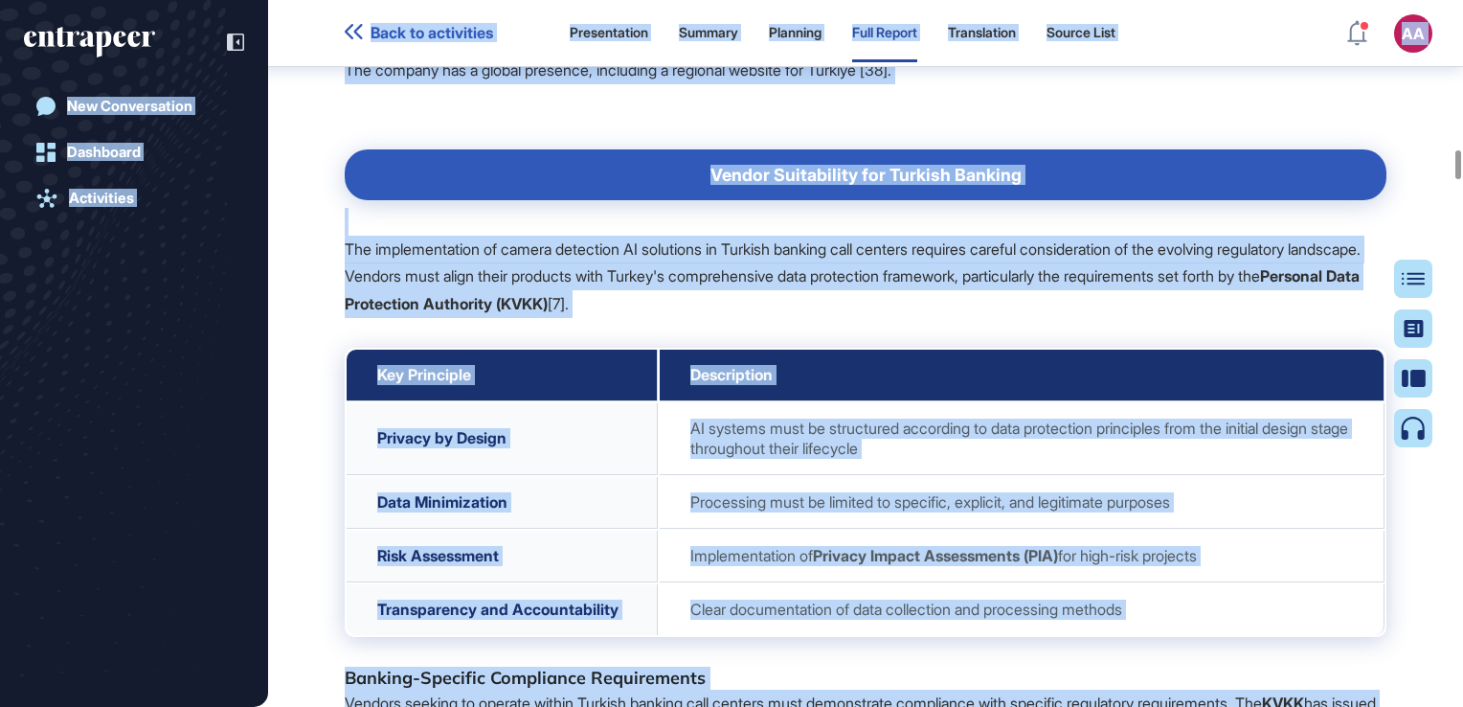
scroll to position [14171, 0]
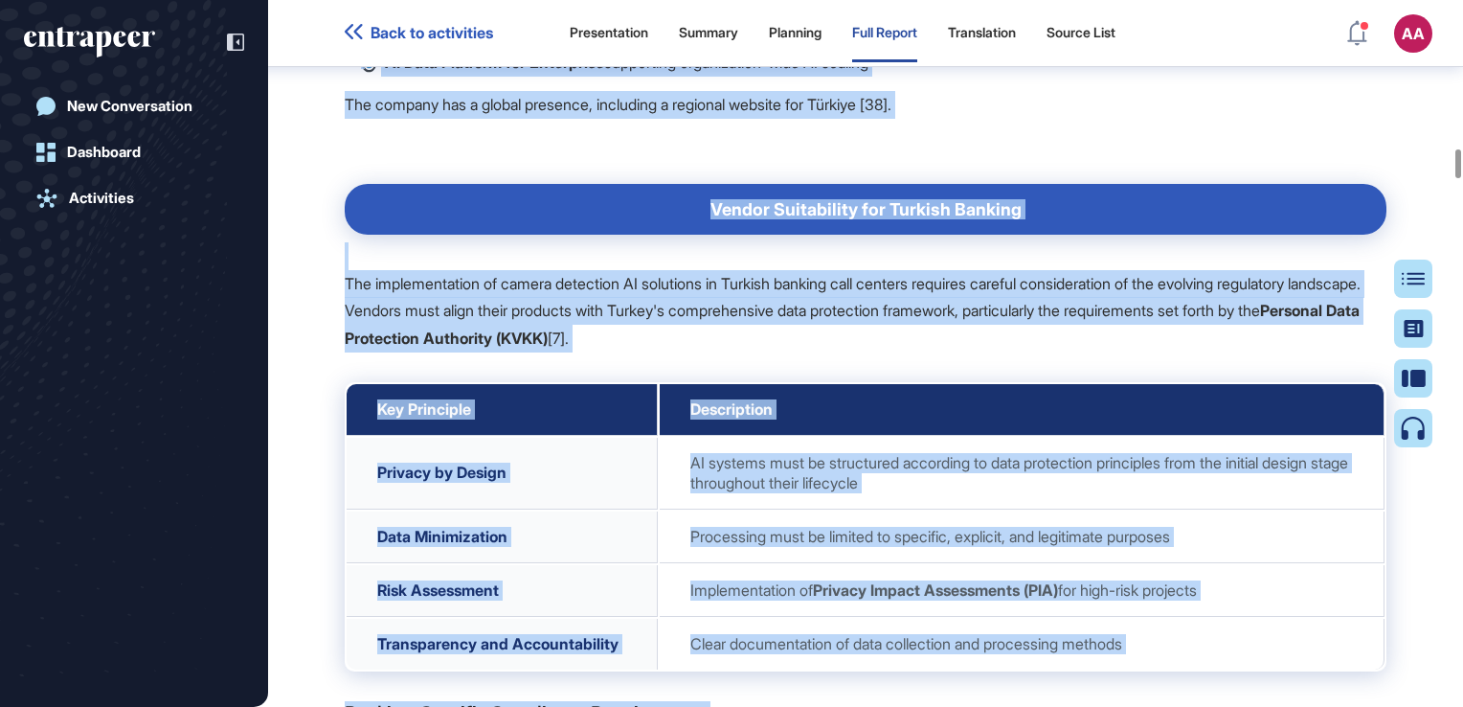
drag, startPoint x: 615, startPoint y: 392, endPoint x: 425, endPoint y: 123, distance: 329.1
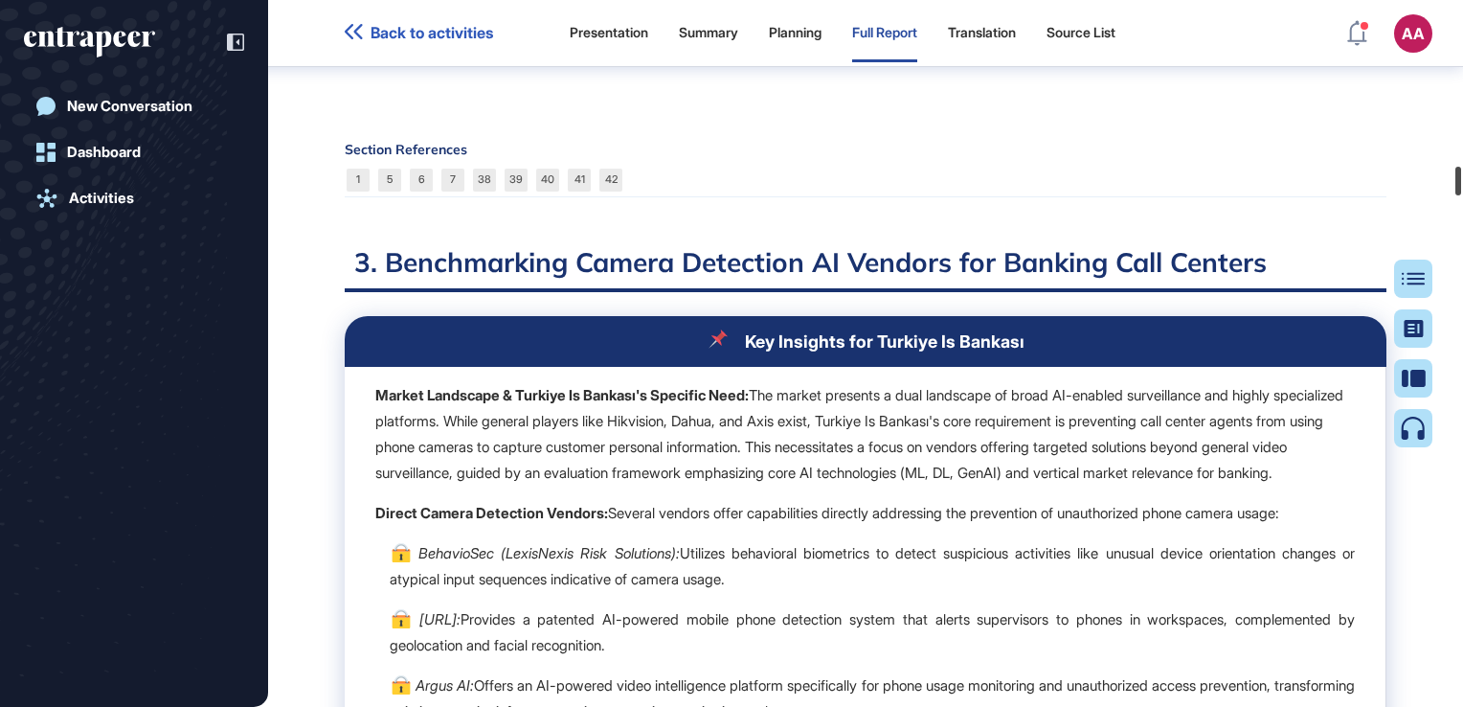
scroll to position [16197, 0]
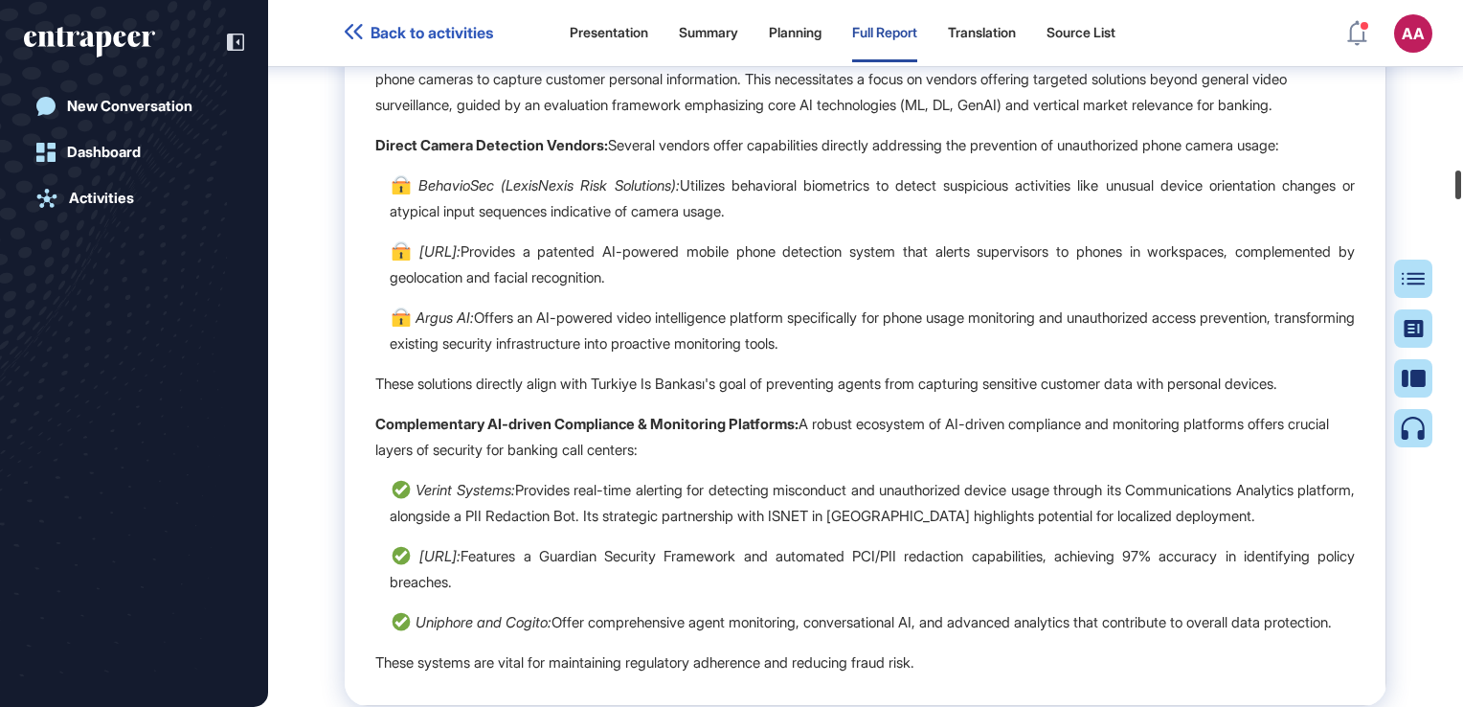
drag, startPoint x: 1455, startPoint y: 169, endPoint x: 1457, endPoint y: 191, distance: 21.2
click at [1457, 191] on div at bounding box center [1458, 184] width 6 height 29
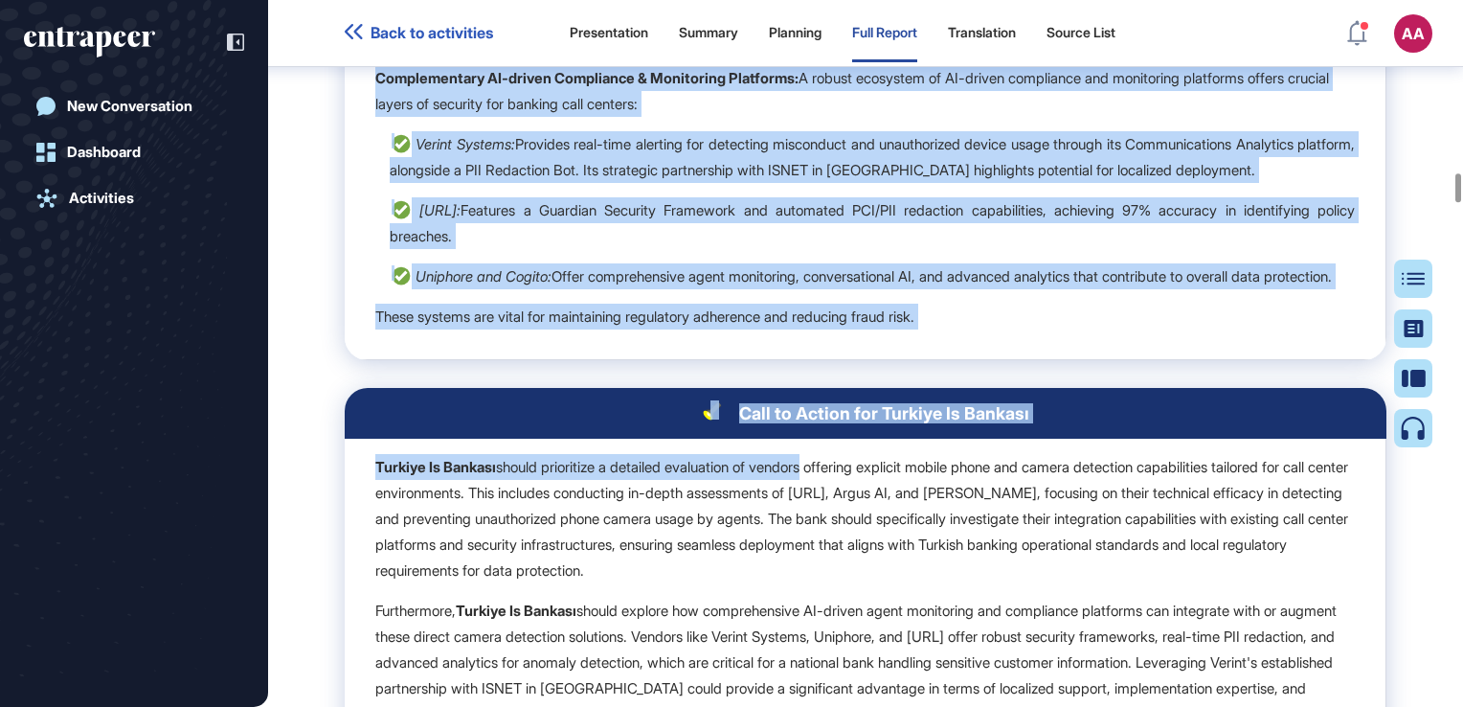
scroll to position [16641, 0]
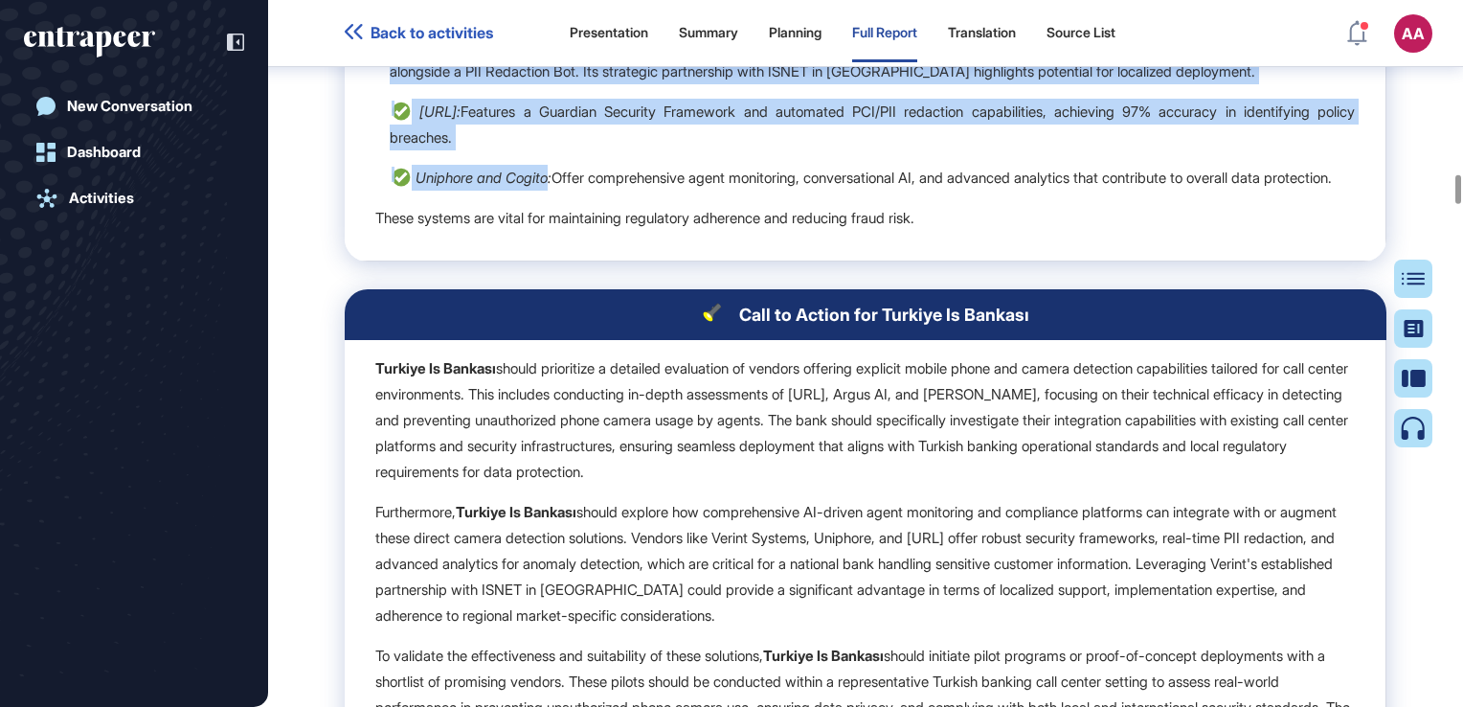
drag, startPoint x: 823, startPoint y: 480, endPoint x: 563, endPoint y: 457, distance: 261.4
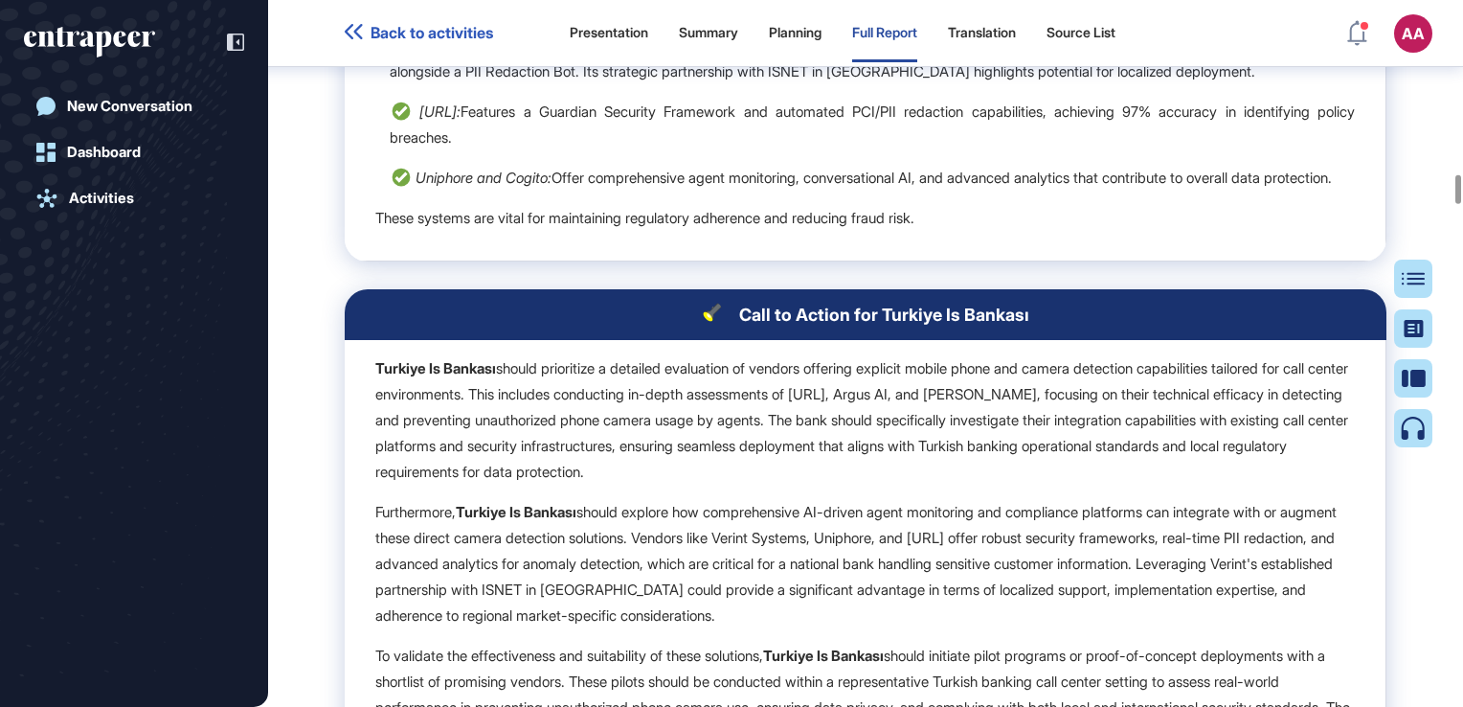
drag, startPoint x: 563, startPoint y: 457, endPoint x: 711, endPoint y: 482, distance: 150.5
click at [711, 191] on p "Uniphore and Cogito: Offer comprehensive agent monitoring, conversational AI, a…" at bounding box center [872, 178] width 965 height 26
drag, startPoint x: 425, startPoint y: 317, endPoint x: 664, endPoint y: 480, distance: 289.5
drag, startPoint x: 663, startPoint y: 480, endPoint x: 517, endPoint y: 366, distance: 184.8
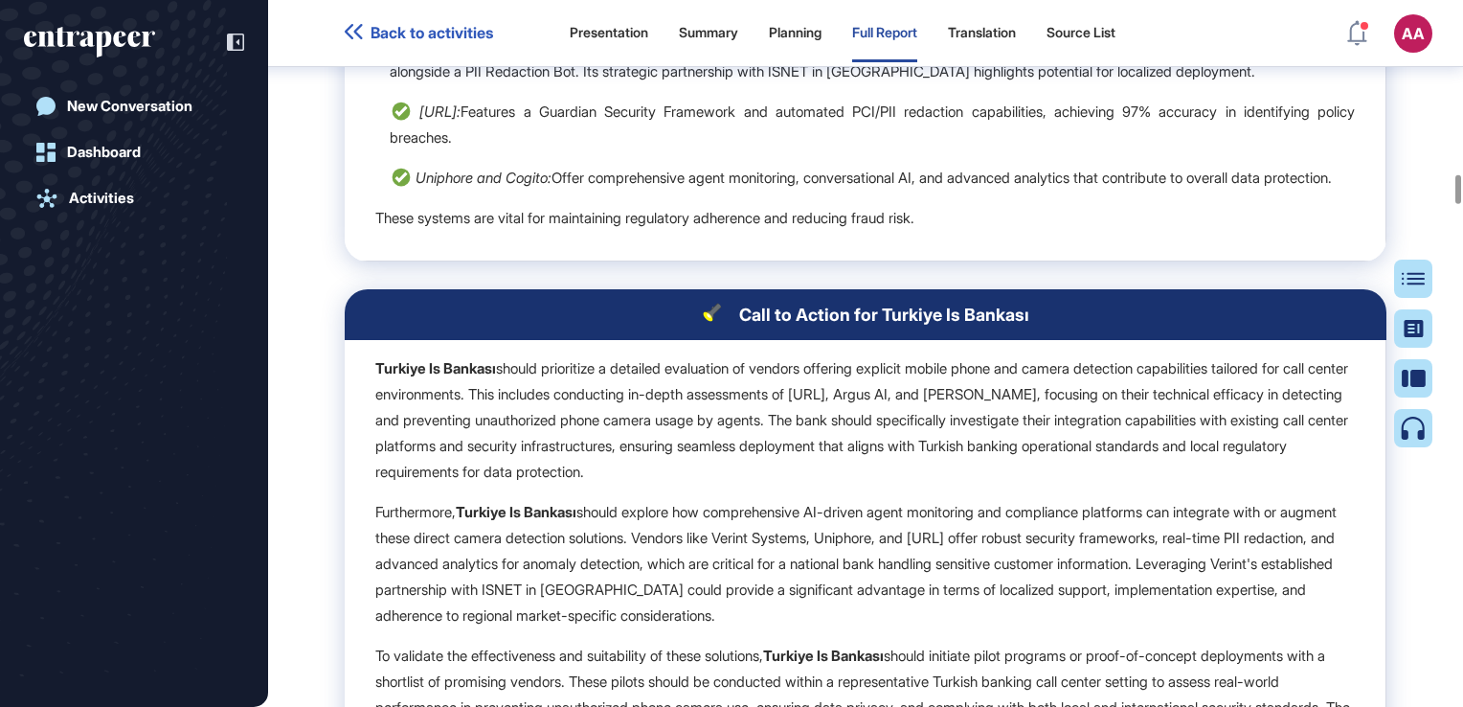
copy td "erint Systems: Provides real-time alerting for detecting misconduct and unautho…"
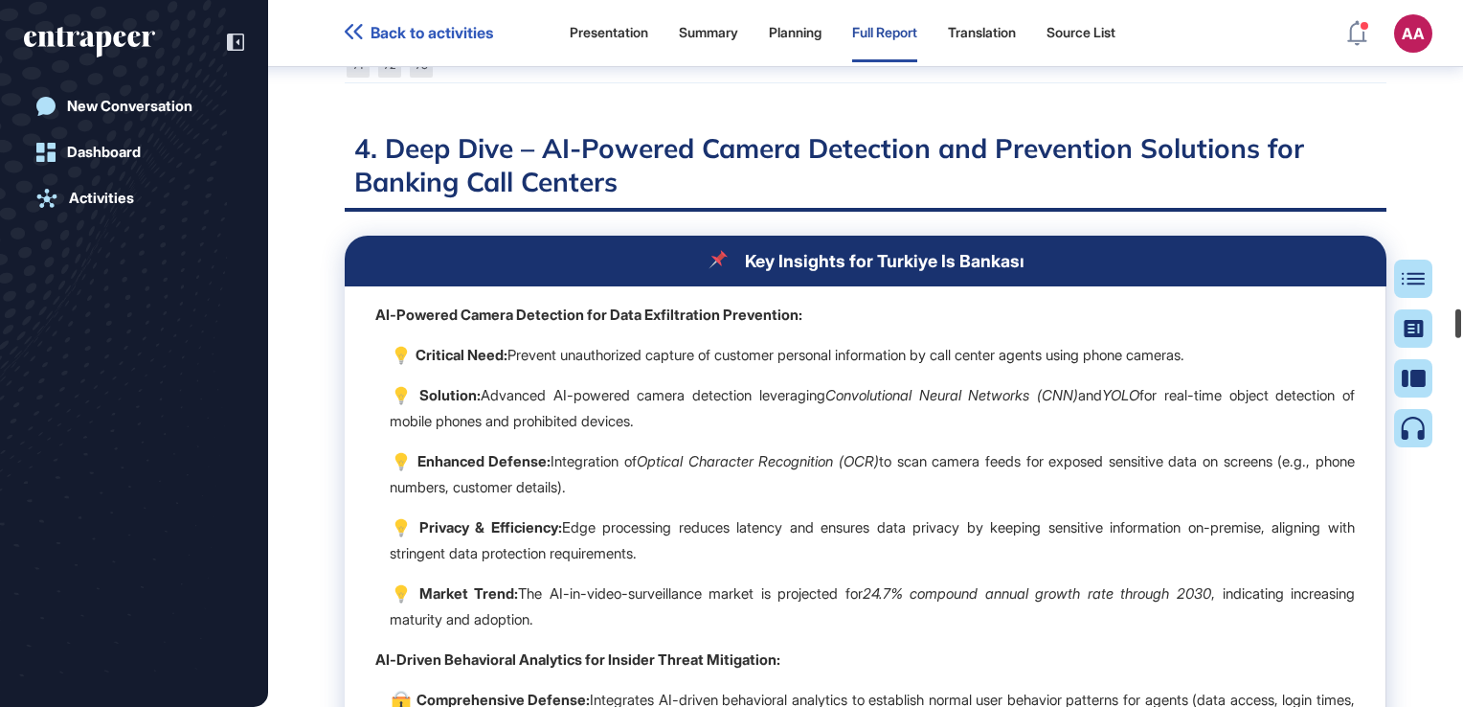
scroll to position [29439, 0]
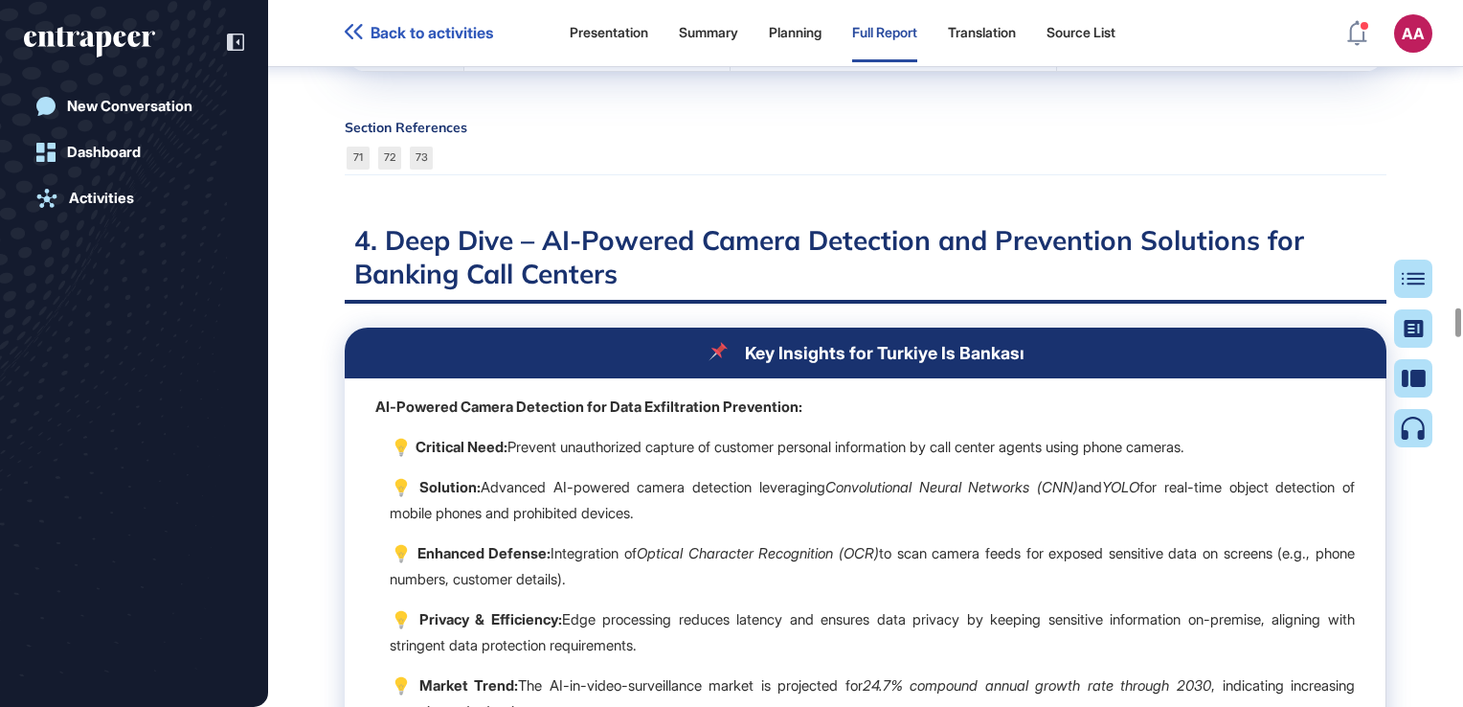
drag, startPoint x: 1462, startPoint y: 327, endPoint x: 931, endPoint y: 201, distance: 546.2
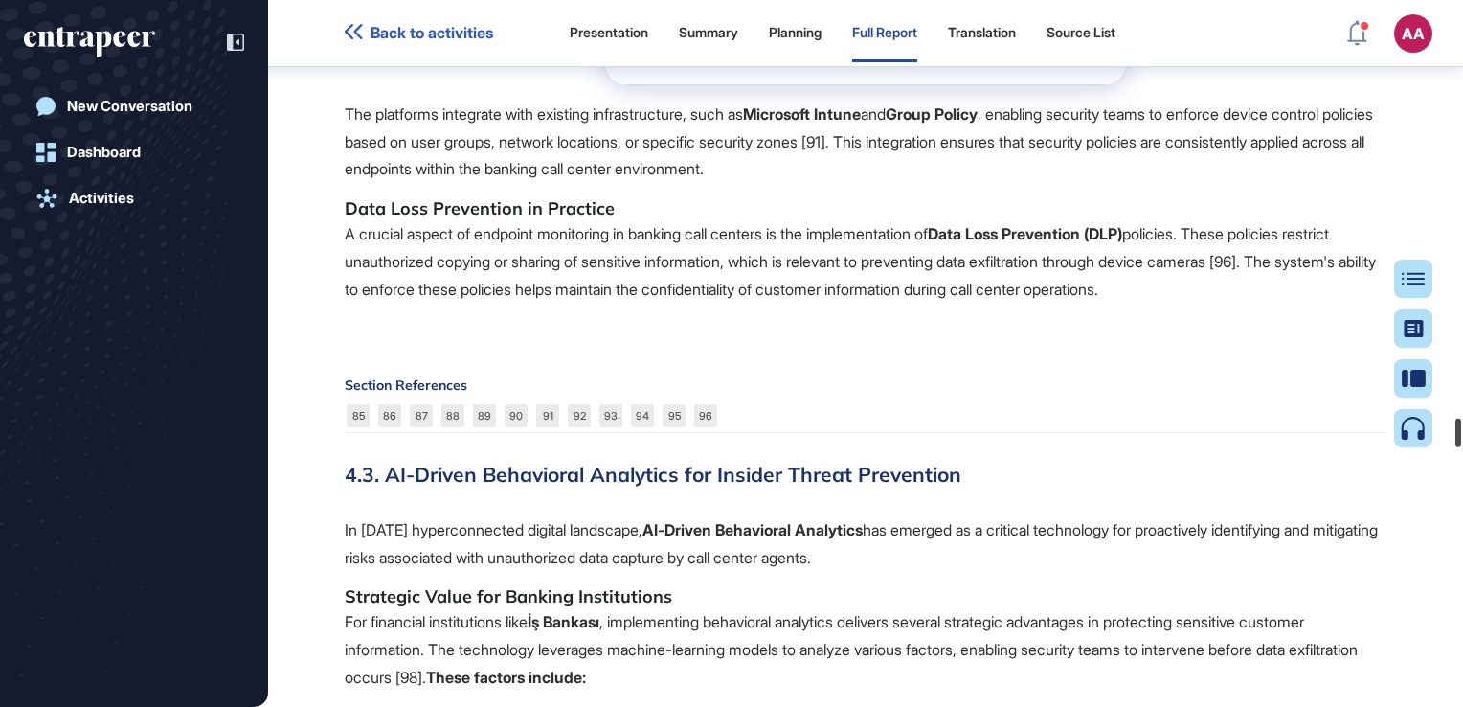
scroll to position [40027, 0]
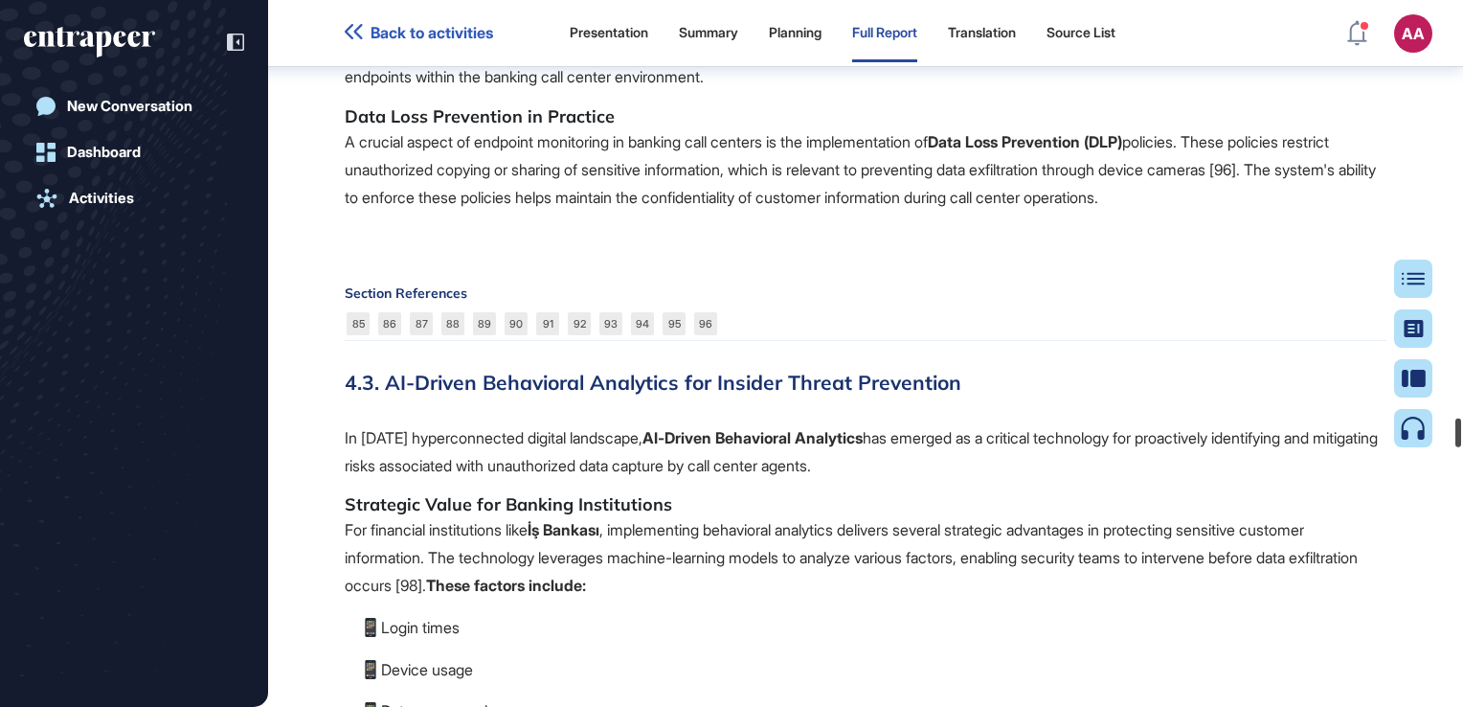
drag, startPoint x: 1459, startPoint y: 316, endPoint x: 1466, endPoint y: 426, distance: 110.3
click at [1462, 426] on html "Back to activities Presentation Summary Planning Full Report Translation Source…" at bounding box center [731, 353] width 1463 height 707
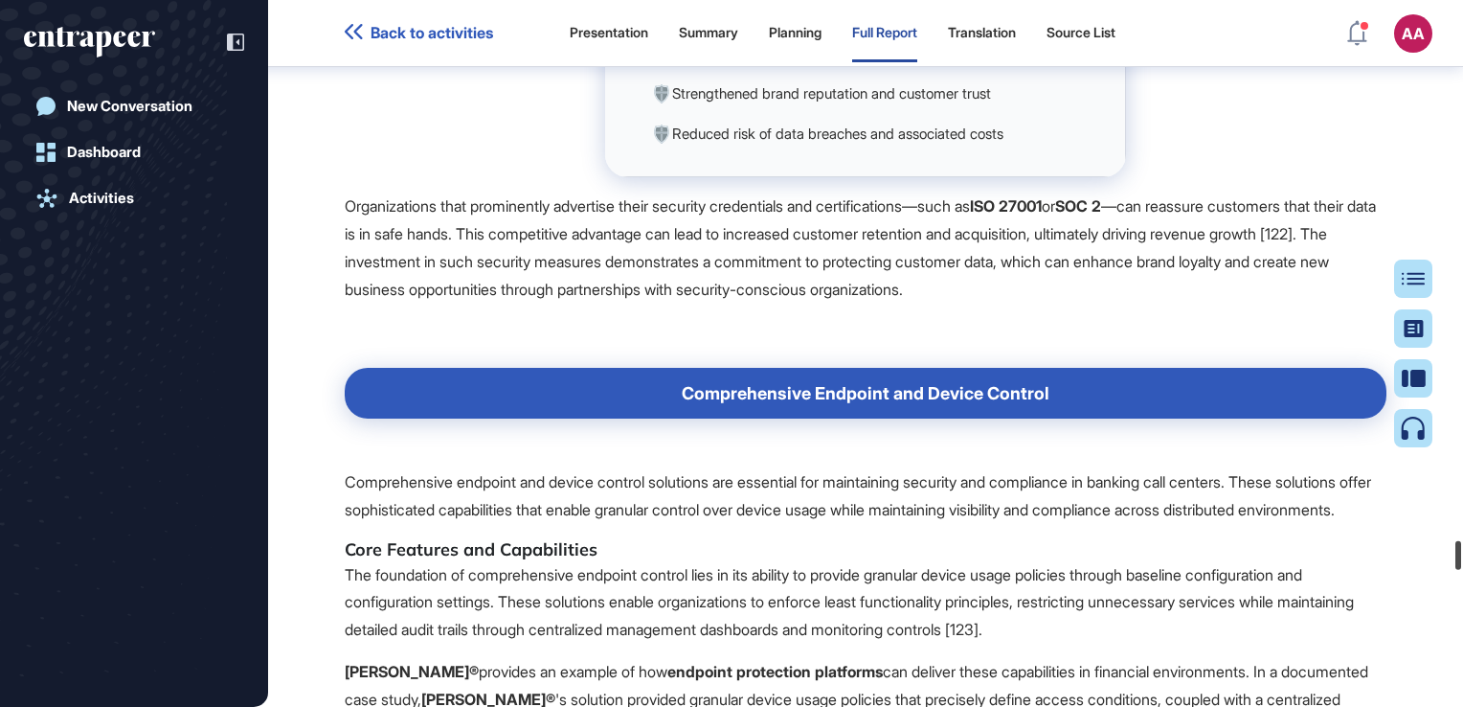
scroll to position [50984, 0]
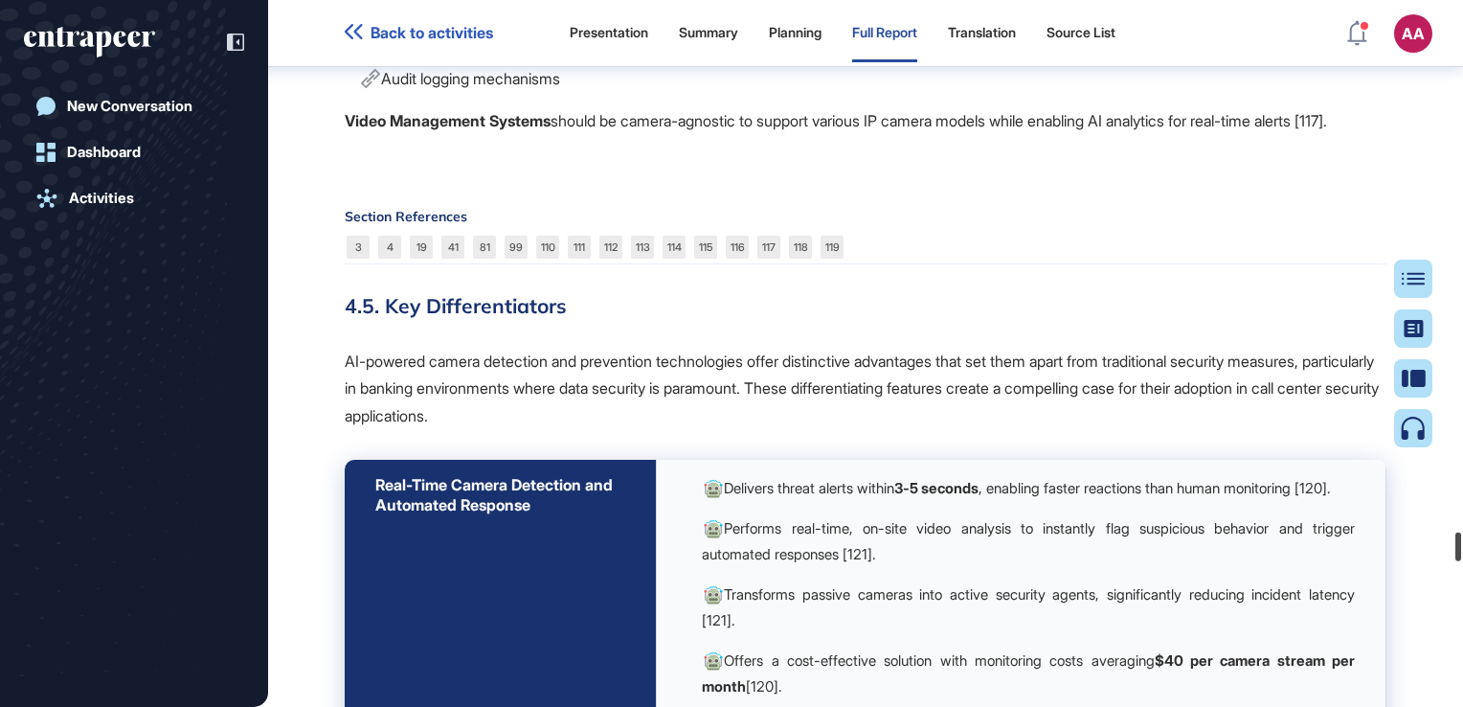
drag, startPoint x: 1458, startPoint y: 431, endPoint x: 1464, endPoint y: 545, distance: 114.1
click at [1462, 545] on html "Back to activities Presentation Summary Planning Full Report Translation Source…" at bounding box center [731, 353] width 1463 height 707
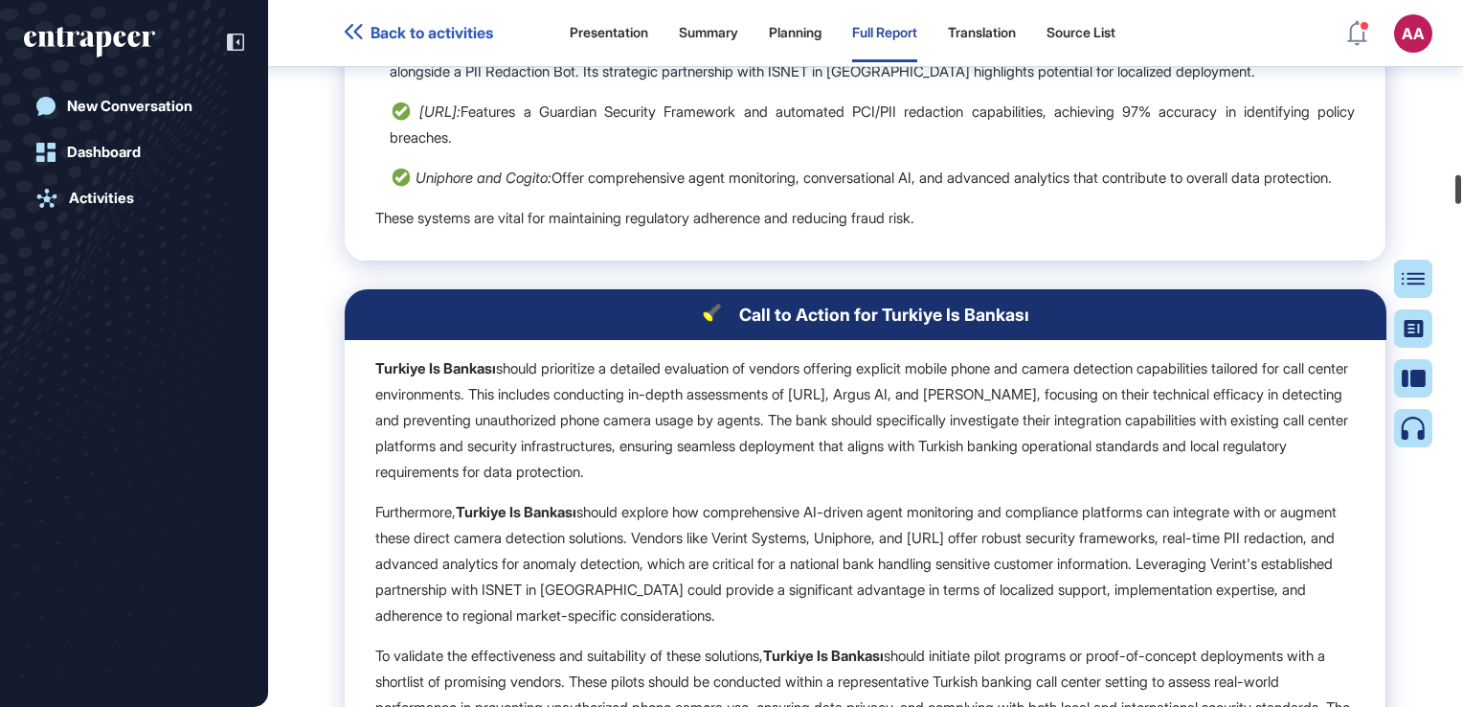
scroll to position [16549, 0]
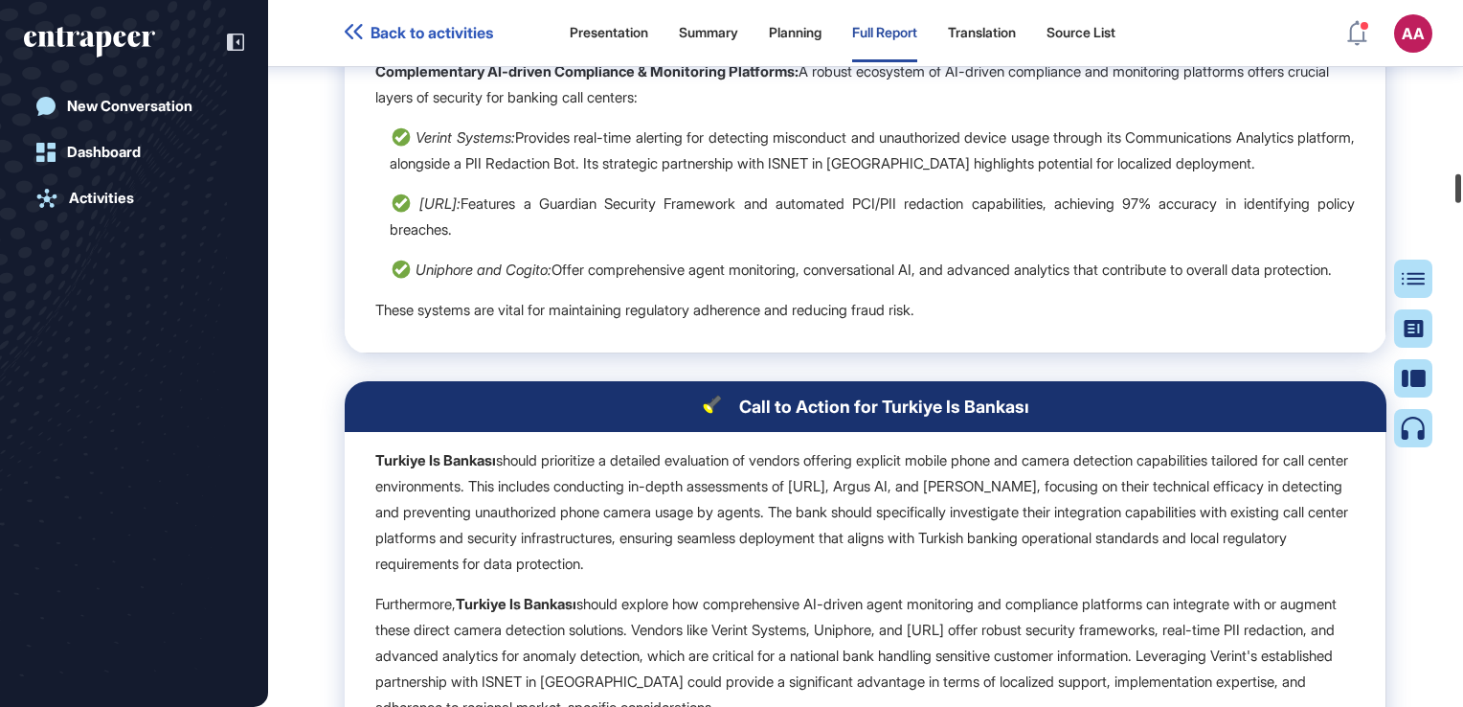
drag, startPoint x: 1459, startPoint y: 542, endPoint x: 1466, endPoint y: 184, distance: 358.2
click at [1462, 184] on html "Back to activities Presentation Summary Planning Full Report Translation Source…" at bounding box center [731, 353] width 1463 height 707
click at [1456, 179] on div at bounding box center [1458, 188] width 6 height 29
drag, startPoint x: 417, startPoint y: 400, endPoint x: 563, endPoint y: 557, distance: 214.1
click at [563, 353] on td "Market Landscape & Turkiye Is Bankası's Specific Need: The market presents a du…" at bounding box center [866, 0] width 1042 height 707
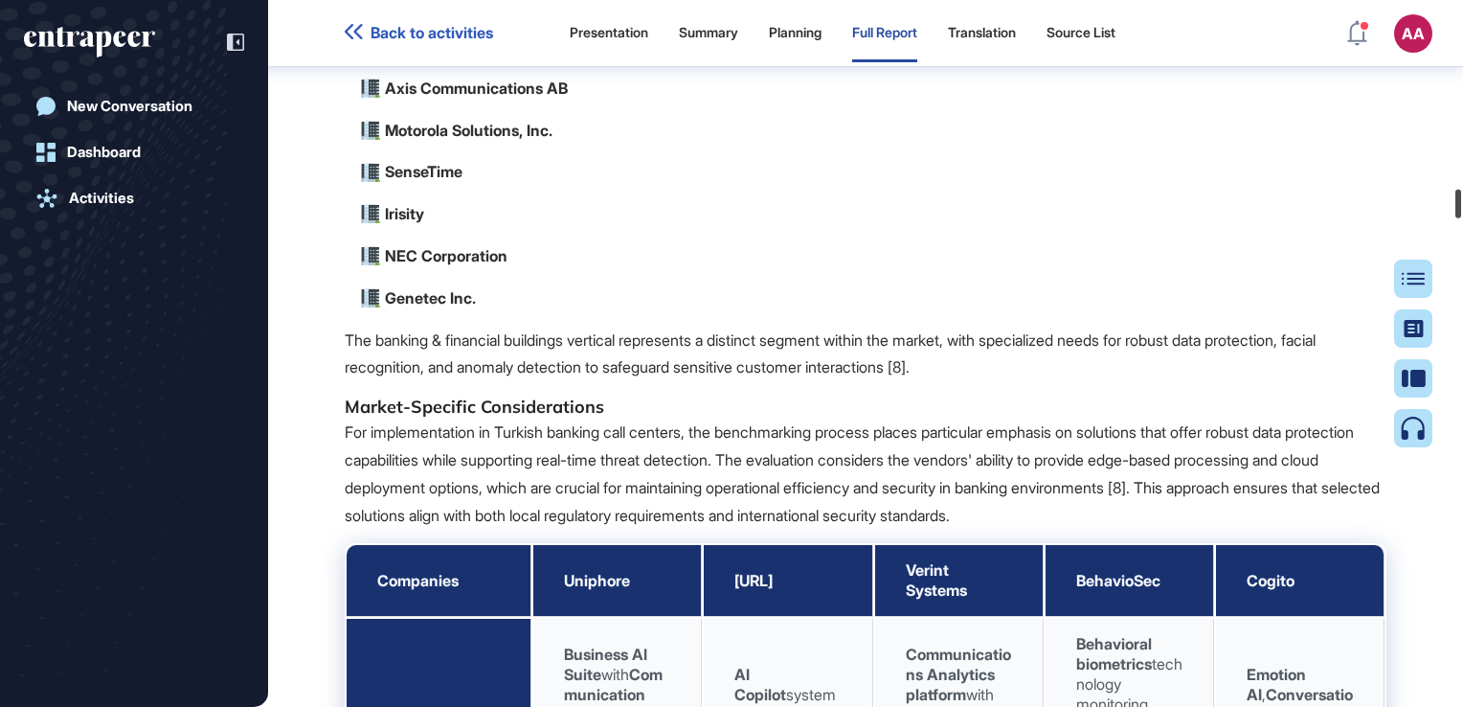
scroll to position [18759, 0]
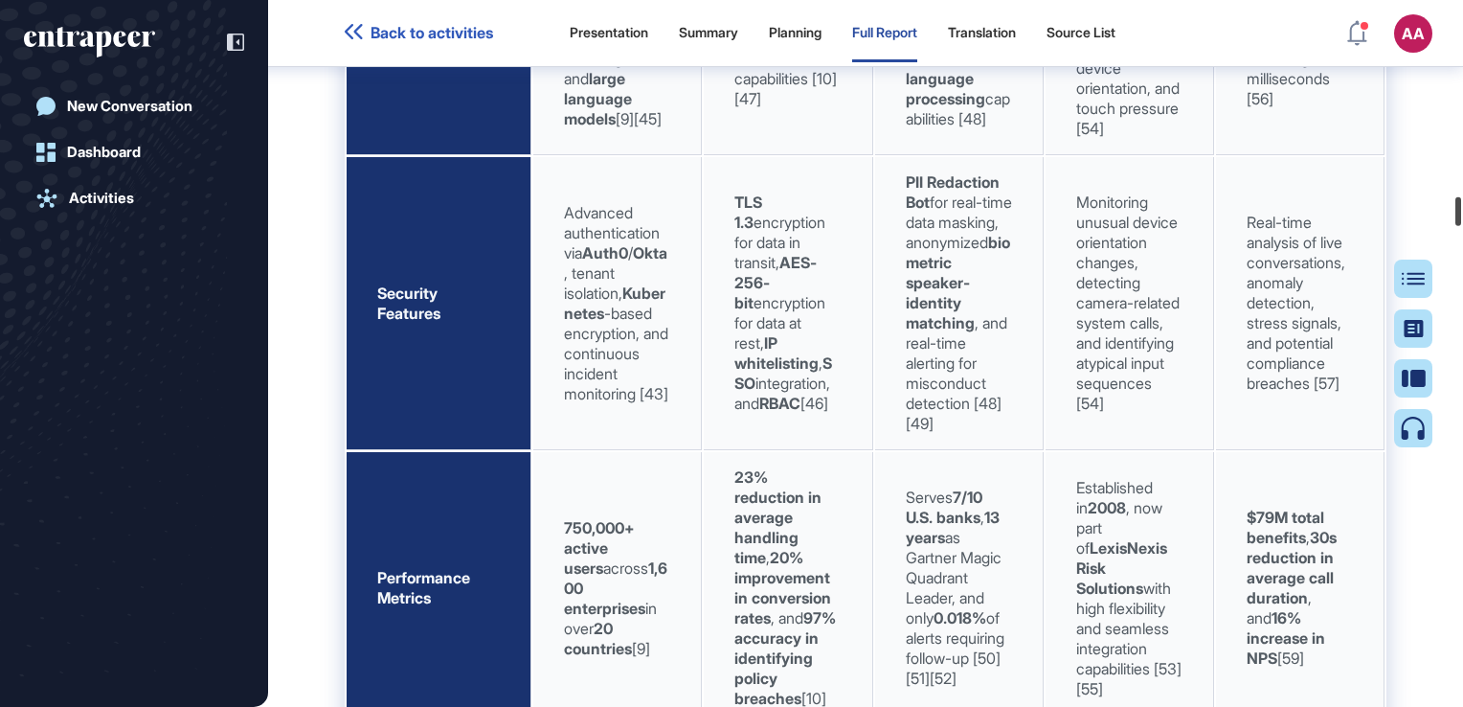
drag, startPoint x: 1459, startPoint y: 182, endPoint x: 1463, endPoint y: 205, distance: 23.3
click at [1462, 205] on html "Back to activities Presentation Summary Planning Full Report Translation Source…" at bounding box center [731, 353] width 1463 height 707
click at [1455, 215] on div at bounding box center [1458, 211] width 6 height 29
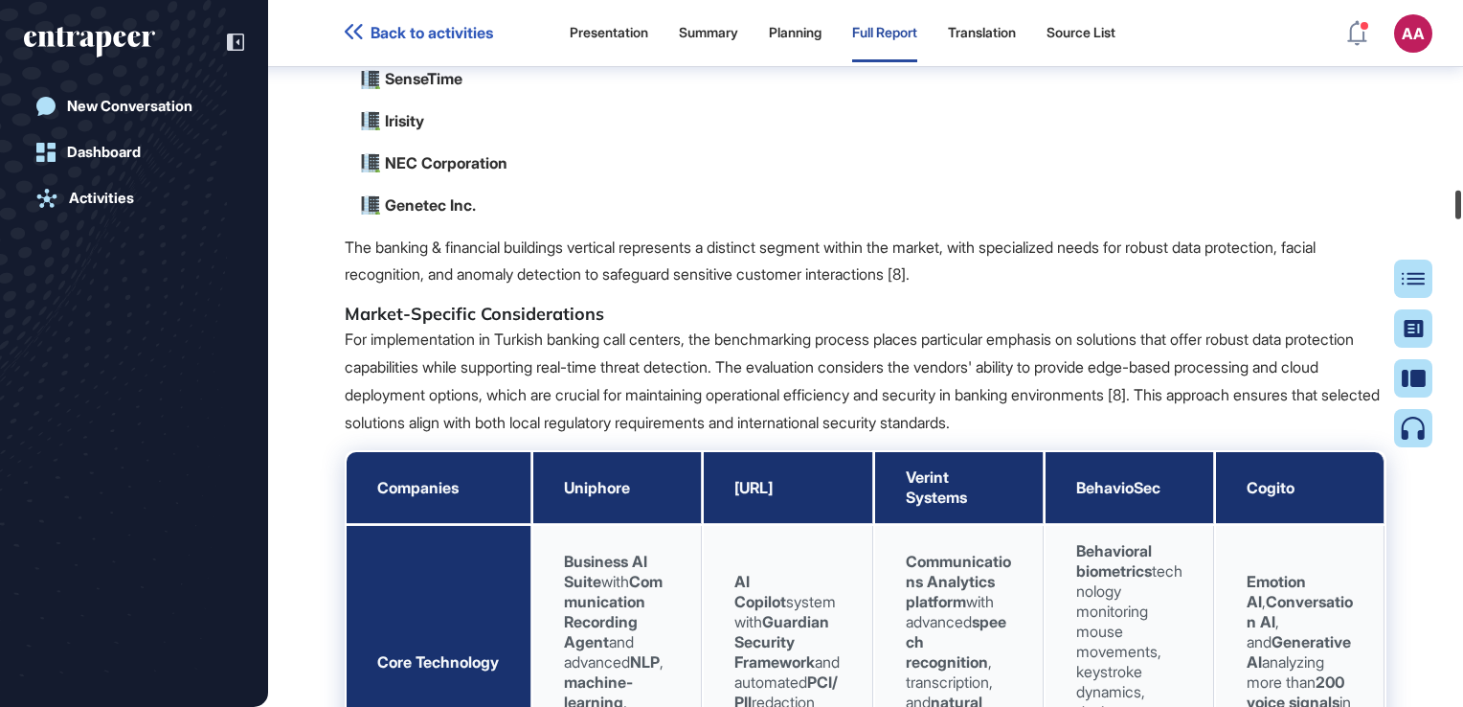
scroll to position [18024, 0]
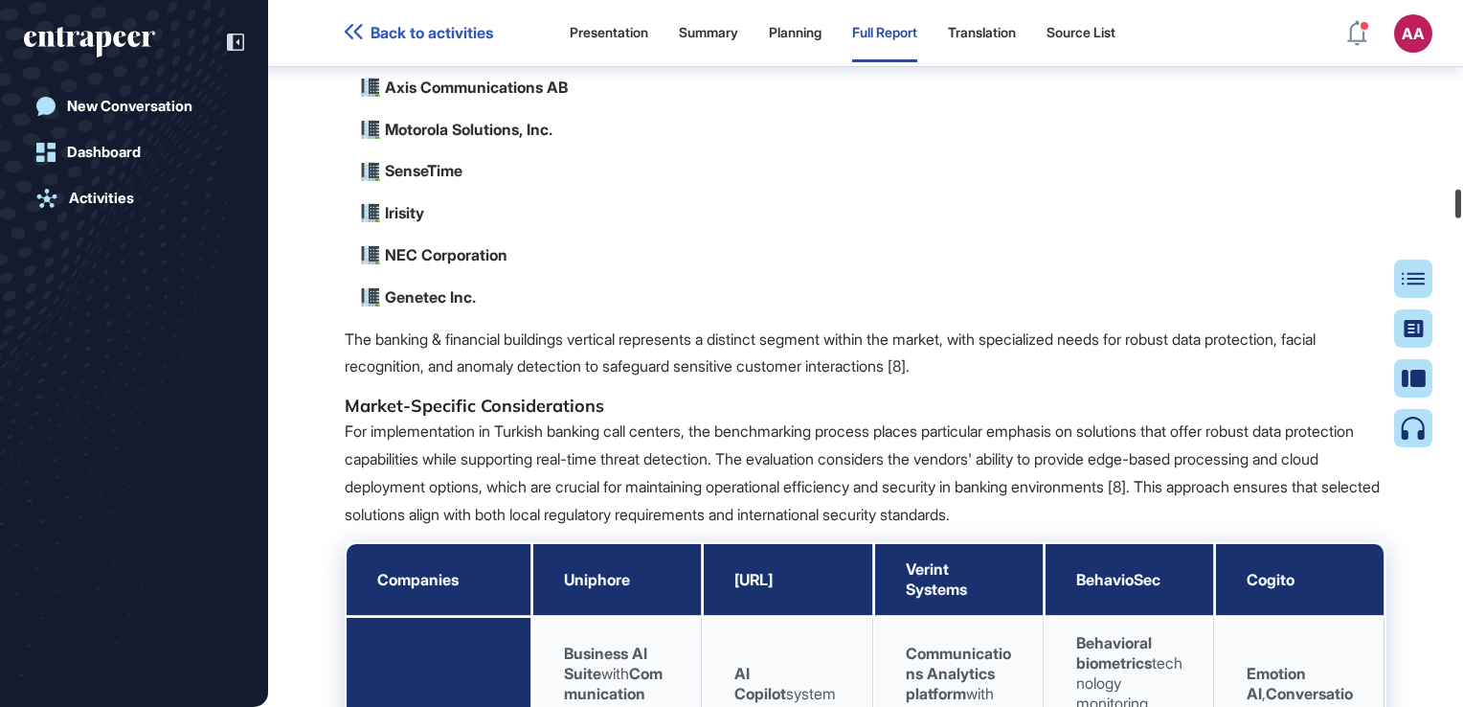
click at [1457, 197] on div at bounding box center [1458, 204] width 6 height 29
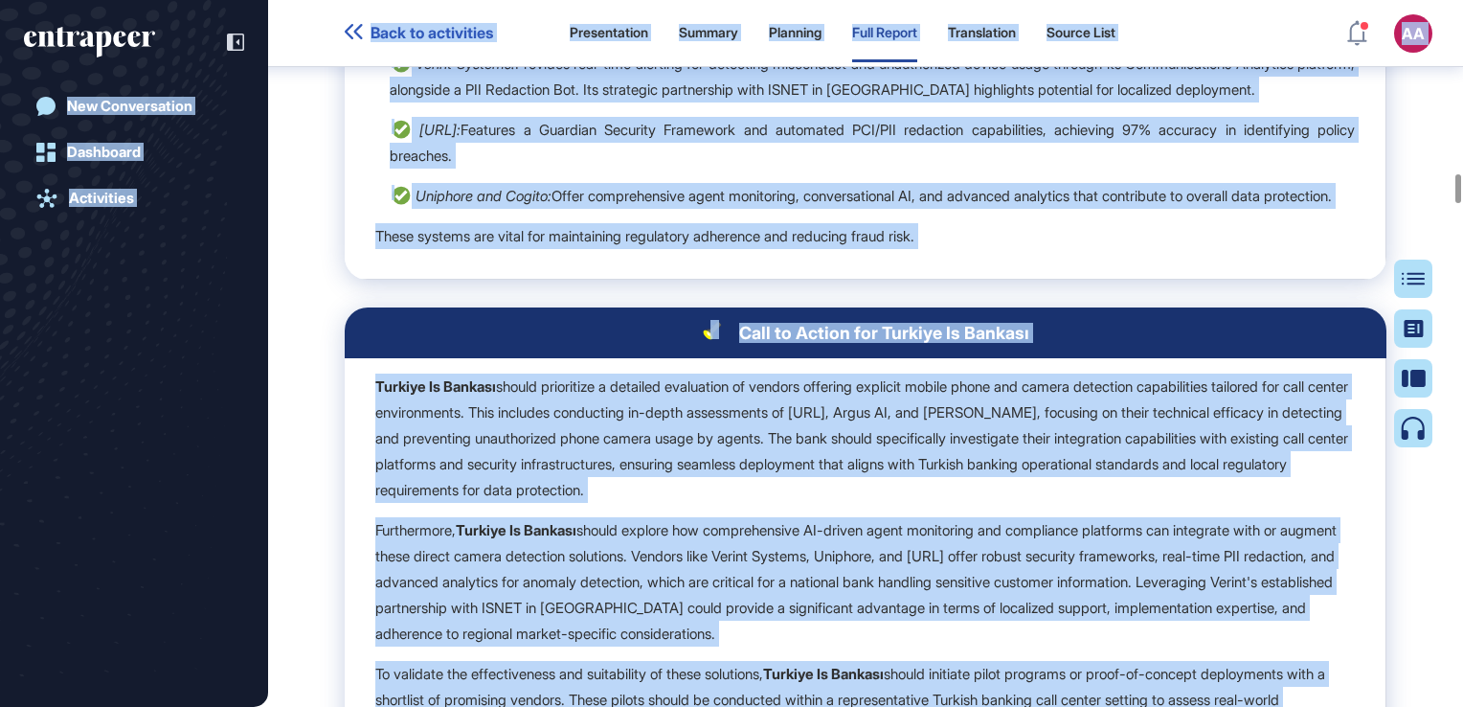
scroll to position [16530, 0]
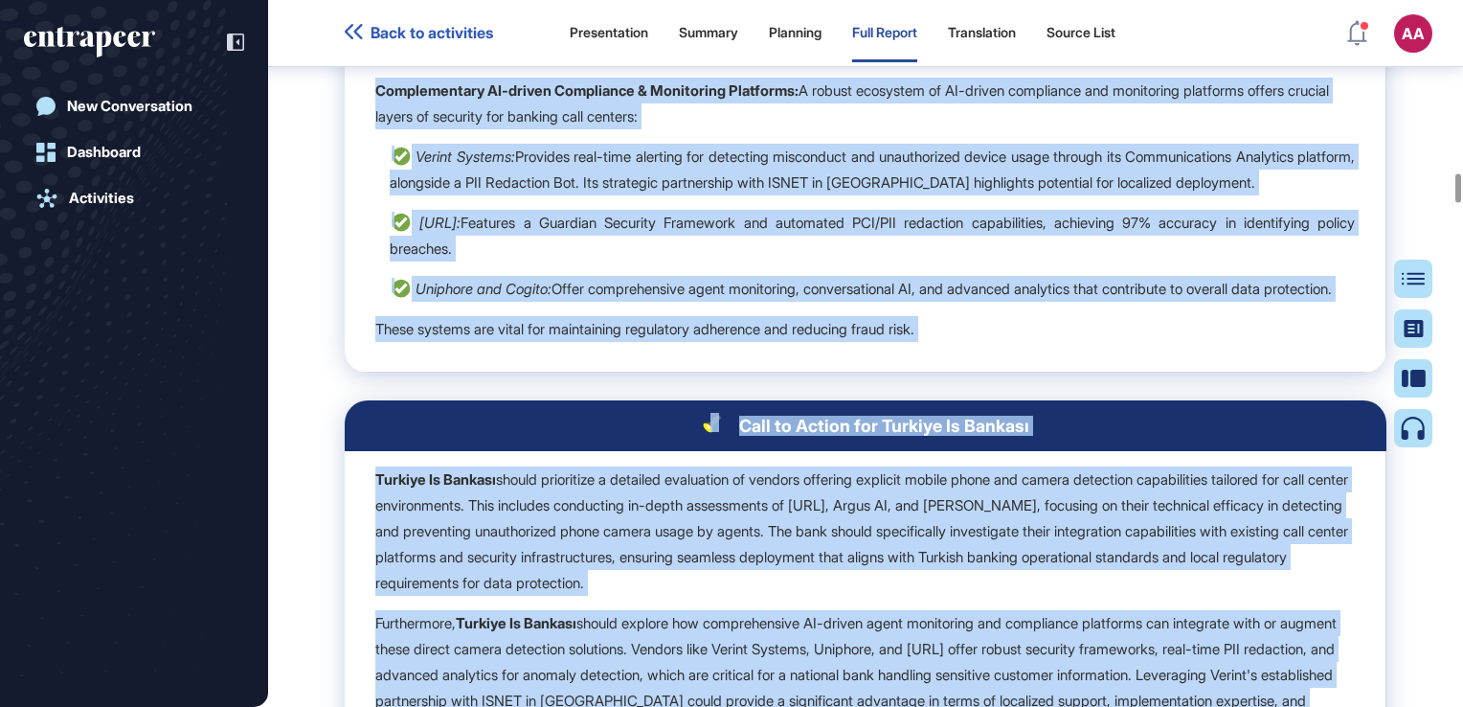
drag, startPoint x: 574, startPoint y: 192, endPoint x: 394, endPoint y: 160, distance: 182.9
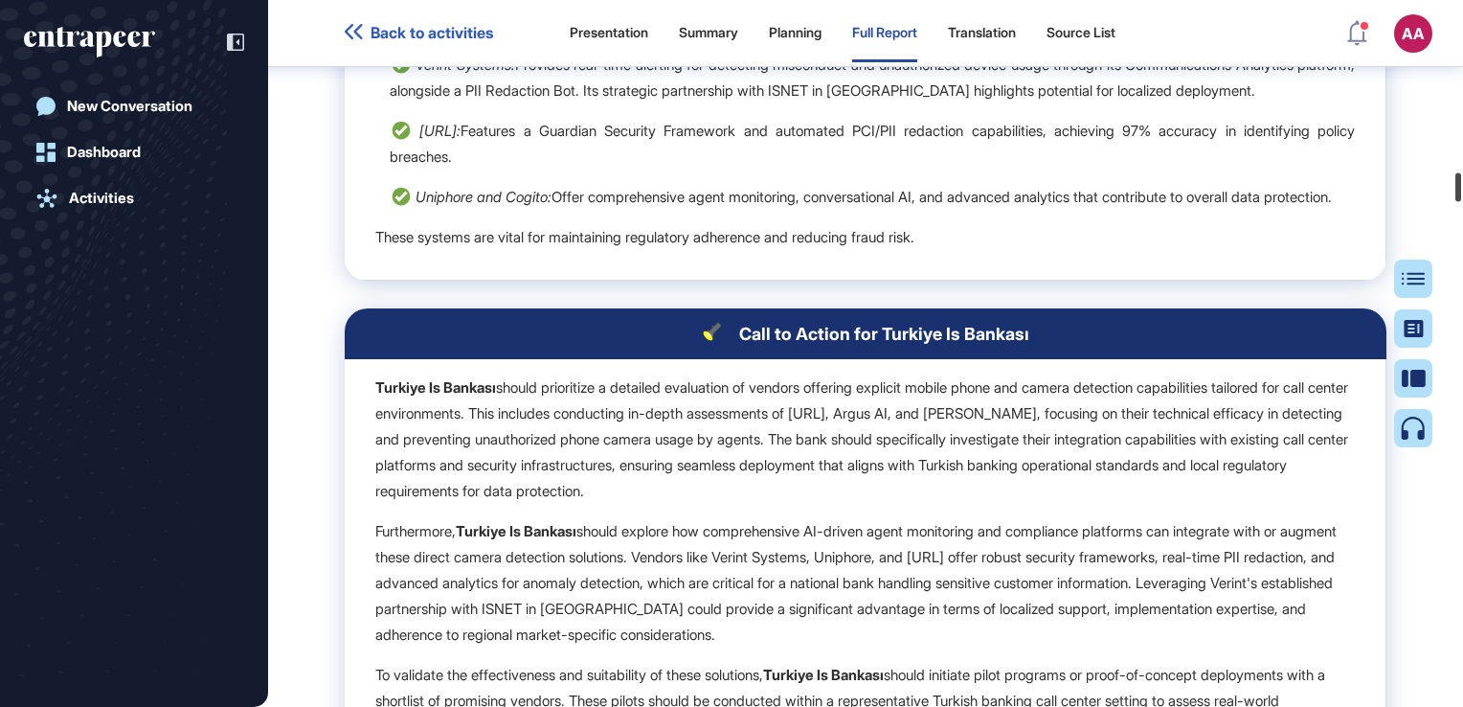
scroll to position [16438, 0]
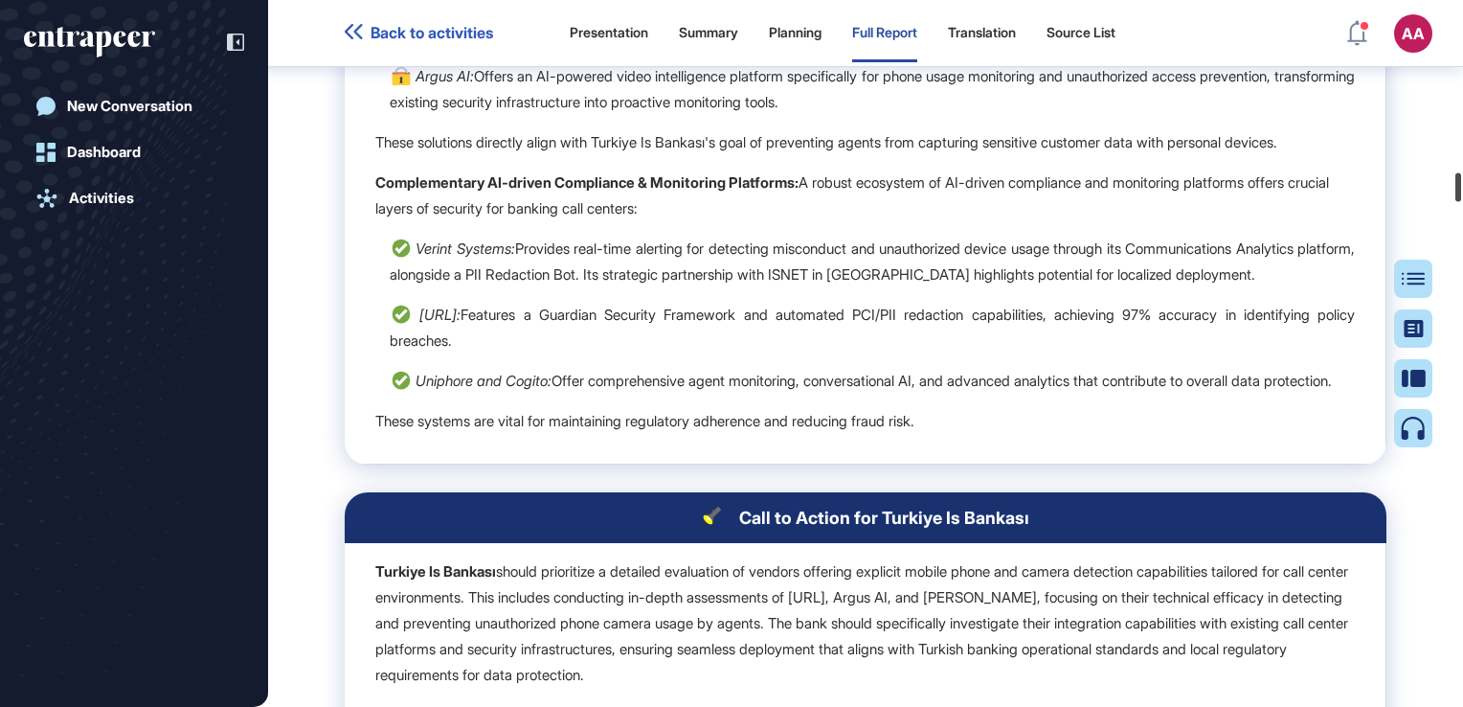
click at [1462, 196] on html "Back to activities Presentation Summary Planning Full Report Translation Source…" at bounding box center [731, 353] width 1463 height 707
drag, startPoint x: 381, startPoint y: 174, endPoint x: 1296, endPoint y: 676, distance: 1043.8
click at [1296, 464] on td "Market Landscape & Turkiye Is Bankası's Specific Need: The market presents a du…" at bounding box center [866, 111] width 1042 height 707
copy td "lorem Ipsumd Sitametco Adipisc: Elitsed doeiusm tempo incididuntut laboreet dol…"
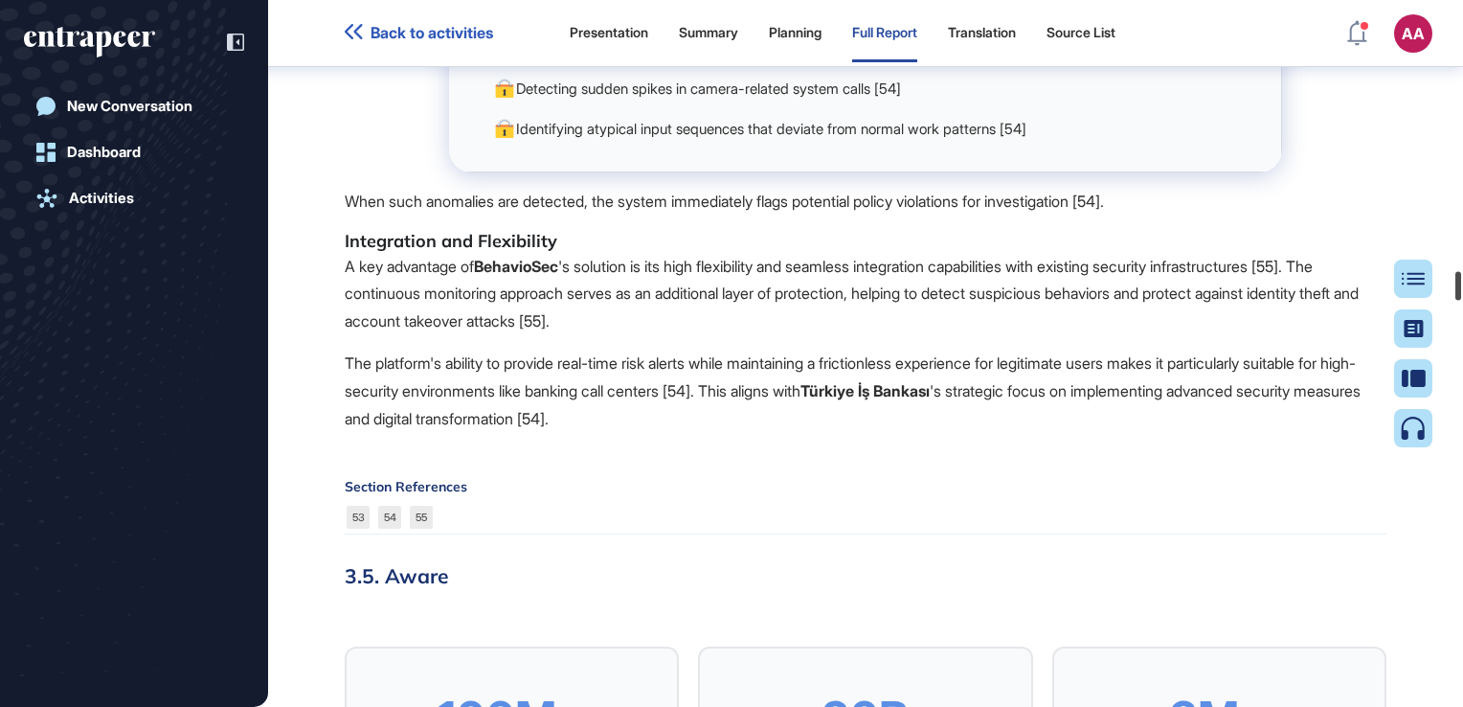
scroll to position [26199, 0]
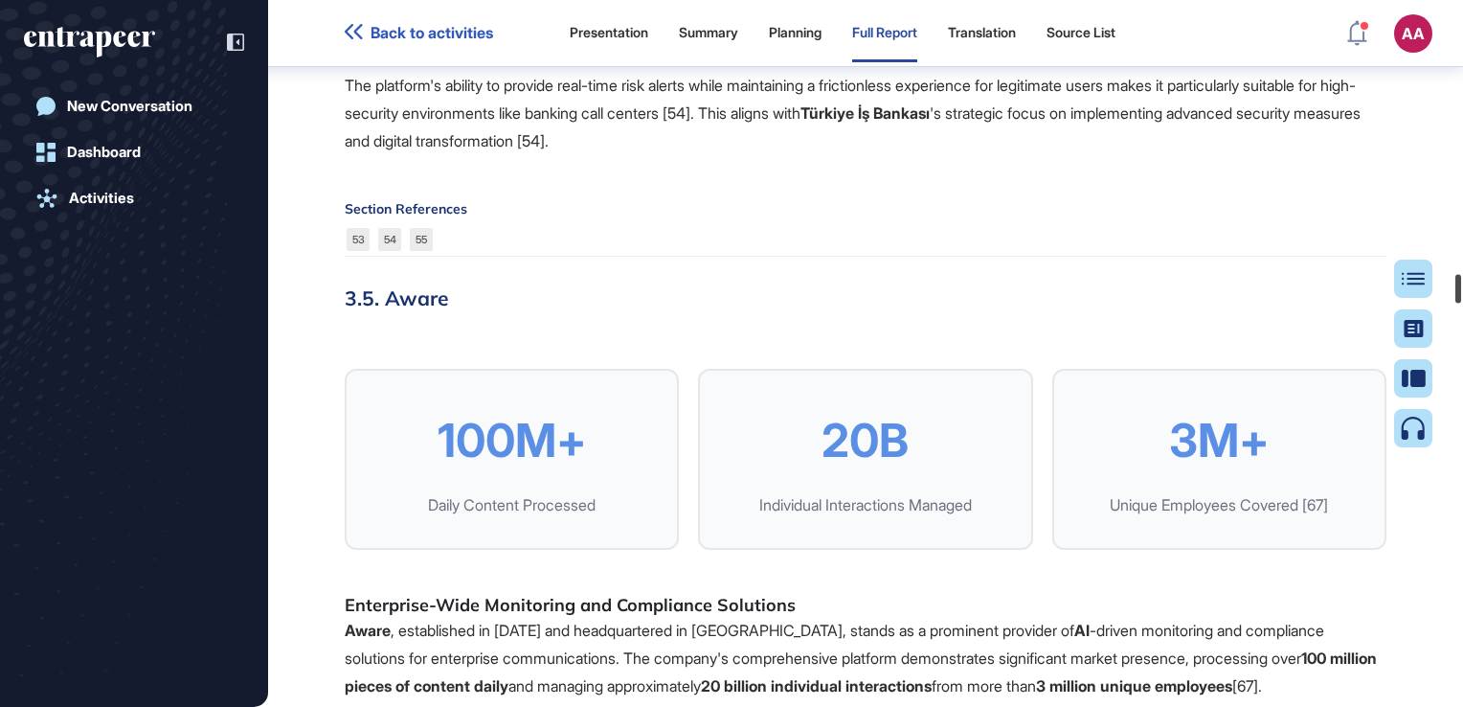
drag, startPoint x: 1455, startPoint y: 191, endPoint x: 1466, endPoint y: 292, distance: 102.0
click at [1462, 292] on html "Back to activities Presentation Summary Planning Full Report Translation Source…" at bounding box center [731, 353] width 1463 height 707
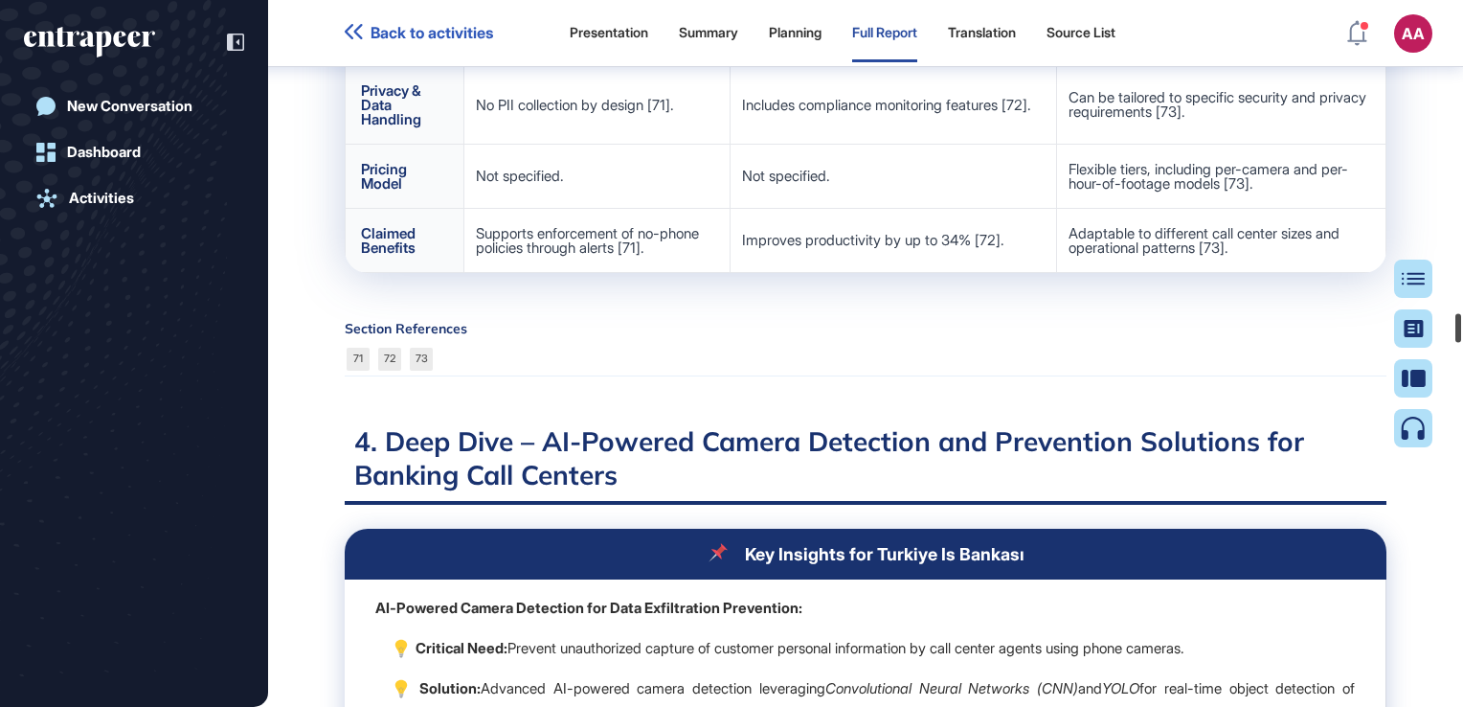
scroll to position [30157, 0]
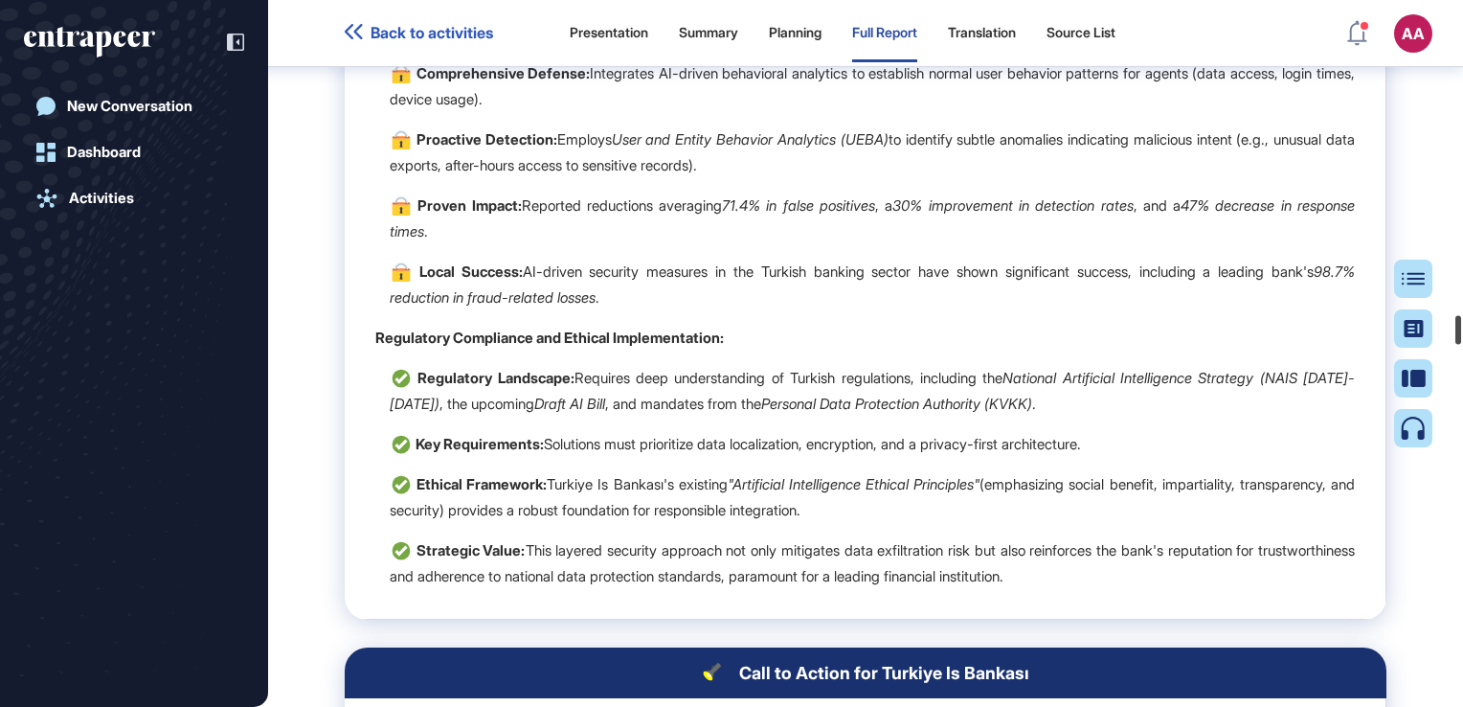
drag, startPoint x: 1455, startPoint y: 294, endPoint x: 1466, endPoint y: 335, distance: 42.5
click at [1462, 335] on html "Back to activities Presentation Summary Planning Full Report Translation Source…" at bounding box center [731, 353] width 1463 height 707
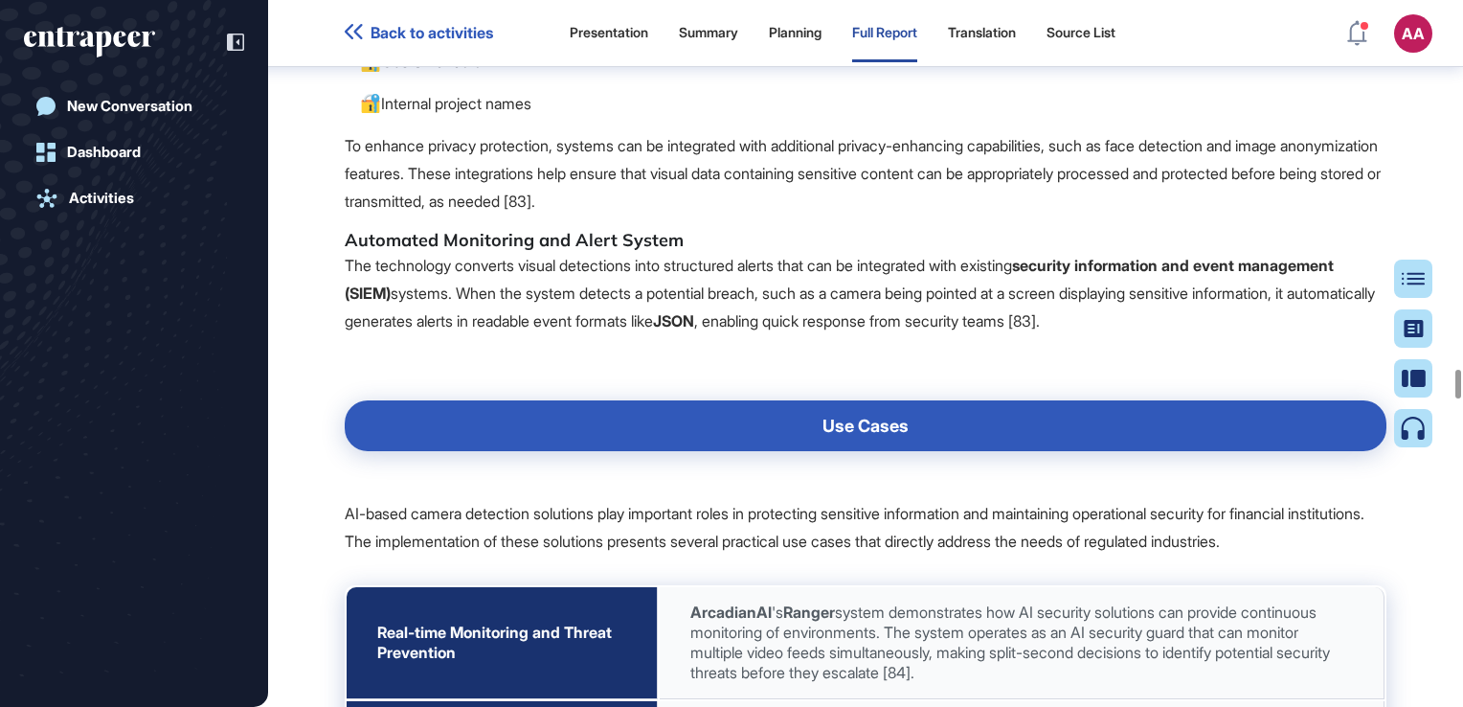
scroll to position [35507, 0]
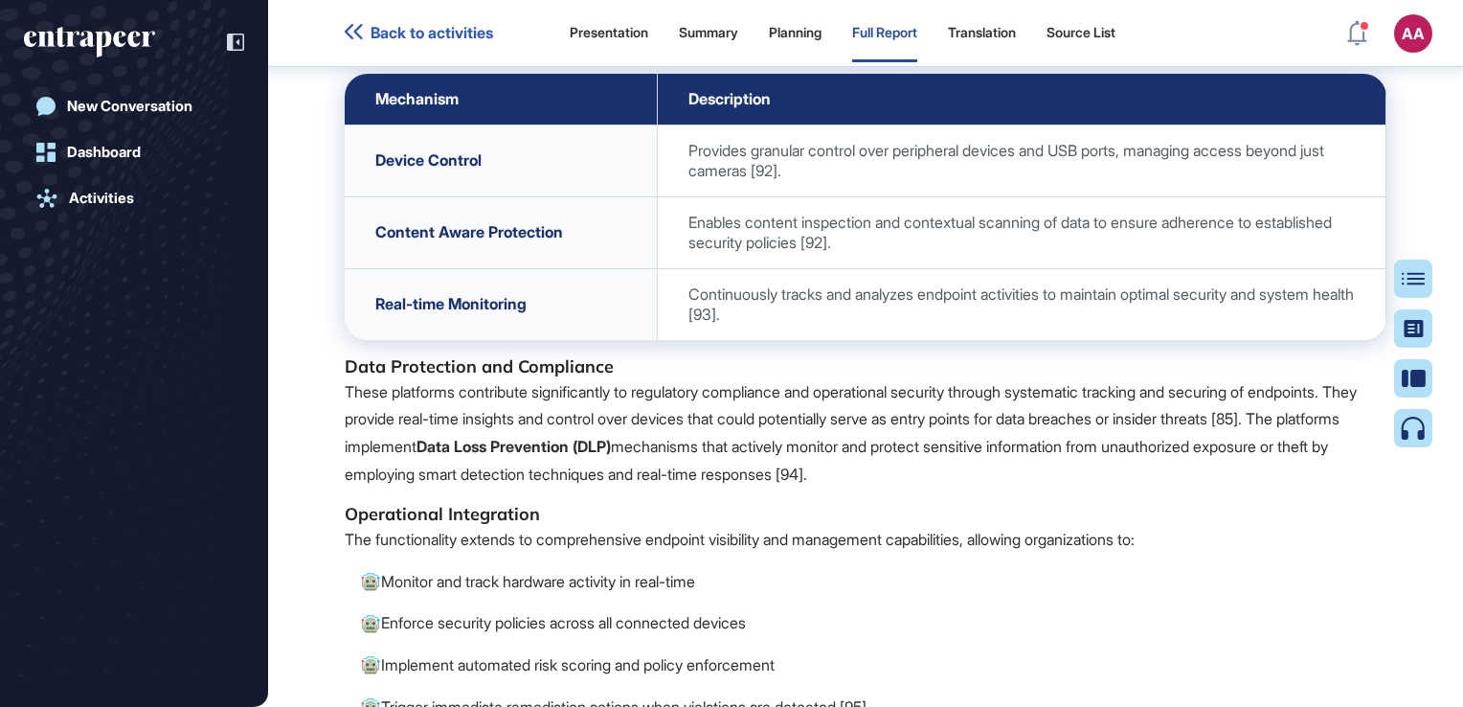
drag, startPoint x: 475, startPoint y: 394, endPoint x: 912, endPoint y: 702, distance: 533.9
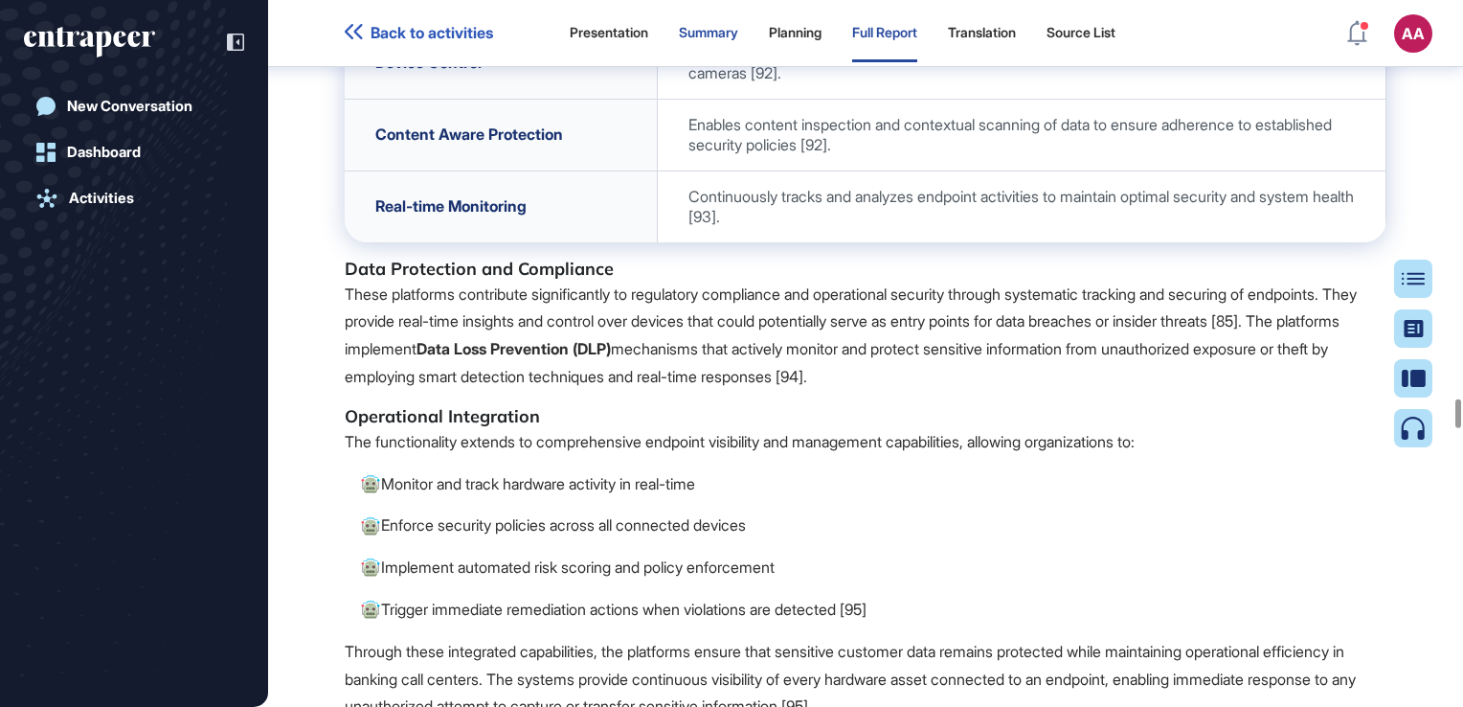
click at [732, 37] on div "Summary" at bounding box center [708, 33] width 59 height 16
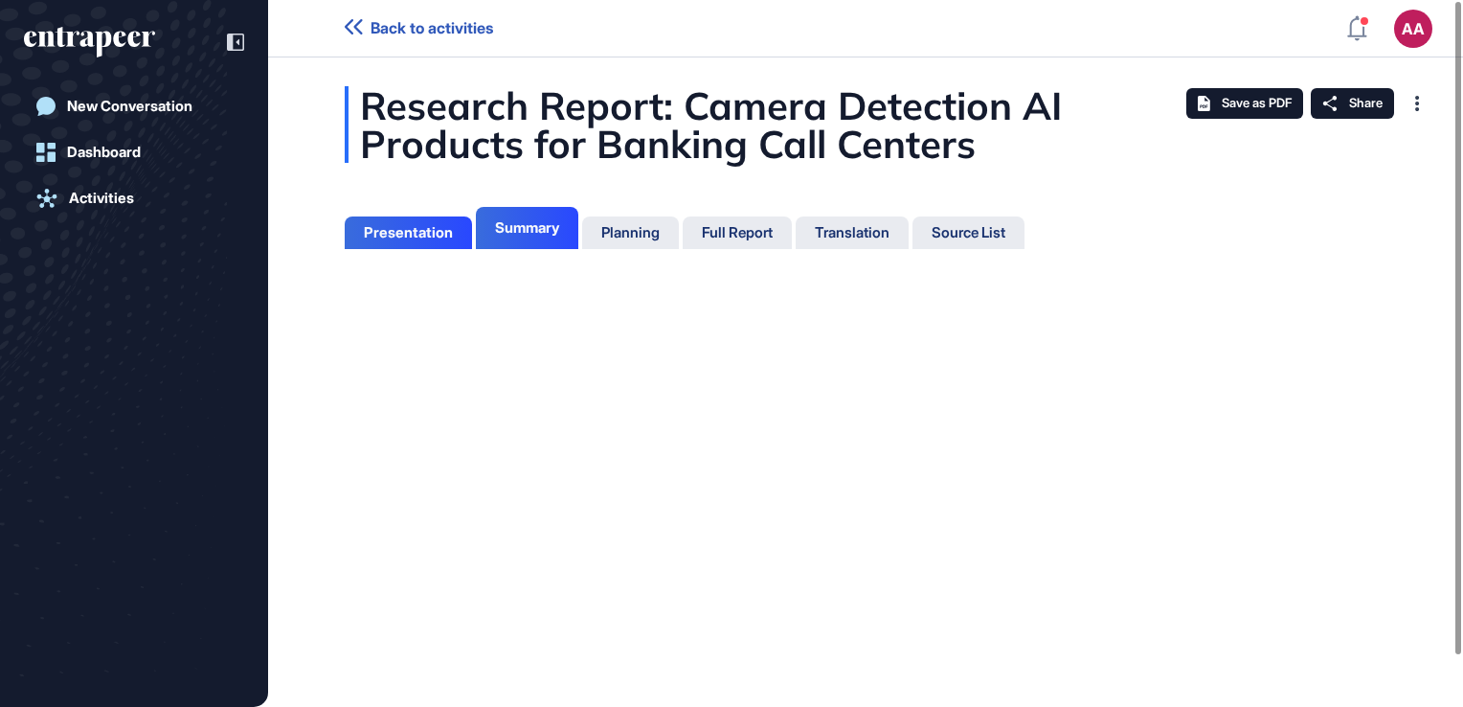
scroll to position [9, 0]
click at [543, 228] on div "Summary" at bounding box center [527, 227] width 64 height 17
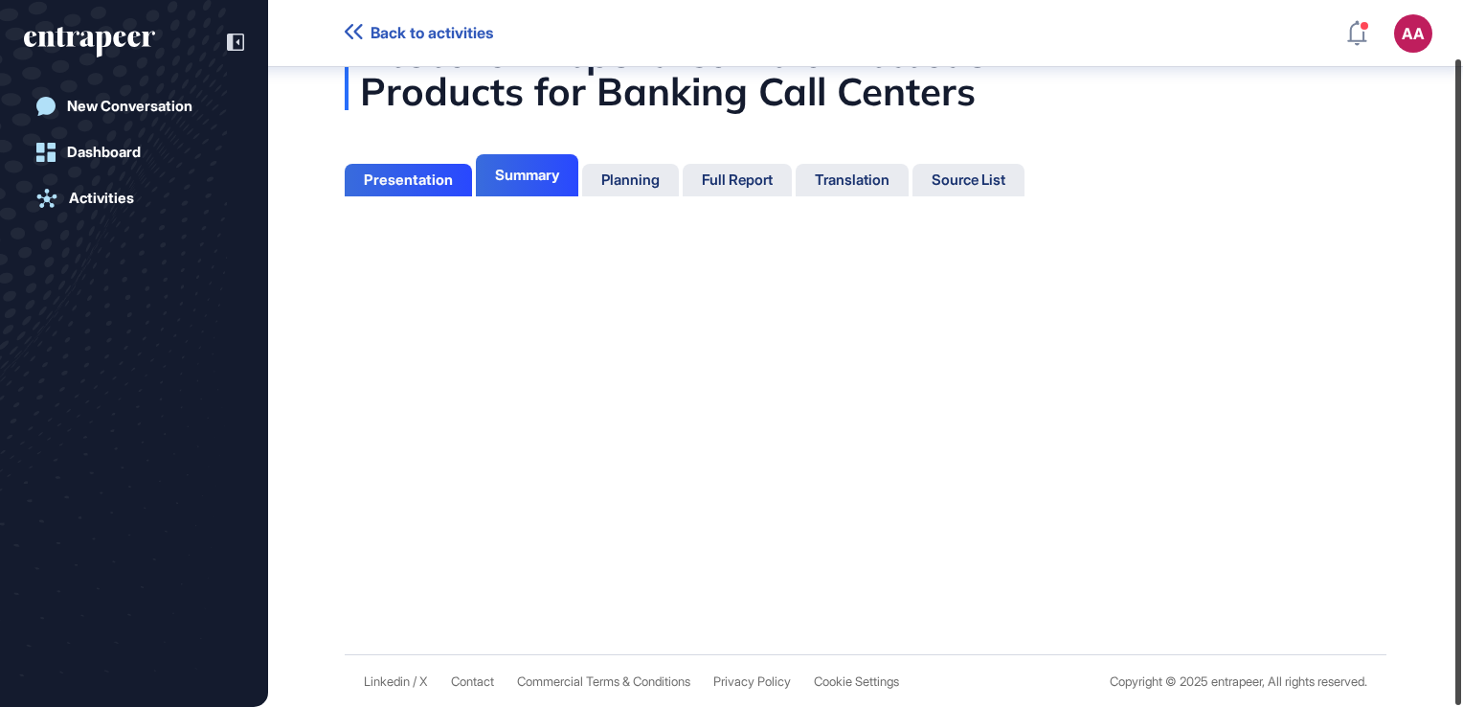
drag, startPoint x: 1466, startPoint y: 228, endPoint x: 1466, endPoint y: 301, distance: 72.8
click at [1462, 301] on html "Back to activities AA Dashboard Profile My Content Request More Data New Conver…" at bounding box center [731, 353] width 1463 height 707
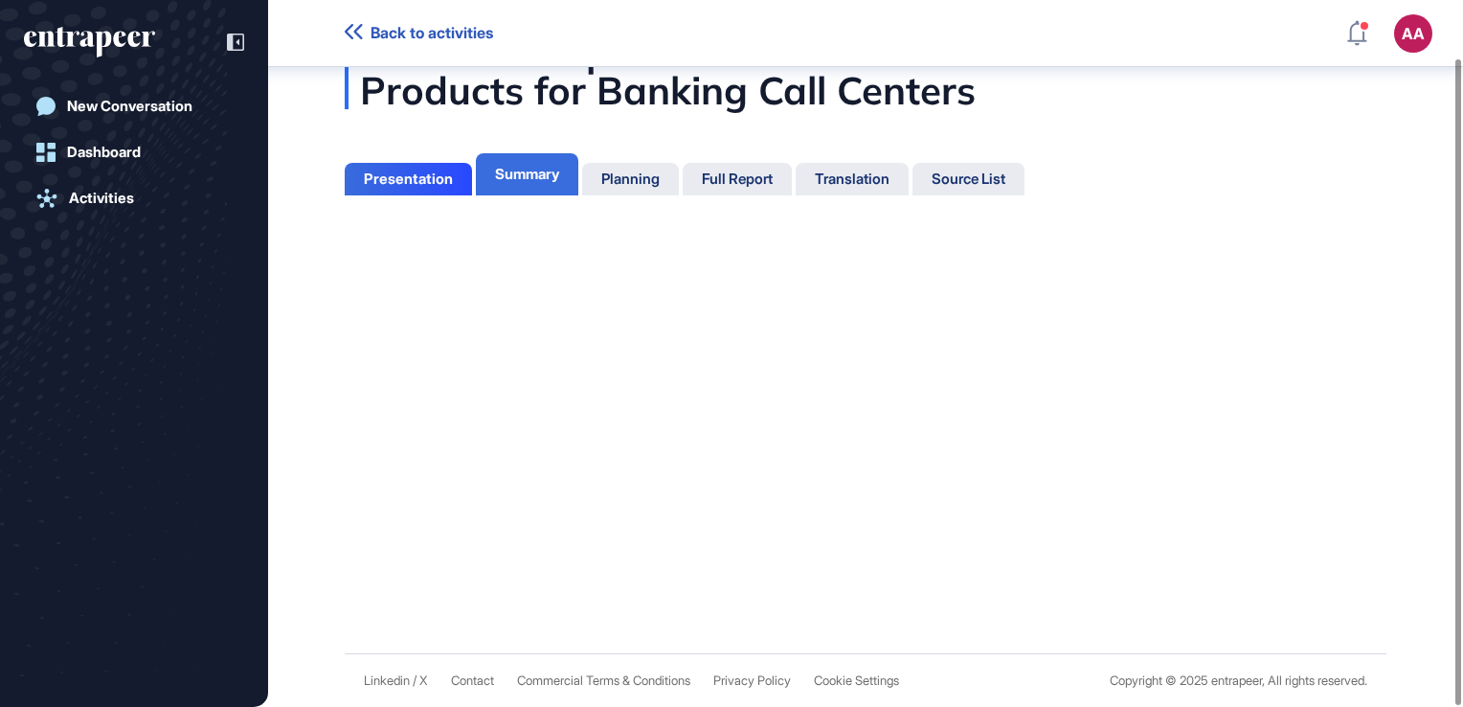
click at [527, 179] on div "Summary" at bounding box center [527, 174] width 64 height 17
click at [791, 406] on div "Research Report: Camera Detection AI Products for Banking Call Centers Presenta…" at bounding box center [865, 328] width 1195 height 649
click at [409, 182] on div "Presentation" at bounding box center [408, 178] width 89 height 17
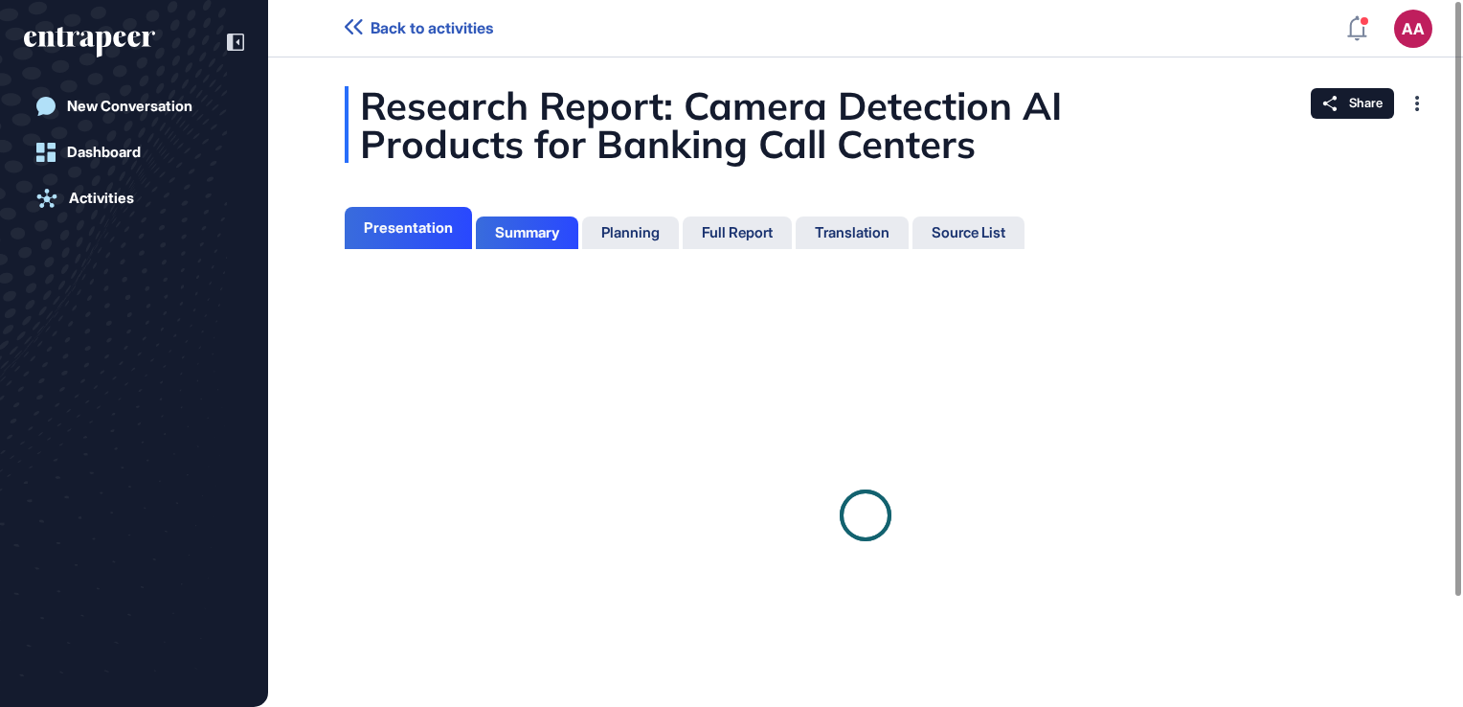
scroll to position [9, 0]
click at [504, 237] on div "Summary" at bounding box center [527, 232] width 64 height 17
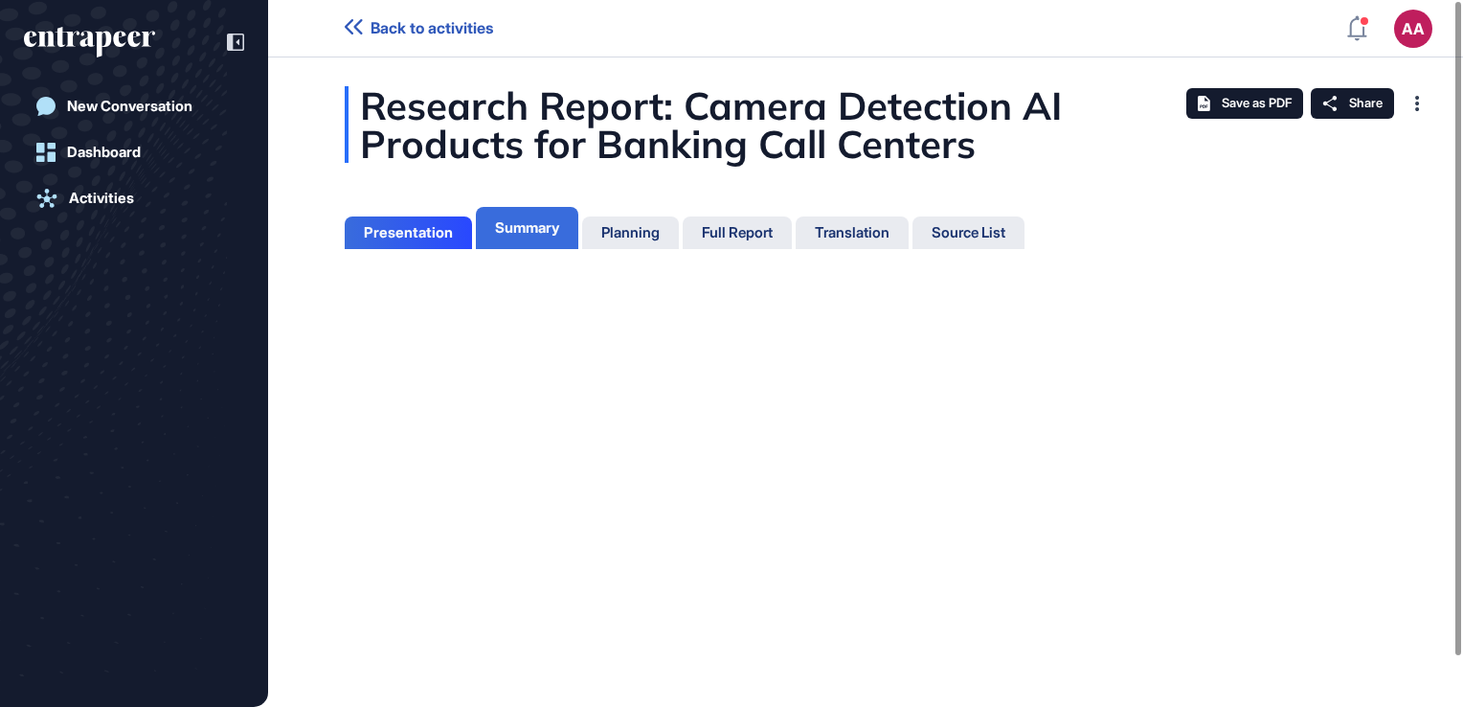
scroll to position [9, 0]
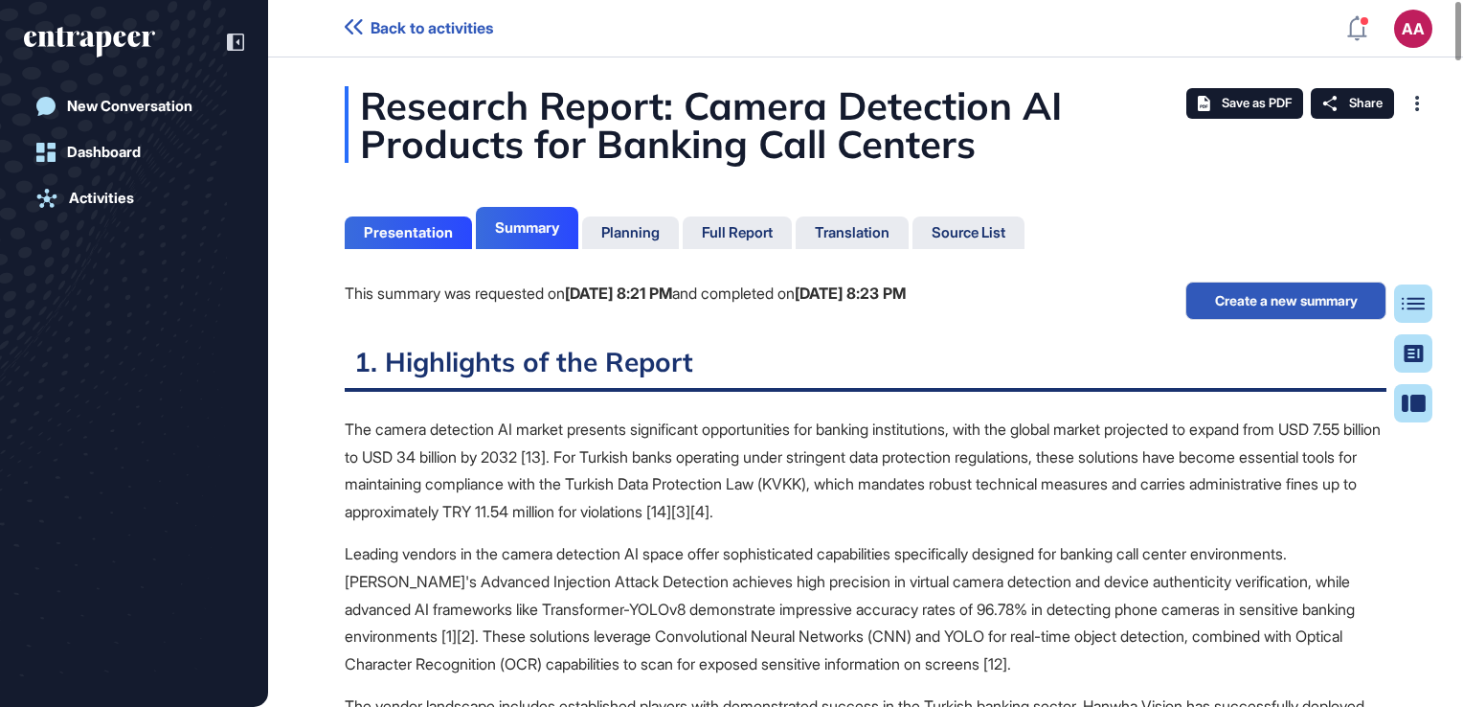
scroll to position [9, 0]
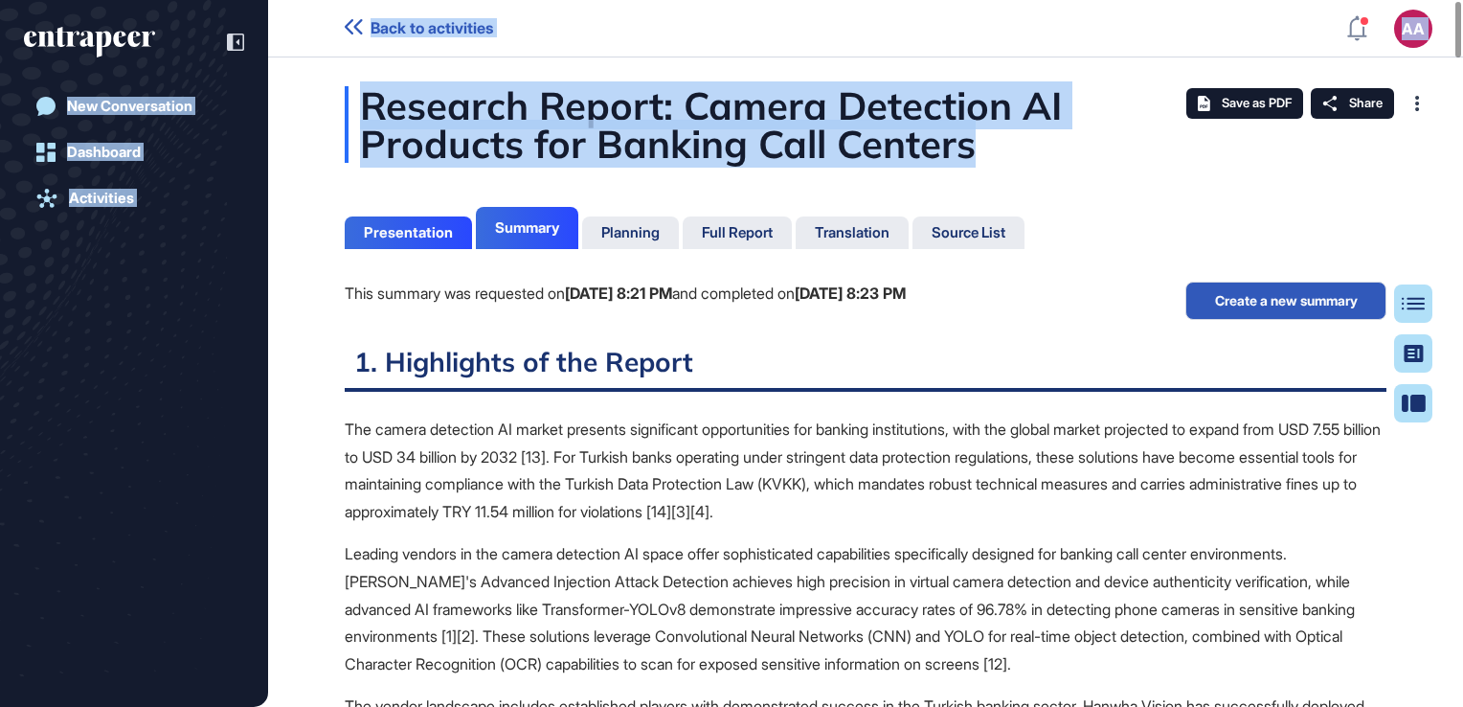
drag, startPoint x: 1457, startPoint y: 184, endPoint x: 1462, endPoint y: 247, distance: 63.4
click at [1462, 247] on html "Back to activities AA Dashboard Profile My Content Request More Data New Conver…" at bounding box center [731, 353] width 1463 height 707
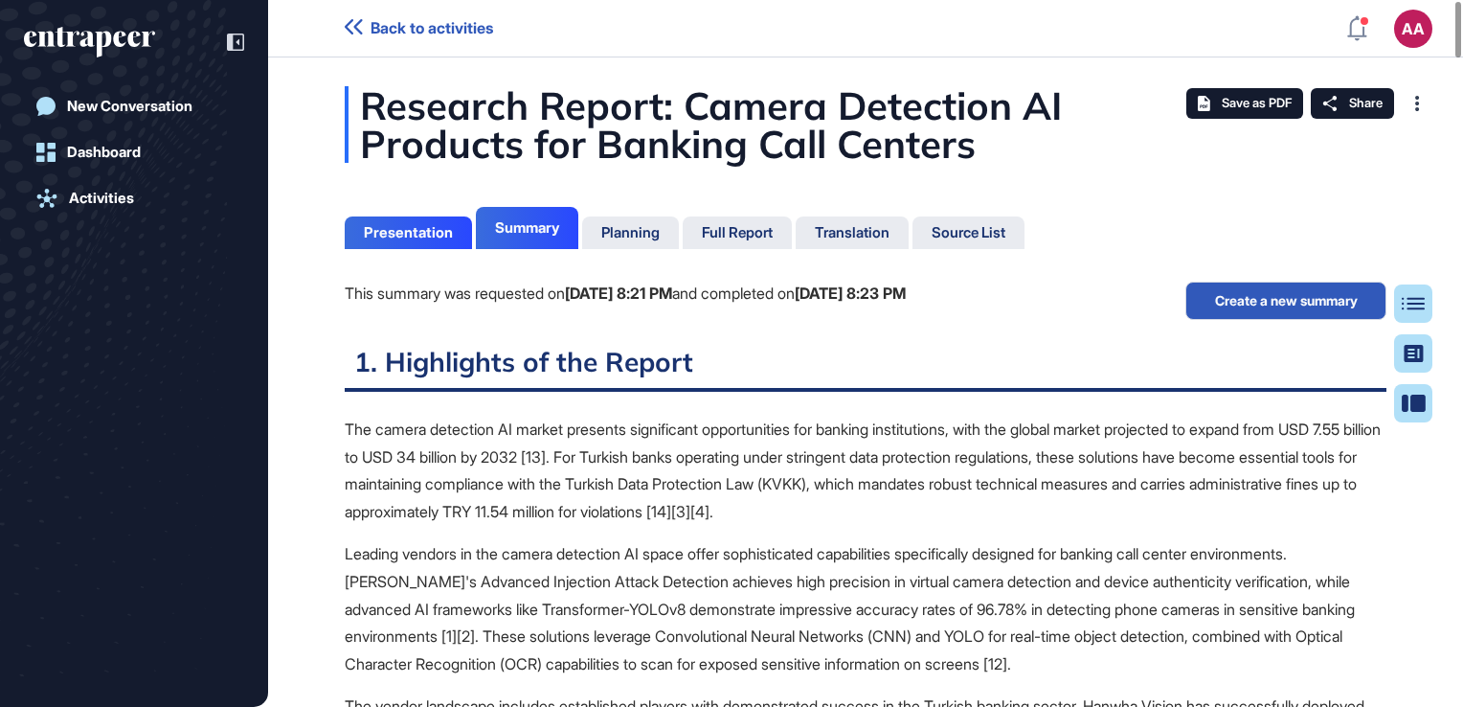
click at [873, 507] on p "The camera detection AI market presents significant opportunities for banking i…" at bounding box center [866, 471] width 1042 height 110
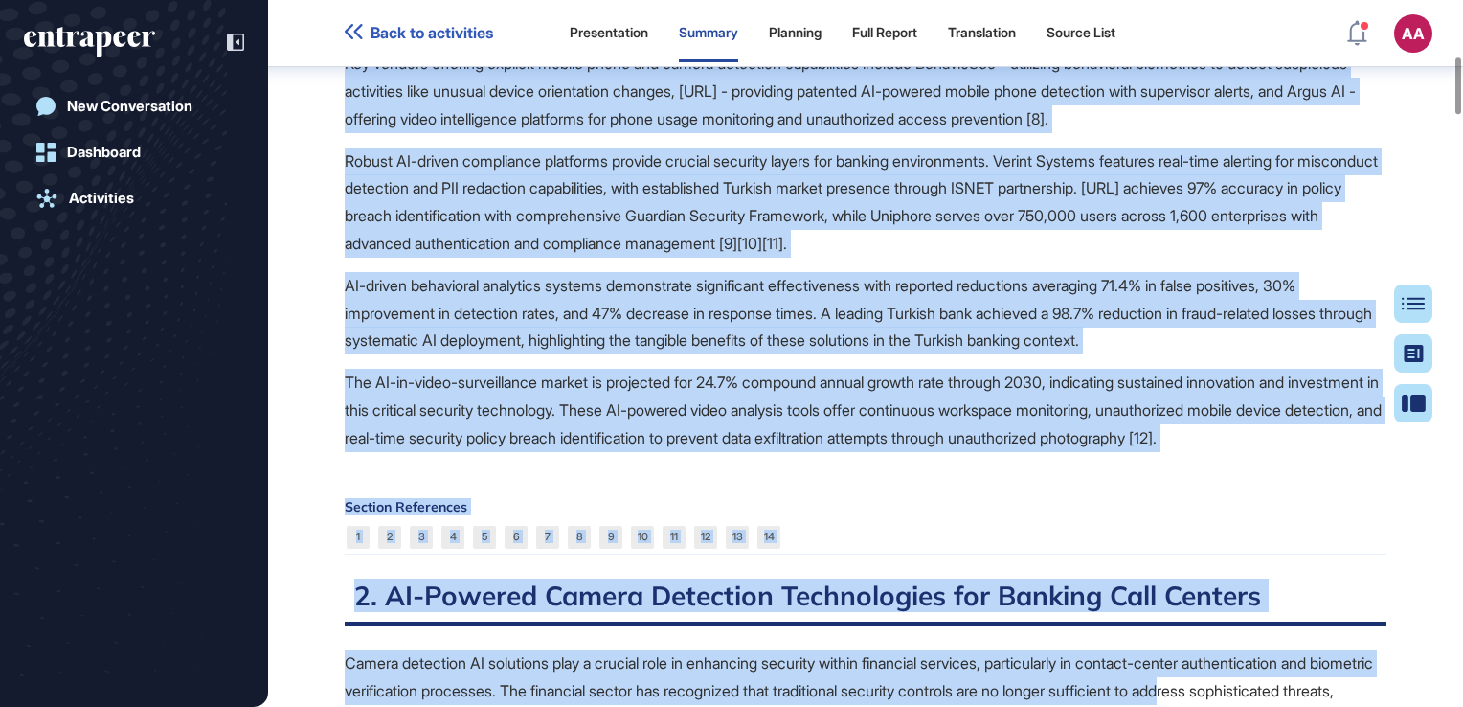
scroll to position [732, 0]
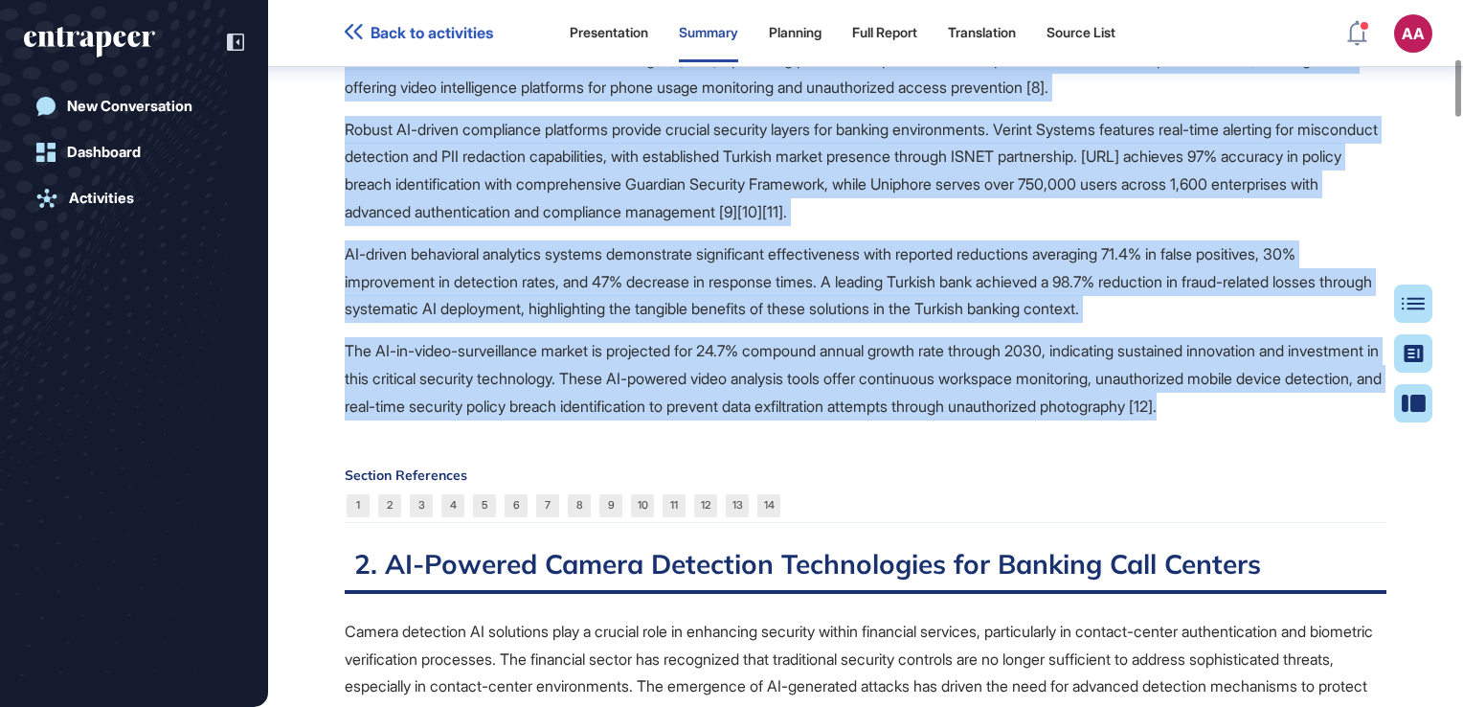
drag, startPoint x: 345, startPoint y: 547, endPoint x: 1084, endPoint y: 427, distance: 748.8
click at [1084, 420] on span "The camera detection AI market presents significant opportunities for banking i…" at bounding box center [866, 33] width 1042 height 776
drag, startPoint x: 1084, startPoint y: 427, endPoint x: 931, endPoint y: 375, distance: 161.7
copy span "Leading vendors in the camera detection AI space offer sophisticated capabiliti…"
click at [783, 401] on p "The AI-in-video-surveillance market is projected for 24.7% compound annual grow…" at bounding box center [866, 378] width 1042 height 82
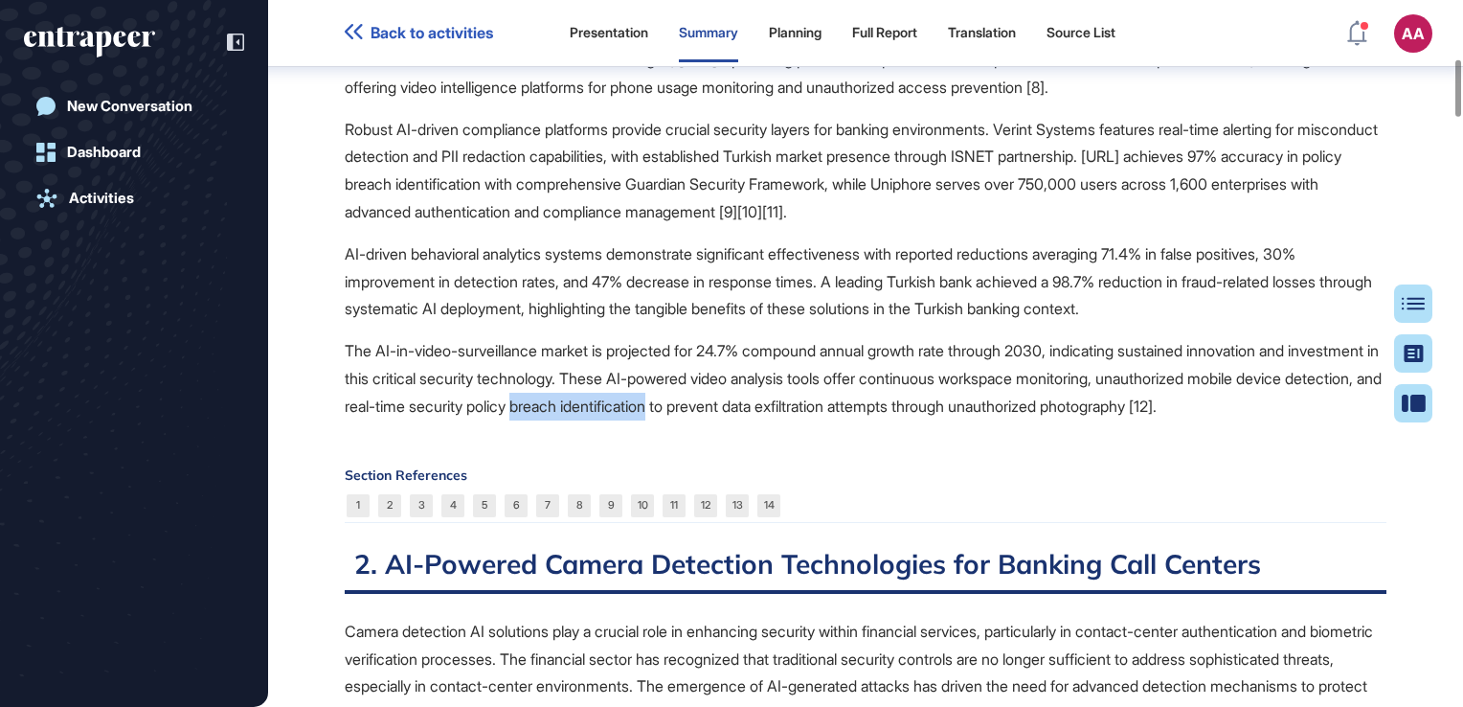
drag, startPoint x: 736, startPoint y: 405, endPoint x: 879, endPoint y: 413, distance: 142.9
click at [879, 413] on p "The AI-in-video-surveillance market is projected for 24.7% compound annual grow…" at bounding box center [866, 378] width 1042 height 82
copy p "breach identification"
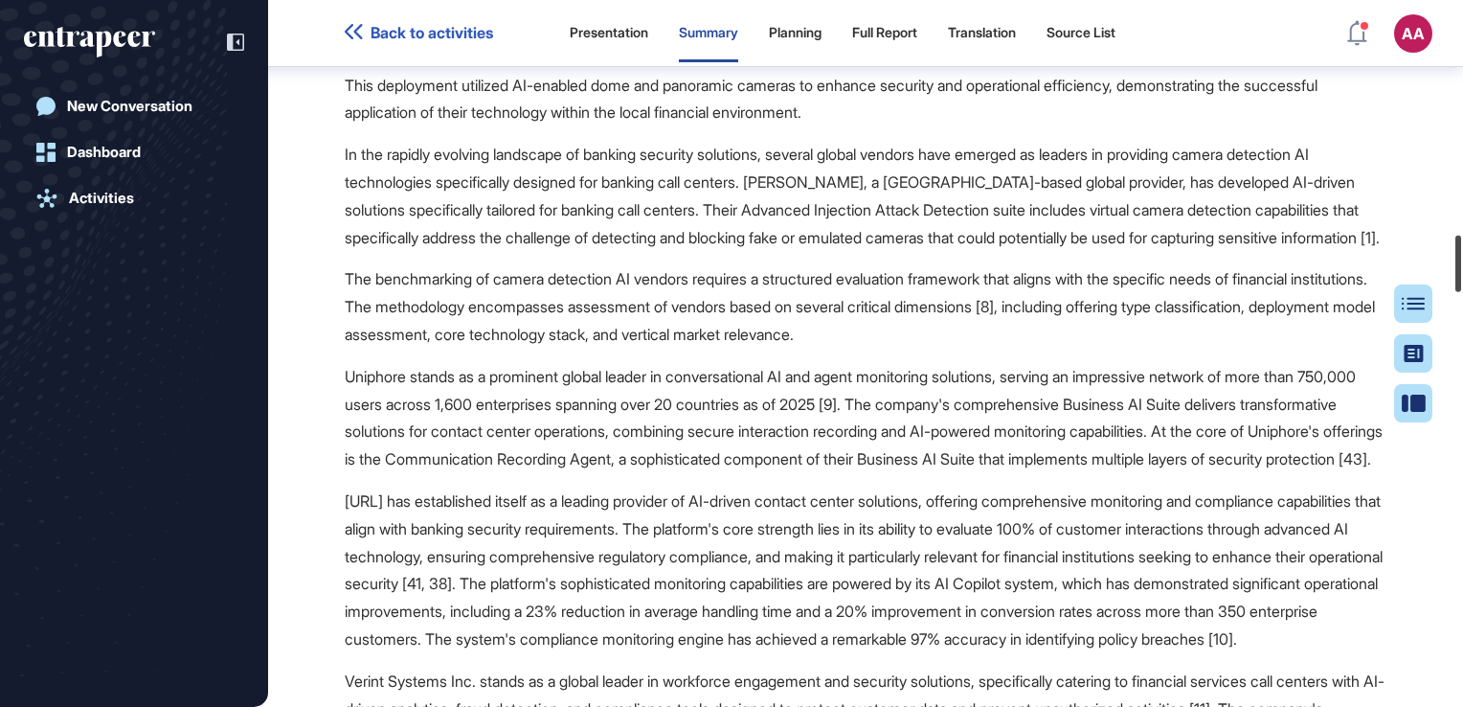
scroll to position [2938, 0]
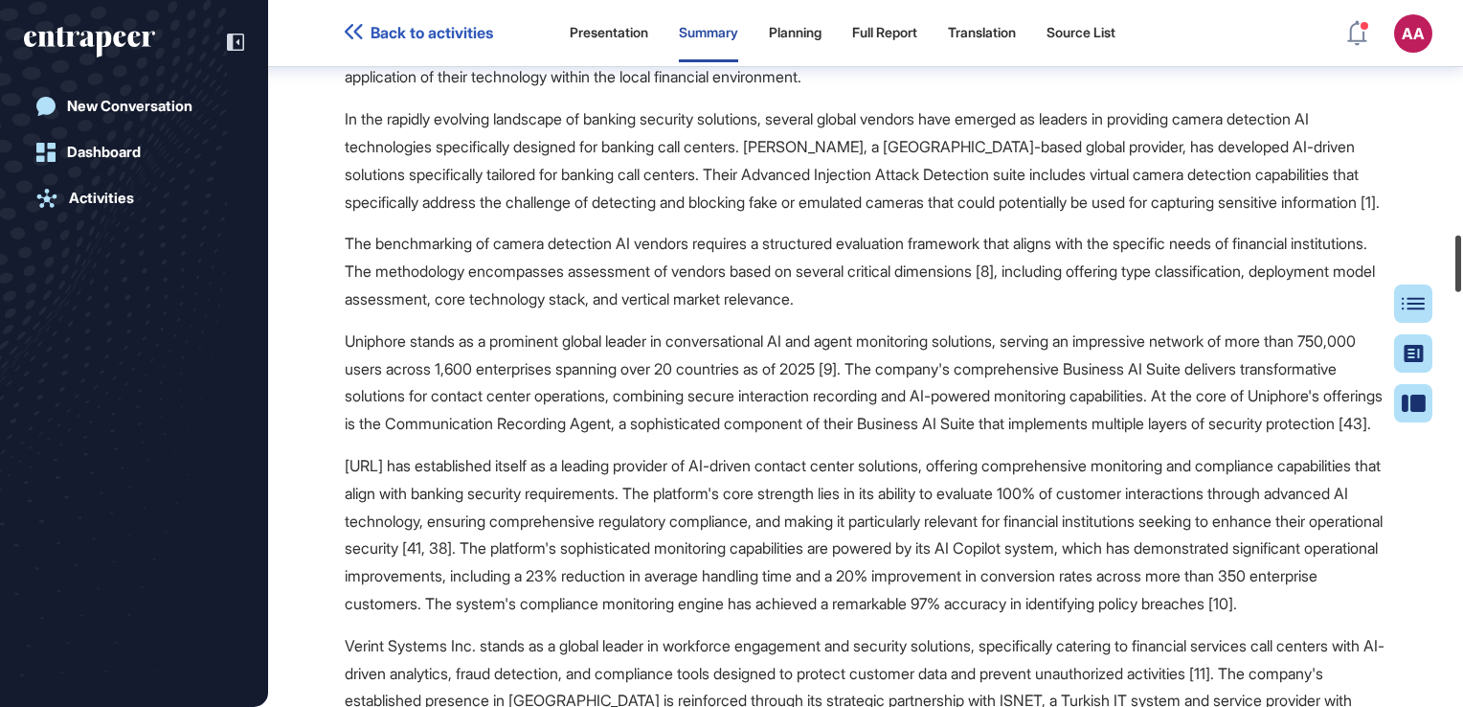
drag, startPoint x: 1457, startPoint y: 98, endPoint x: 1466, endPoint y: 273, distance: 175.4
click at [1462, 273] on html "Back to activities Presentation Summary Planning Full Report Translation Source…" at bounding box center [731, 353] width 1463 height 707
click at [501, 91] on p "While the vendor landscape is dominated by global companies, some have establis…" at bounding box center [866, 36] width 1042 height 110
click at [496, 91] on p "While the vendor landscape is dominated by global companies, some have establis…" at bounding box center [866, 36] width 1042 height 110
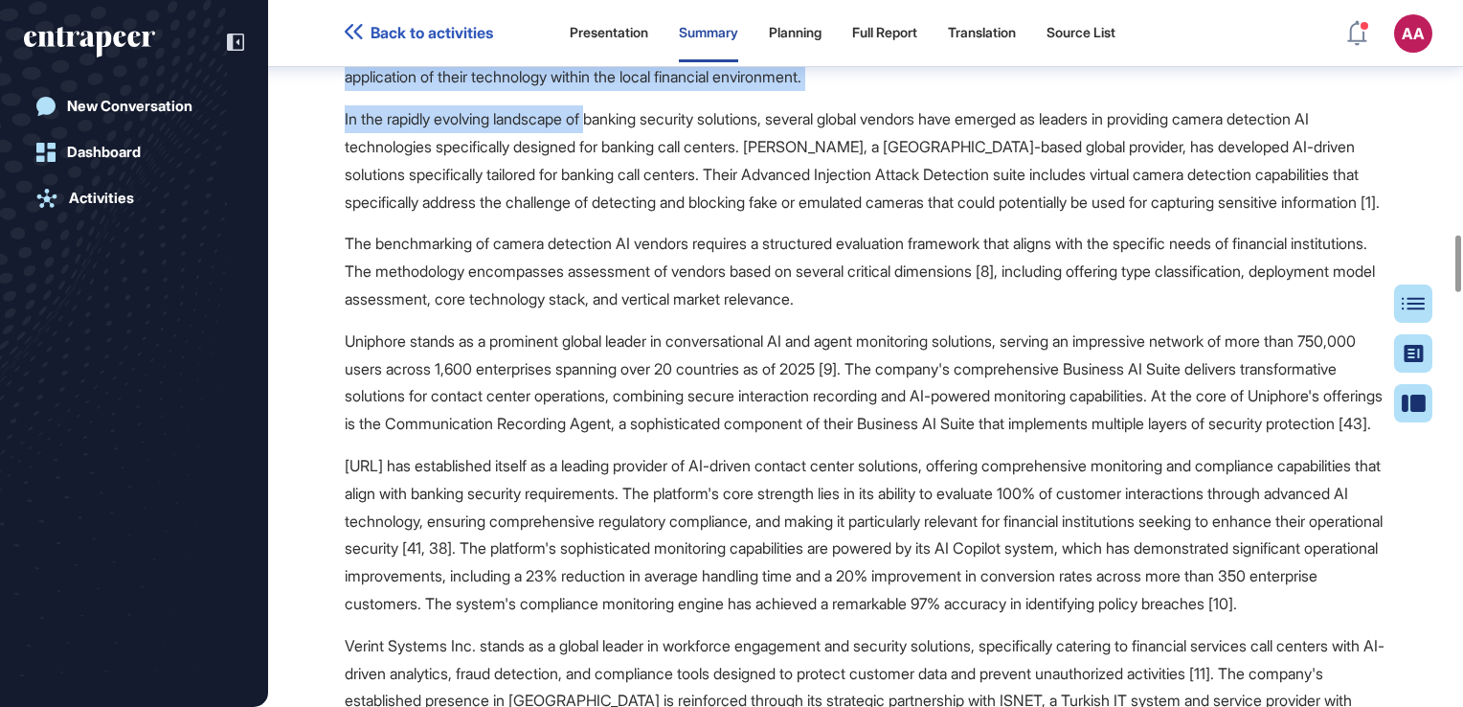
drag, startPoint x: 607, startPoint y: 297, endPoint x: 605, endPoint y: 364, distance: 67.1
click at [605, 364] on span "The camera detection AI market for banking call centers encompasses a diverse r…" at bounding box center [866, 278] width 1042 height 1232
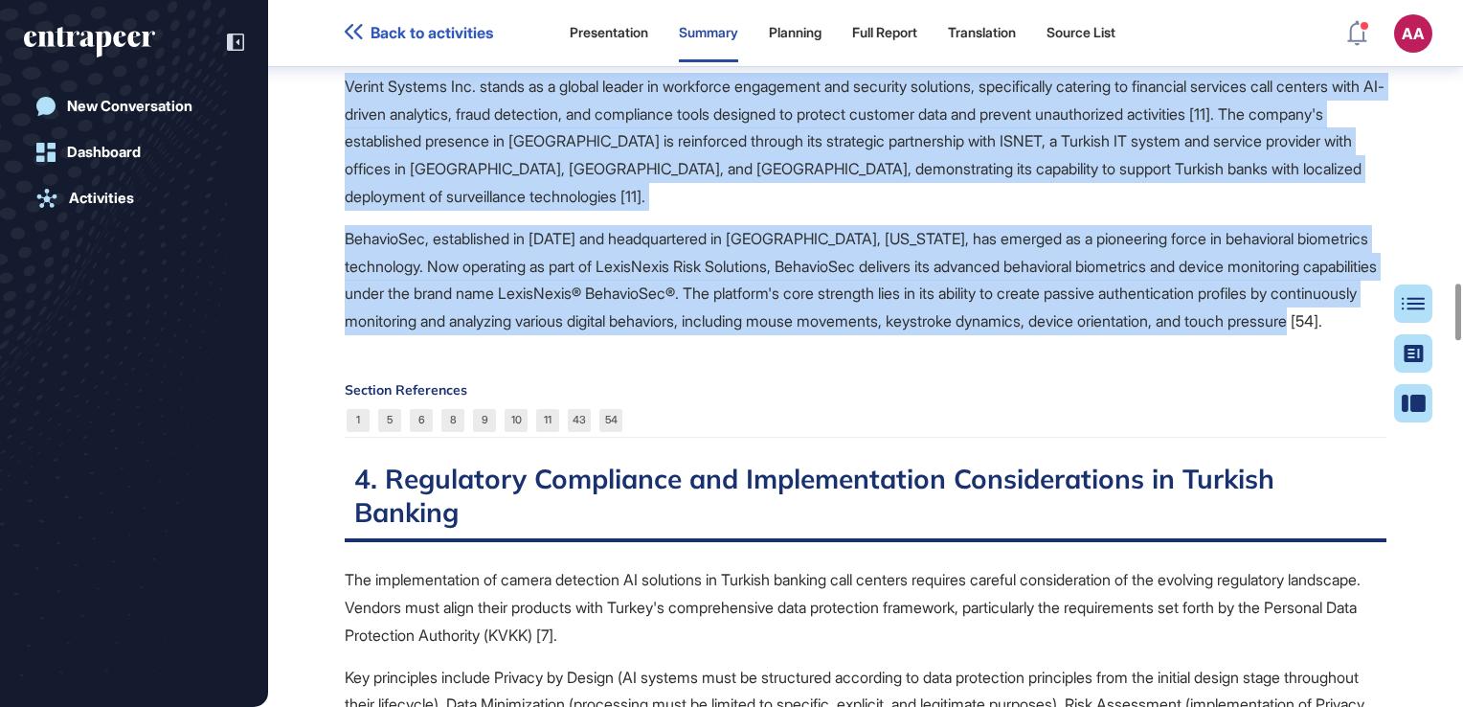
scroll to position [3580, 0]
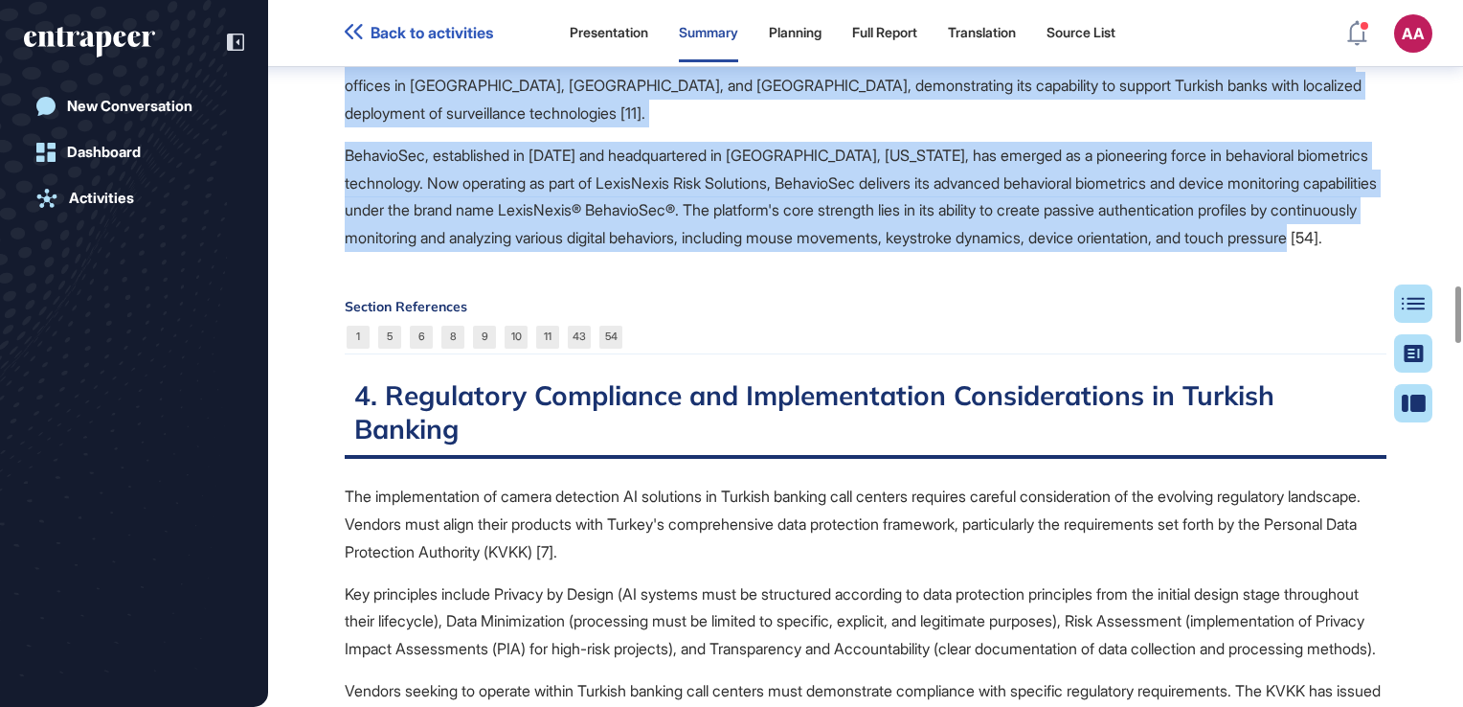
drag, startPoint x: 676, startPoint y: 519, endPoint x: 964, endPoint y: 640, distance: 312.4
click at [771, 252] on p "BehavioSec, established in [DATE] and headquartered in [GEOGRAPHIC_DATA], [US_S…" at bounding box center [866, 197] width 1042 height 110
click at [755, 252] on p "BehavioSec, established in [DATE] and headquartered in [GEOGRAPHIC_DATA], [US_S…" at bounding box center [866, 197] width 1042 height 110
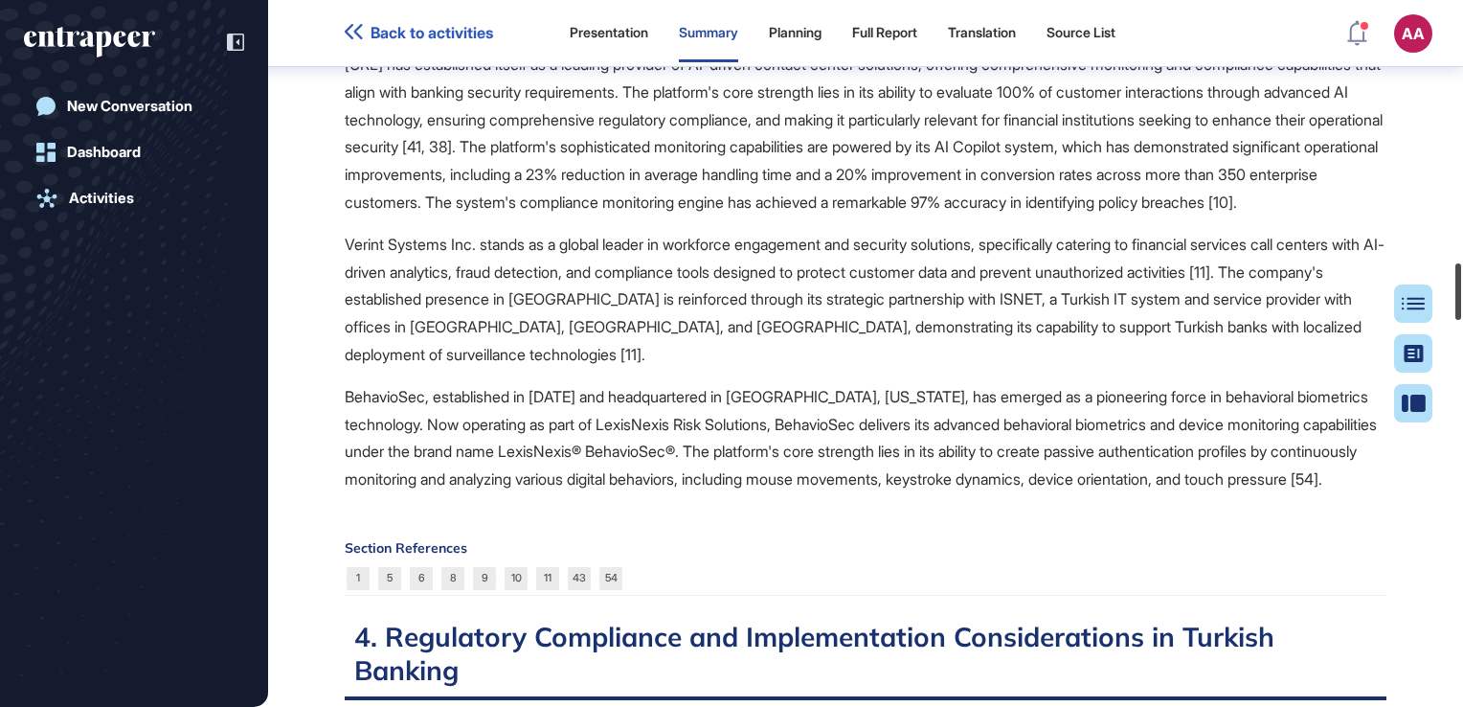
scroll to position [3290, 0]
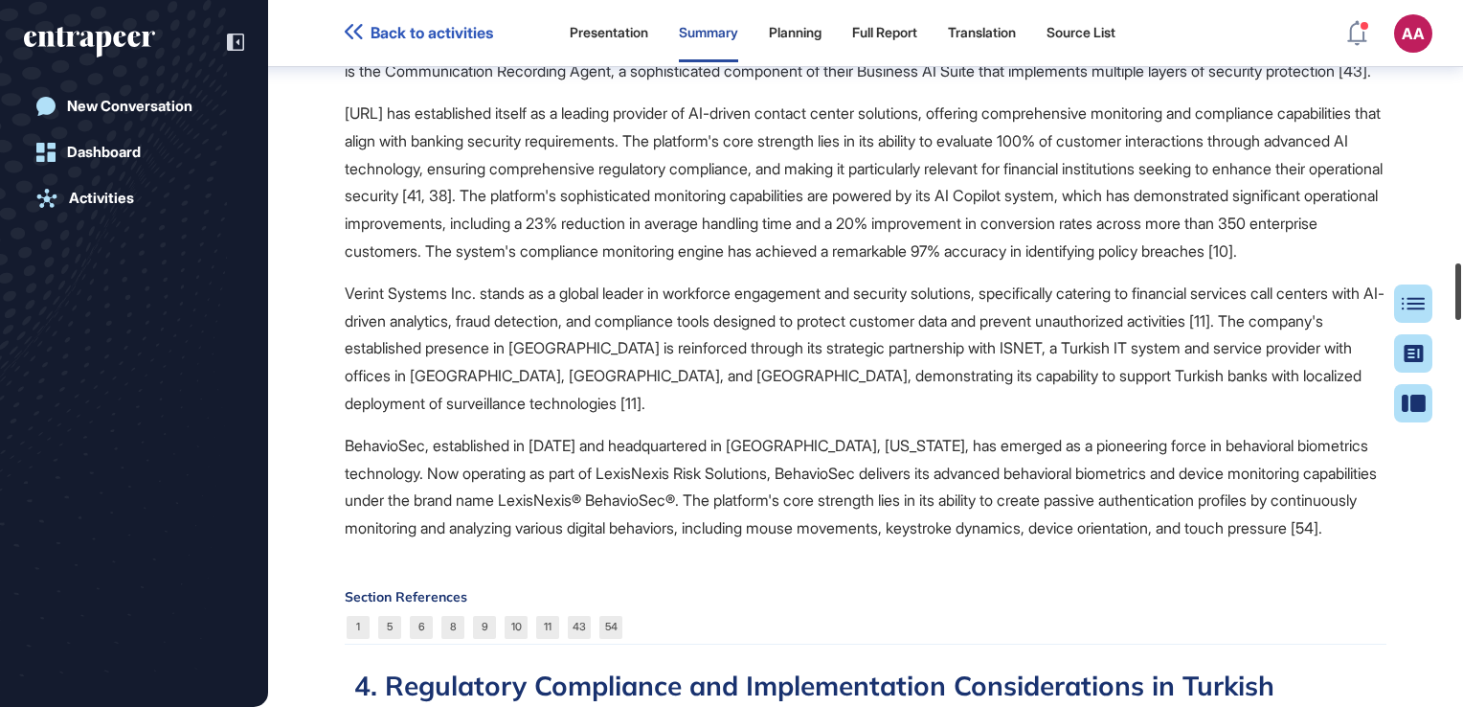
drag, startPoint x: 1456, startPoint y: 304, endPoint x: 1458, endPoint y: 282, distance: 23.1
click at [1458, 282] on div at bounding box center [1458, 291] width 6 height 56
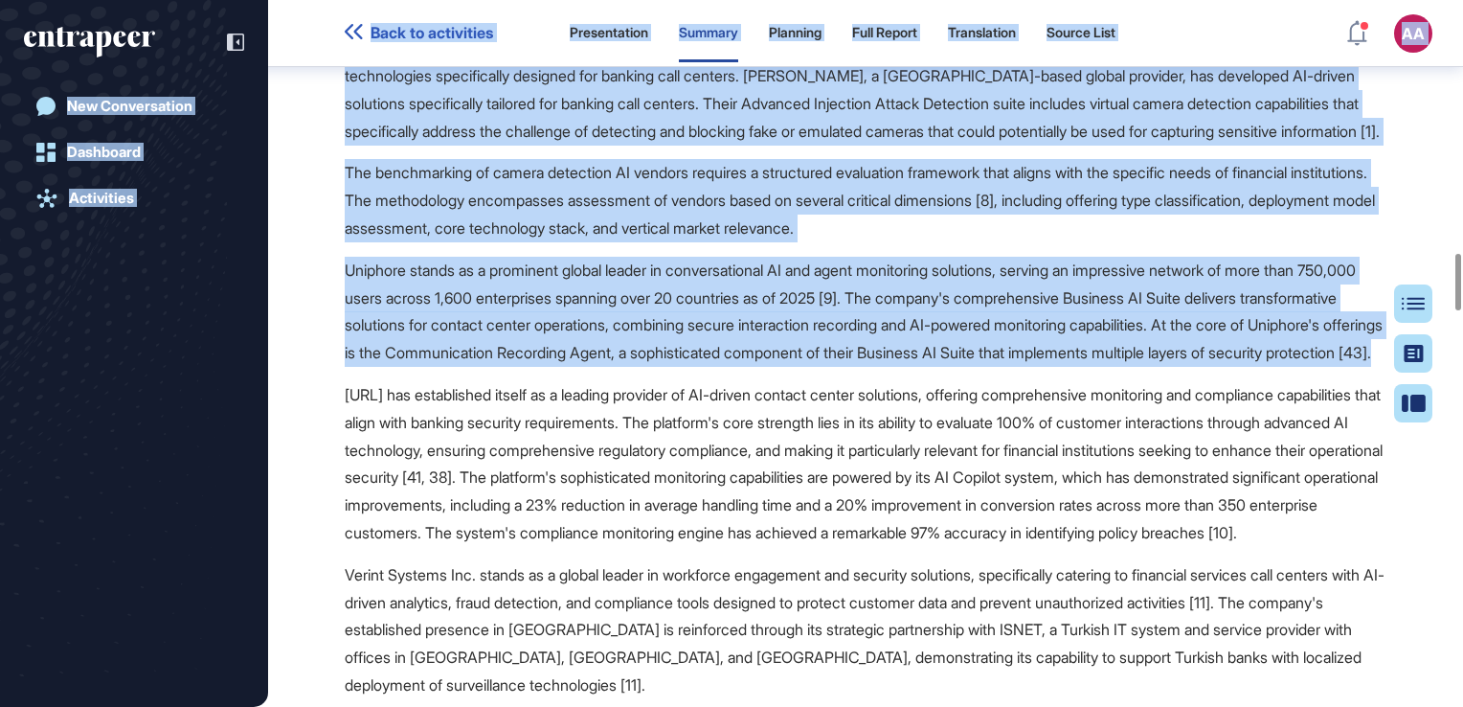
scroll to position [2974, 0]
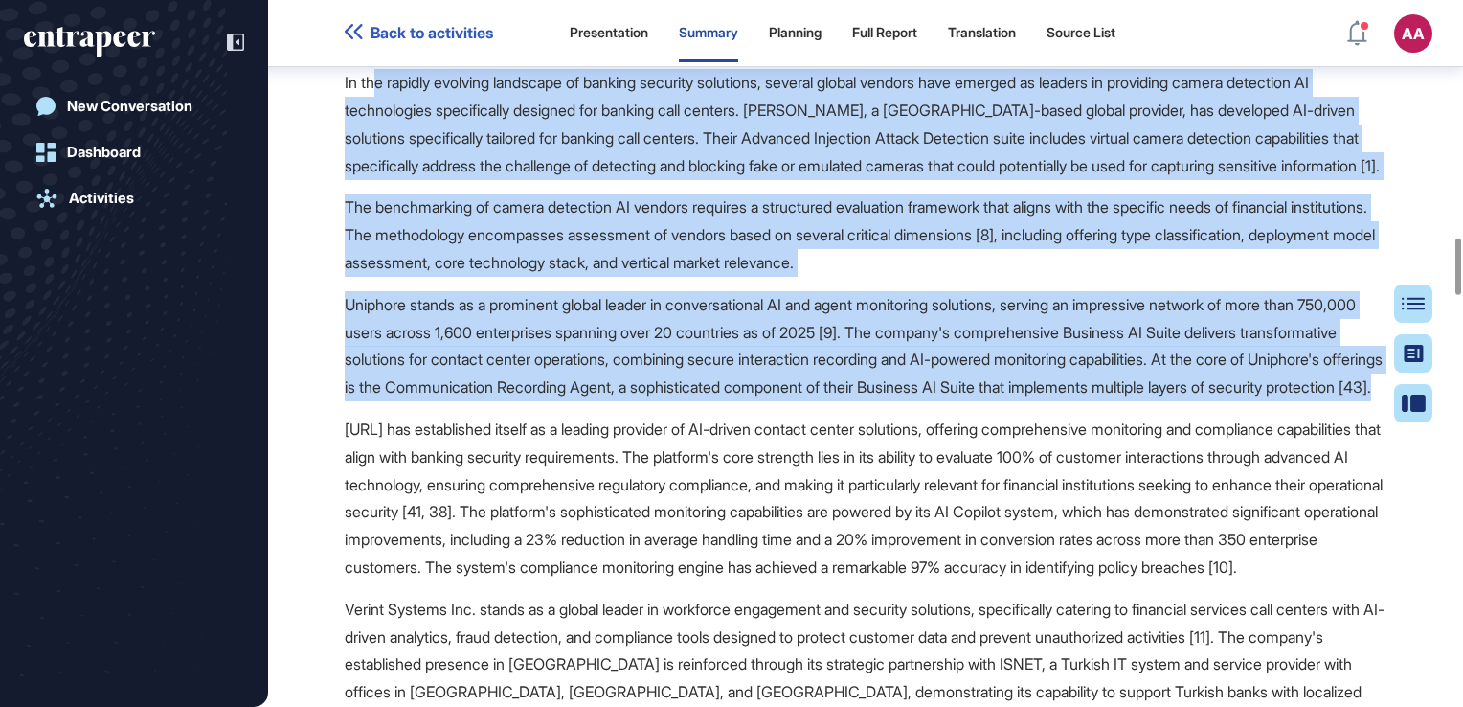
drag, startPoint x: 830, startPoint y: 383, endPoint x: 372, endPoint y: 327, distance: 461.0
click at [372, 327] on span "The camera detection AI market for banking call centers encompasses a diverse r…" at bounding box center [866, 242] width 1042 height 1232
click at [583, 179] on p "In the rapidly evolving landscape of banking security solutions, several global…" at bounding box center [866, 124] width 1042 height 110
click at [545, 179] on p "In the rapidly evolving landscape of banking security solutions, several global…" at bounding box center [866, 124] width 1042 height 110
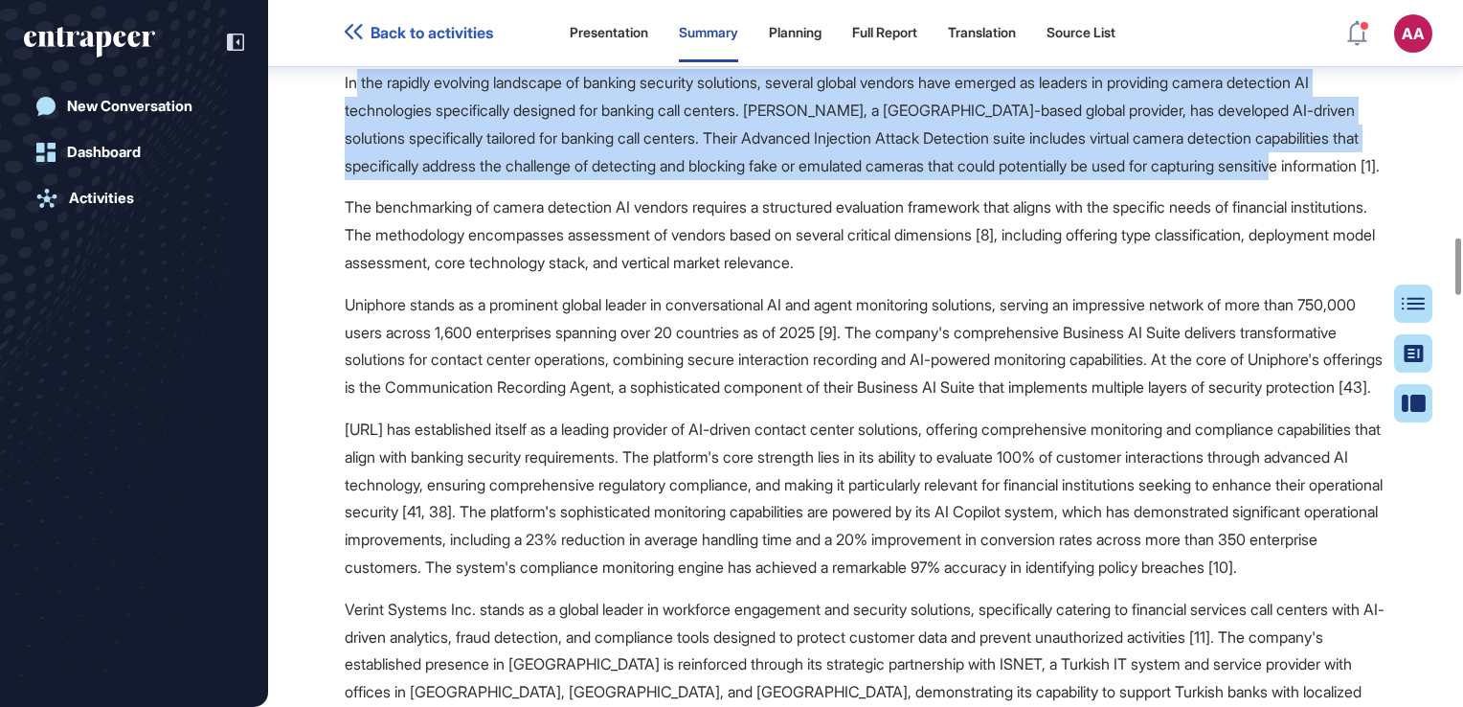
drag, startPoint x: 356, startPoint y: 327, endPoint x: 524, endPoint y: 440, distance: 202.6
click at [525, 179] on p "In the rapidly evolving landscape of banking security solutions, several global…" at bounding box center [866, 124] width 1042 height 110
drag, startPoint x: 524, startPoint y: 440, endPoint x: 494, endPoint y: 419, distance: 36.4
click at [494, 179] on p "In the rapidly evolving landscape of banking security solutions, several global…" at bounding box center [866, 124] width 1042 height 110
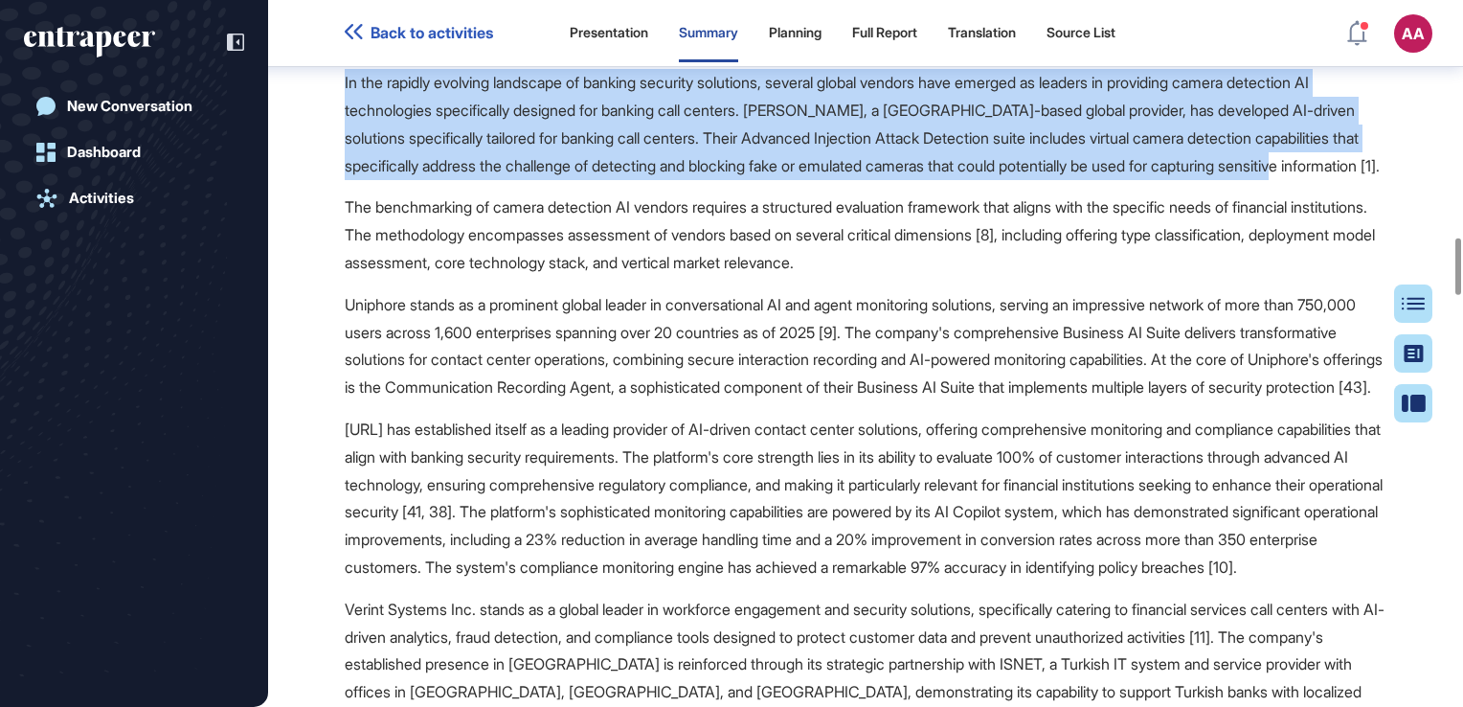
drag, startPoint x: 339, startPoint y: 332, endPoint x: 484, endPoint y: 450, distance: 186.5
drag, startPoint x: 484, startPoint y: 450, endPoint x: 463, endPoint y: 393, distance: 60.9
copy p "In the rapidly evolving landscape of banking security solutions, several global…"
